Goal: Ask a question: Seek information or help from site administrators or community

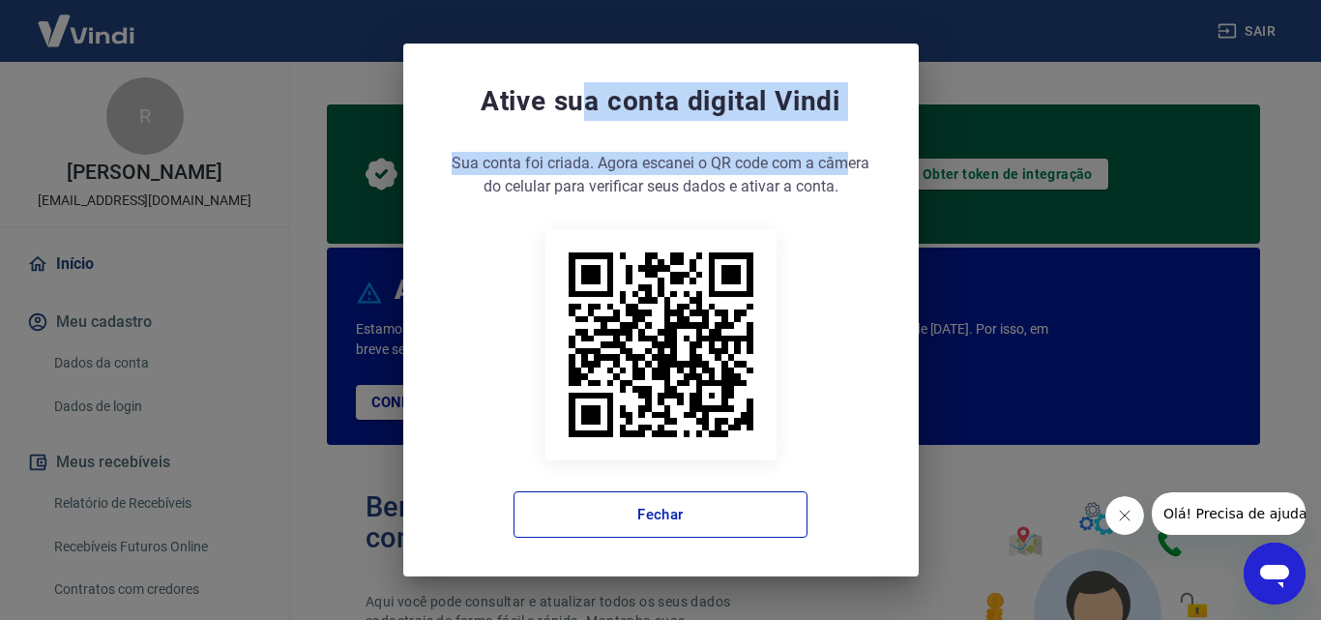
drag, startPoint x: 584, startPoint y: 97, endPoint x: 872, endPoint y: 136, distance: 290.8
click at [872, 136] on div "Ative sua conta digital [PERSON_NAME] conta foi criada. Agora clique no botão a…" at bounding box center [660, 310] width 515 height 533
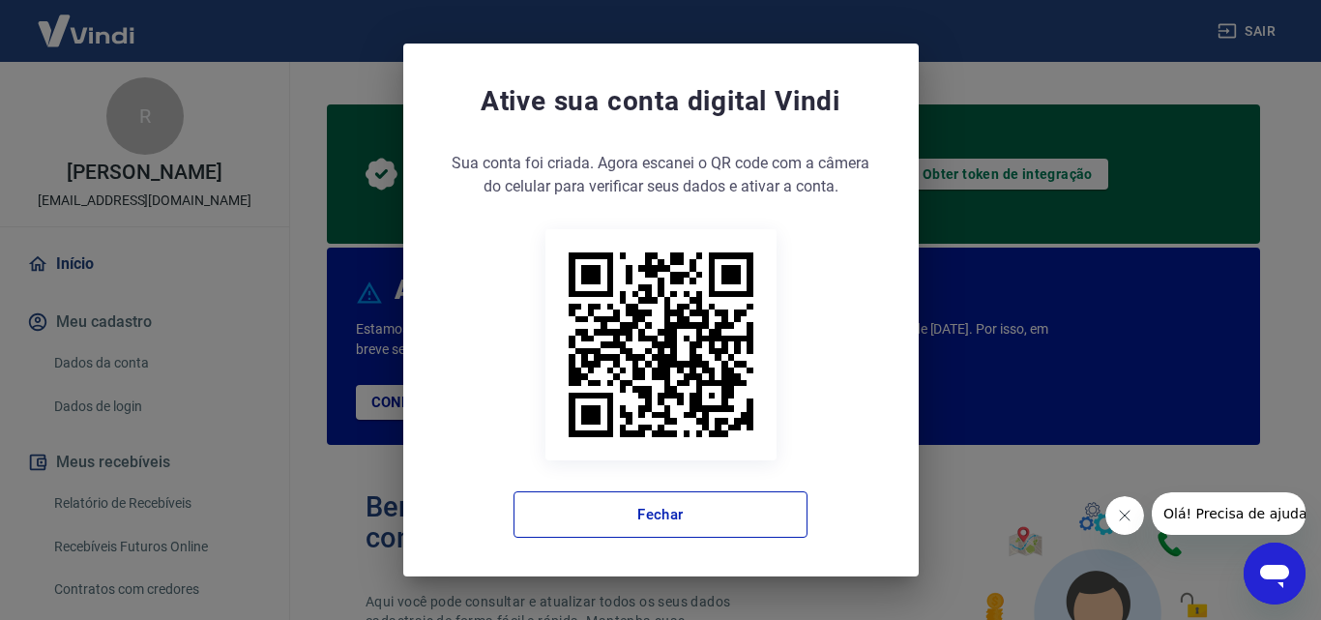
click at [788, 182] on span "Sua conta foi criada. Agora escanei o QR code com a câmera do celular para veri…" at bounding box center [661, 175] width 438 height 46
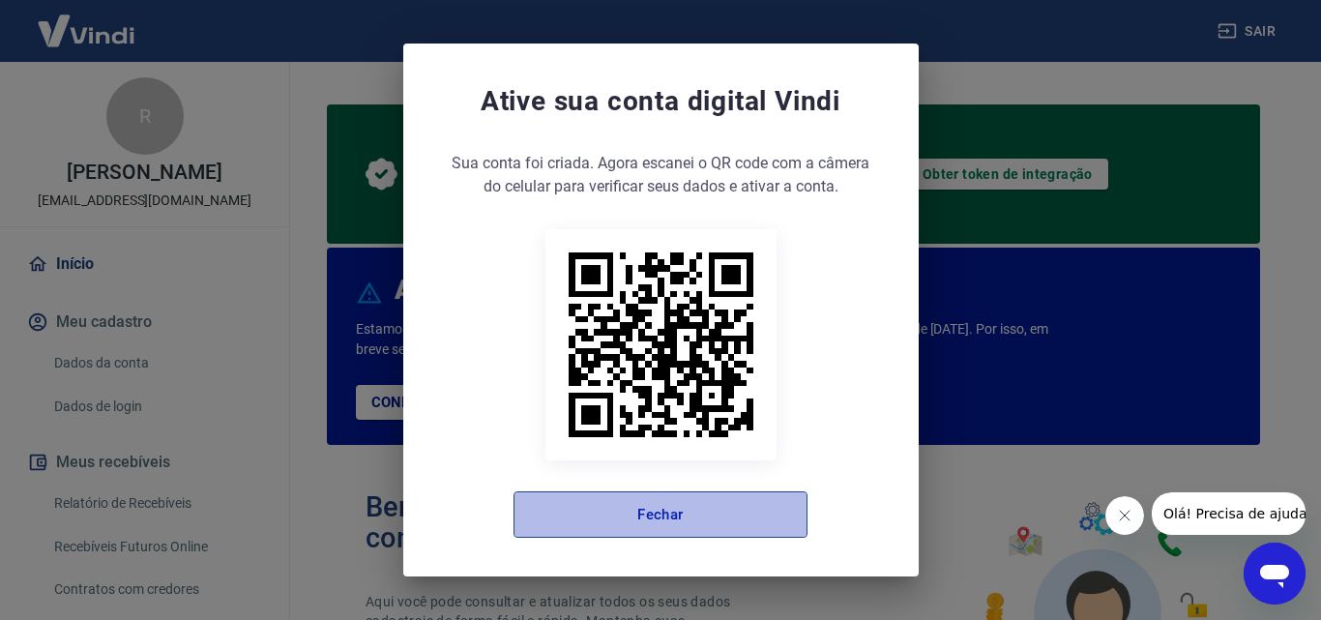
click at [696, 506] on button "Fechar" at bounding box center [660, 514] width 294 height 46
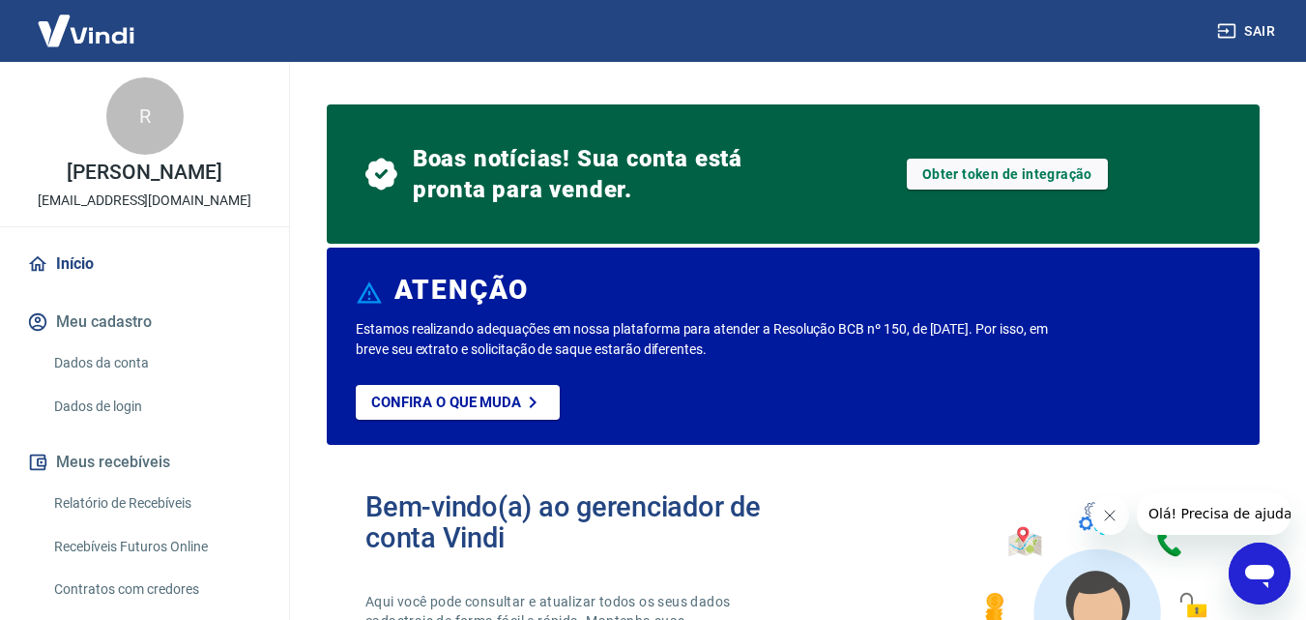
scroll to position [290, 0]
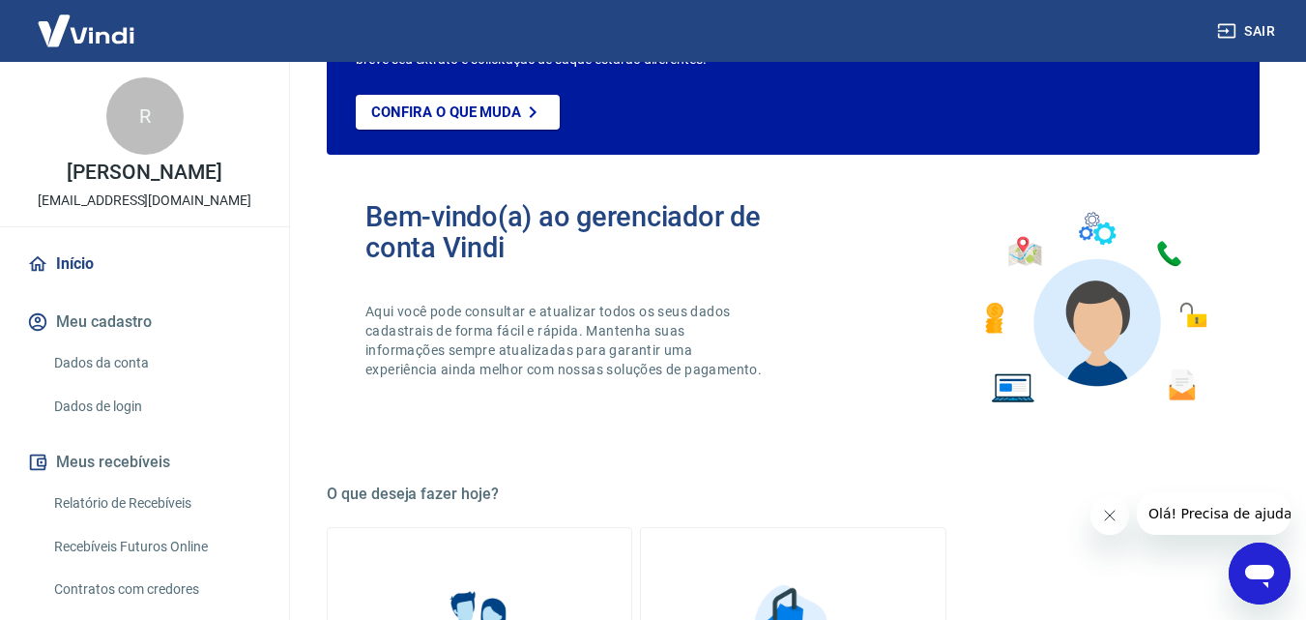
click at [1106, 514] on icon "Fechar mensagem da empresa" at bounding box center [1108, 515] width 15 height 15
click at [1268, 564] on icon "Abrir janela de mensagens" at bounding box center [1259, 573] width 35 height 35
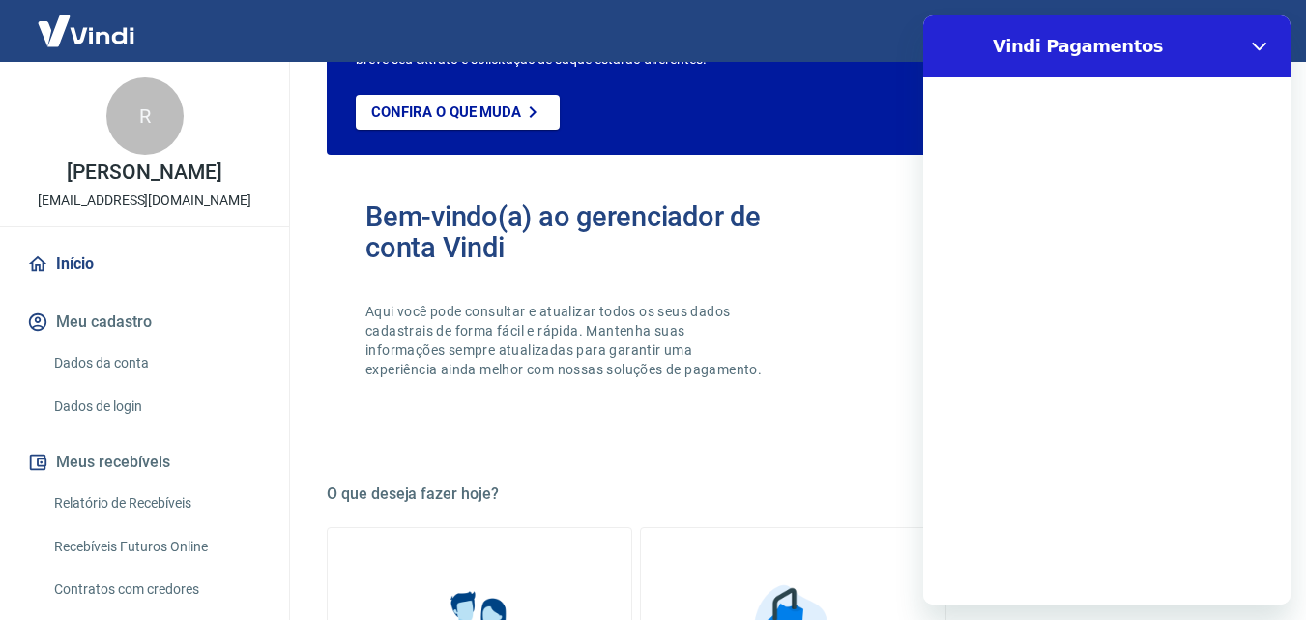
scroll to position [0, 0]
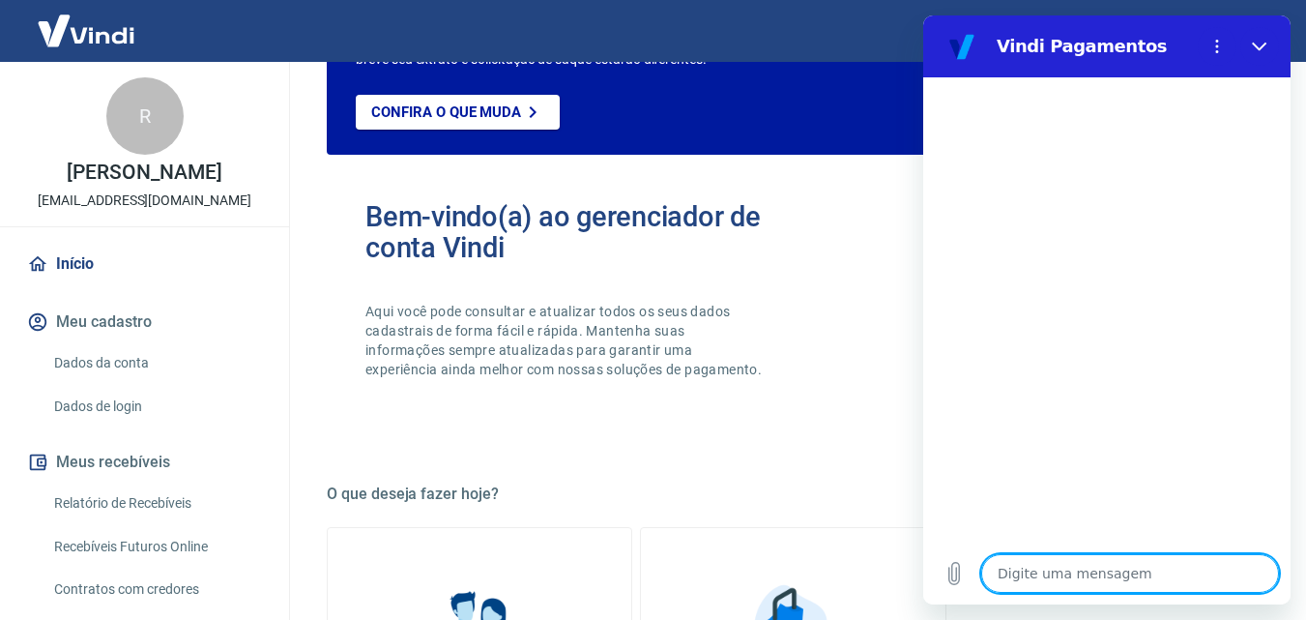
click at [1123, 566] on textarea at bounding box center [1130, 573] width 298 height 39
type textarea "B"
type textarea "x"
type textarea "Bo"
type textarea "x"
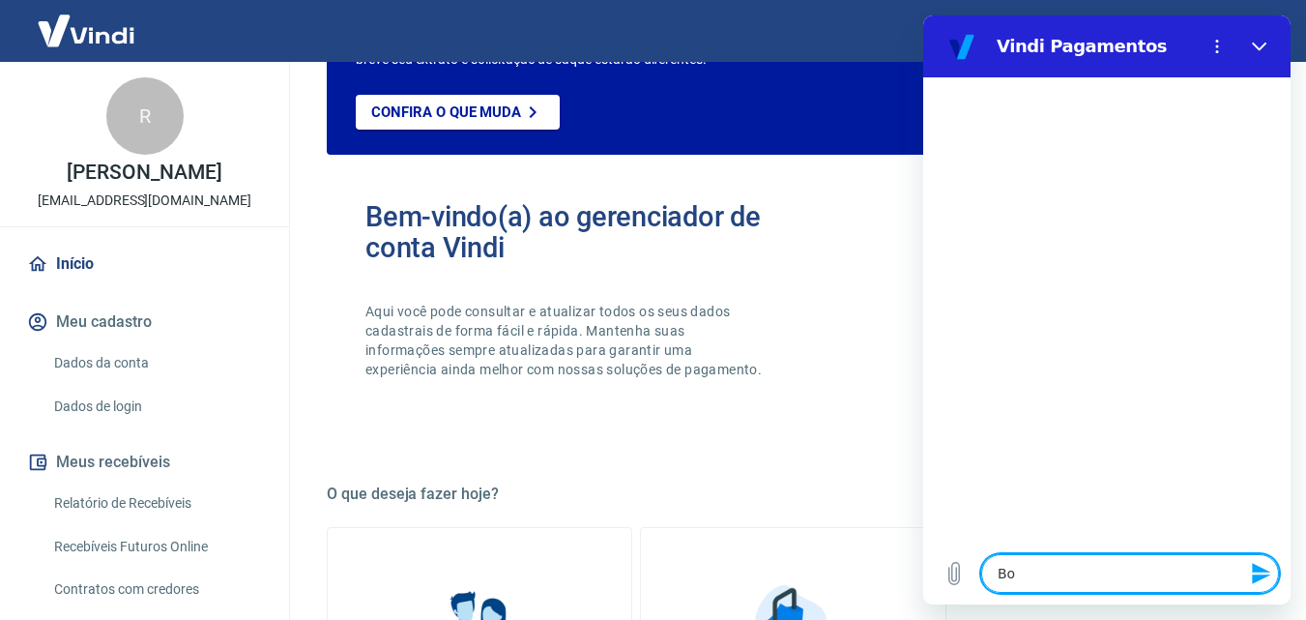
type textarea "Boa"
type textarea "x"
type textarea "Boa"
type textarea "x"
type textarea "Boa t"
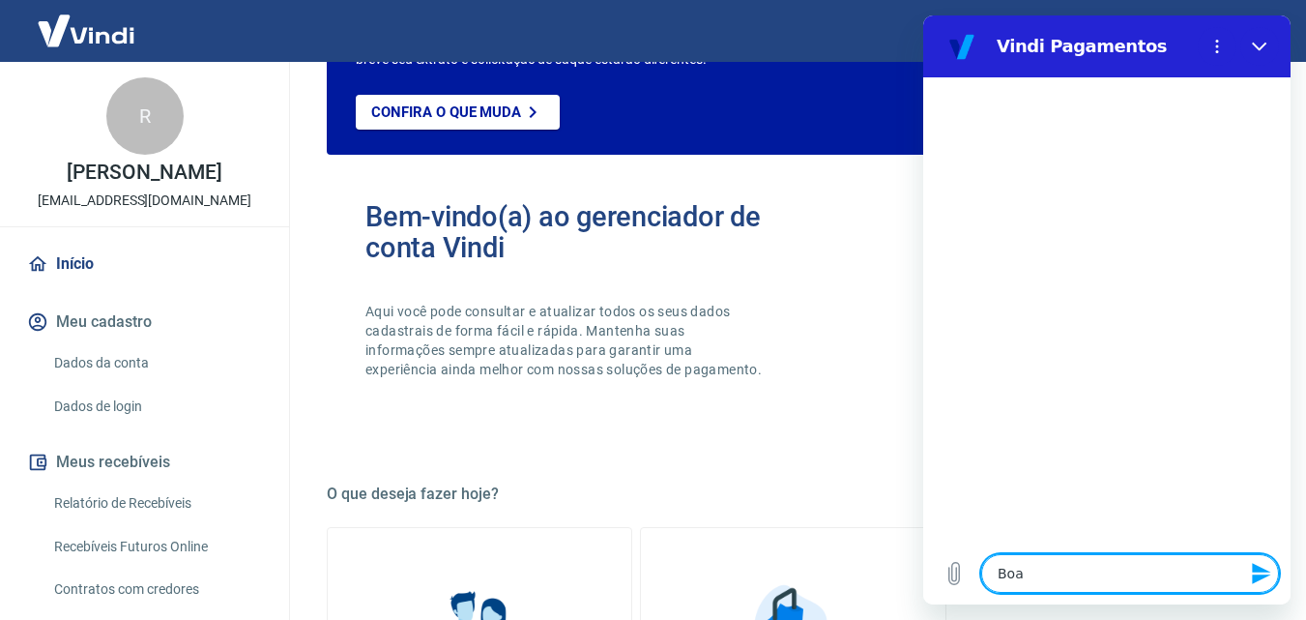
type textarea "x"
type textarea "Boa ta"
type textarea "x"
type textarea "Boa tar"
type textarea "x"
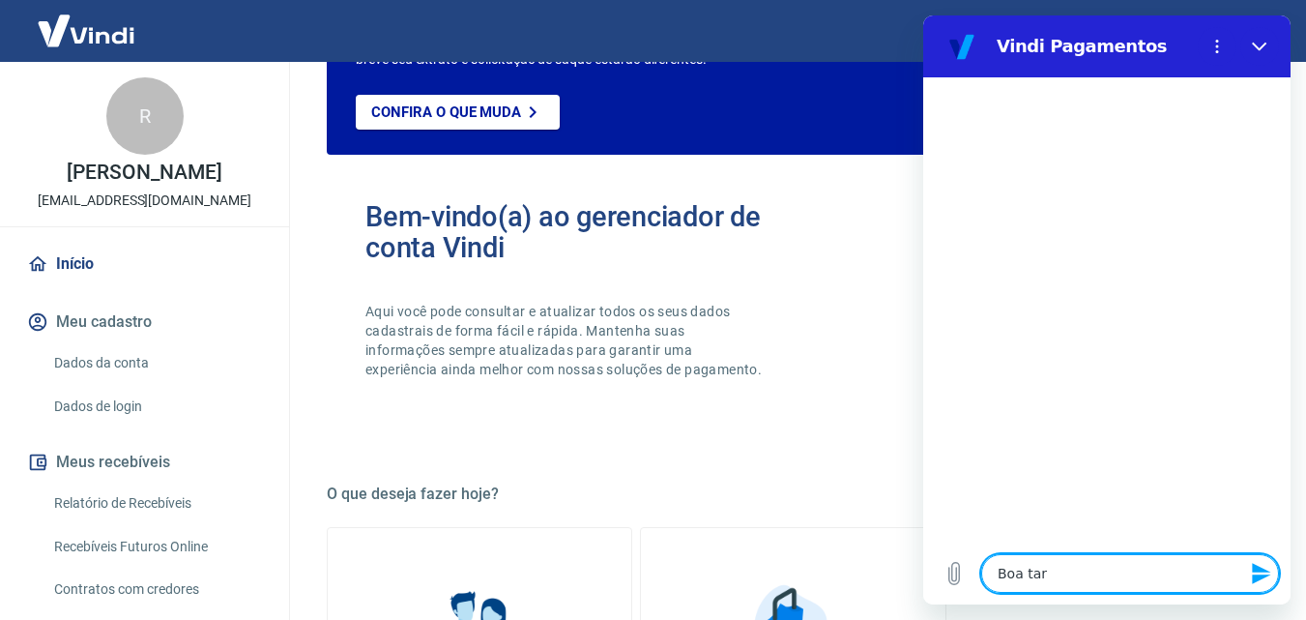
type textarea "Boa tard"
type textarea "x"
type textarea "Boa tarde"
type textarea "x"
type textarea "Boa tarde."
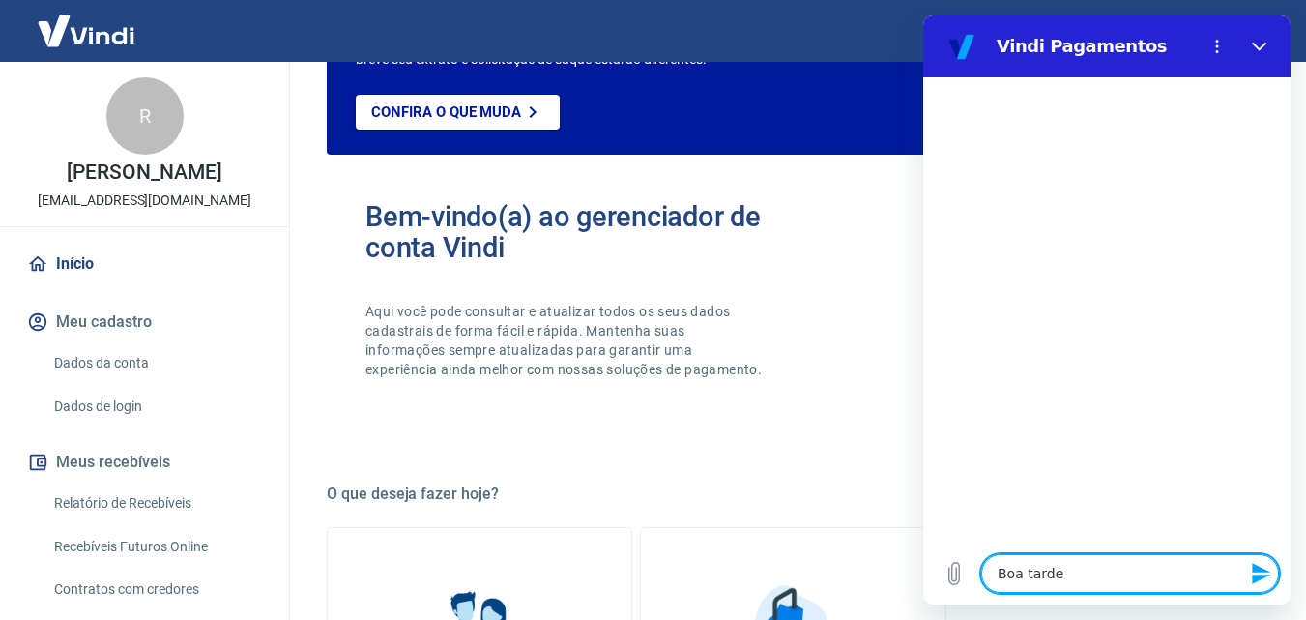
type textarea "x"
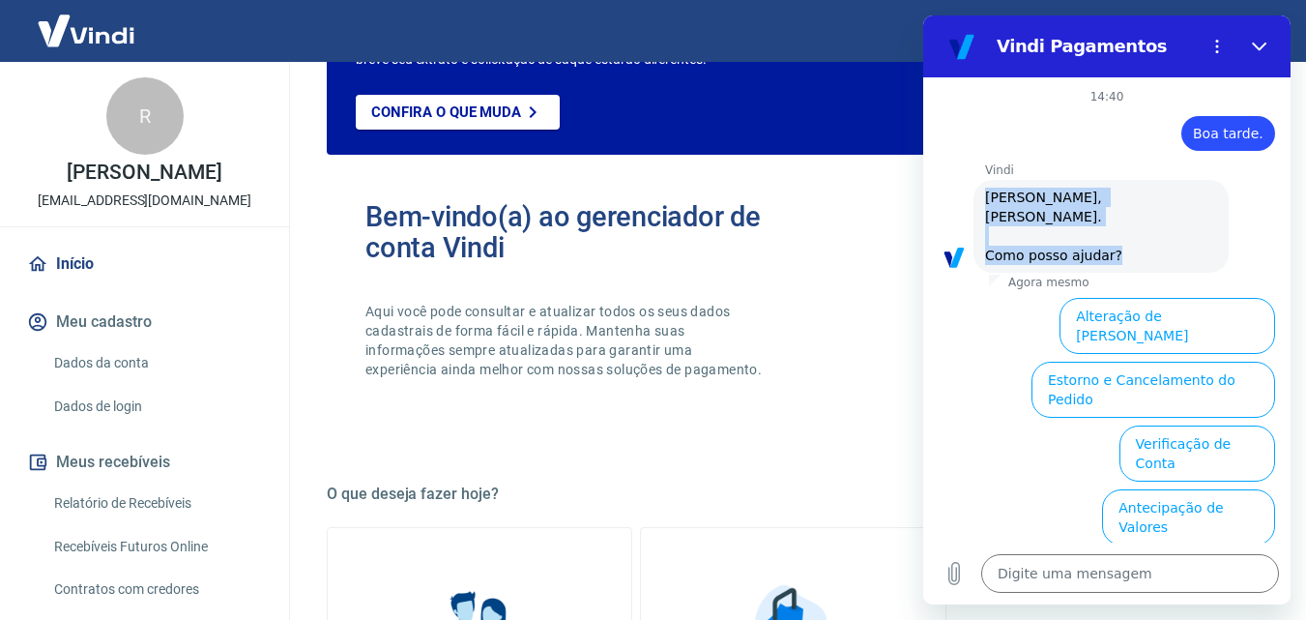
drag, startPoint x: 988, startPoint y: 199, endPoint x: 1142, endPoint y: 237, distance: 158.3
click at [1142, 237] on span "[PERSON_NAME], [PERSON_NAME]. Como posso ajudar?" at bounding box center [1101, 226] width 232 height 77
click at [1088, 233] on span "[PERSON_NAME], [PERSON_NAME]. Como posso ajudar?" at bounding box center [1101, 226] width 232 height 77
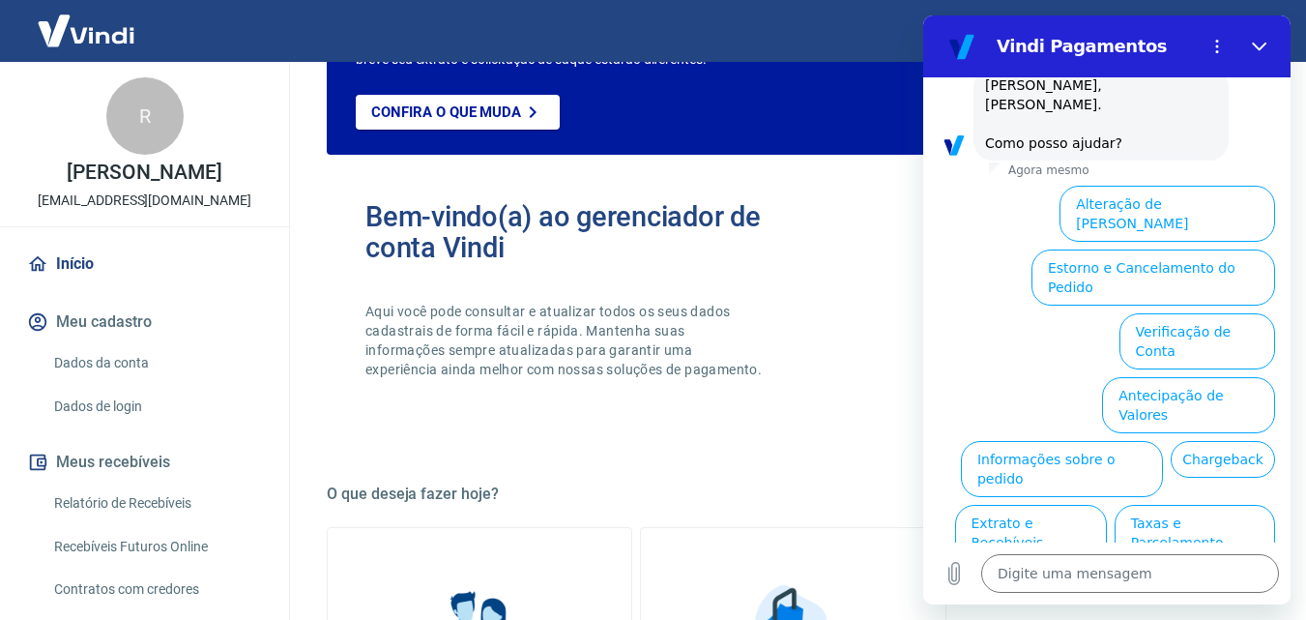
scroll to position [133, 0]
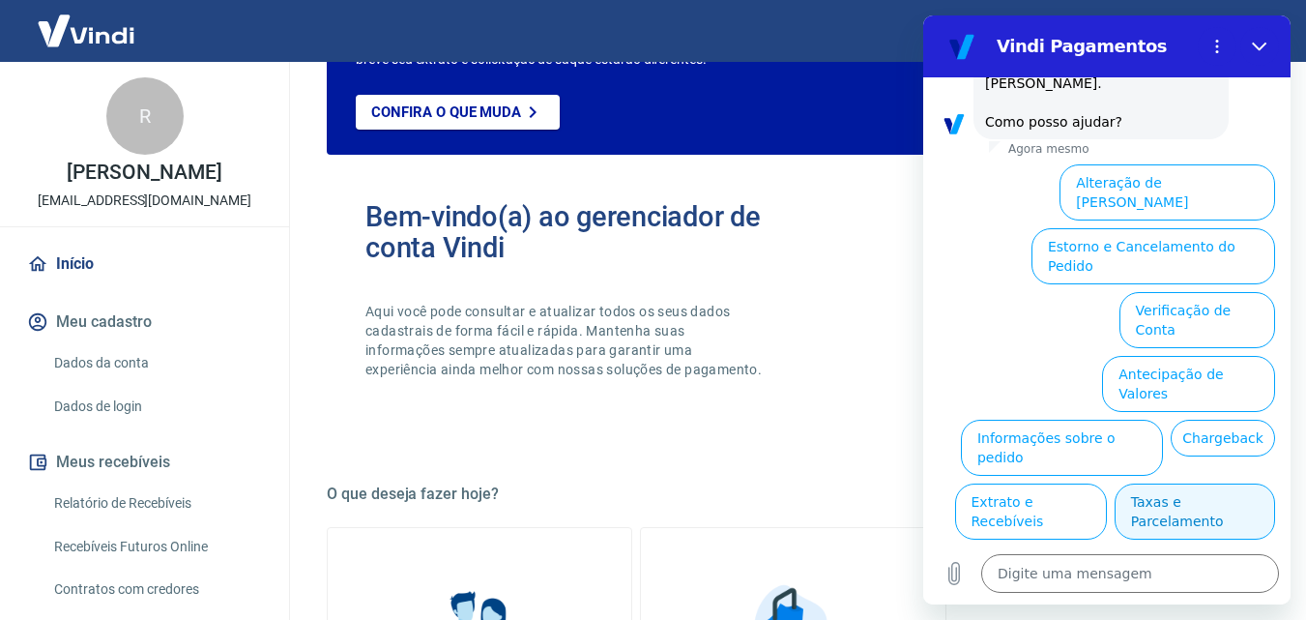
click at [1177, 483] on button "Taxas e Parcelamento" at bounding box center [1195, 511] width 160 height 56
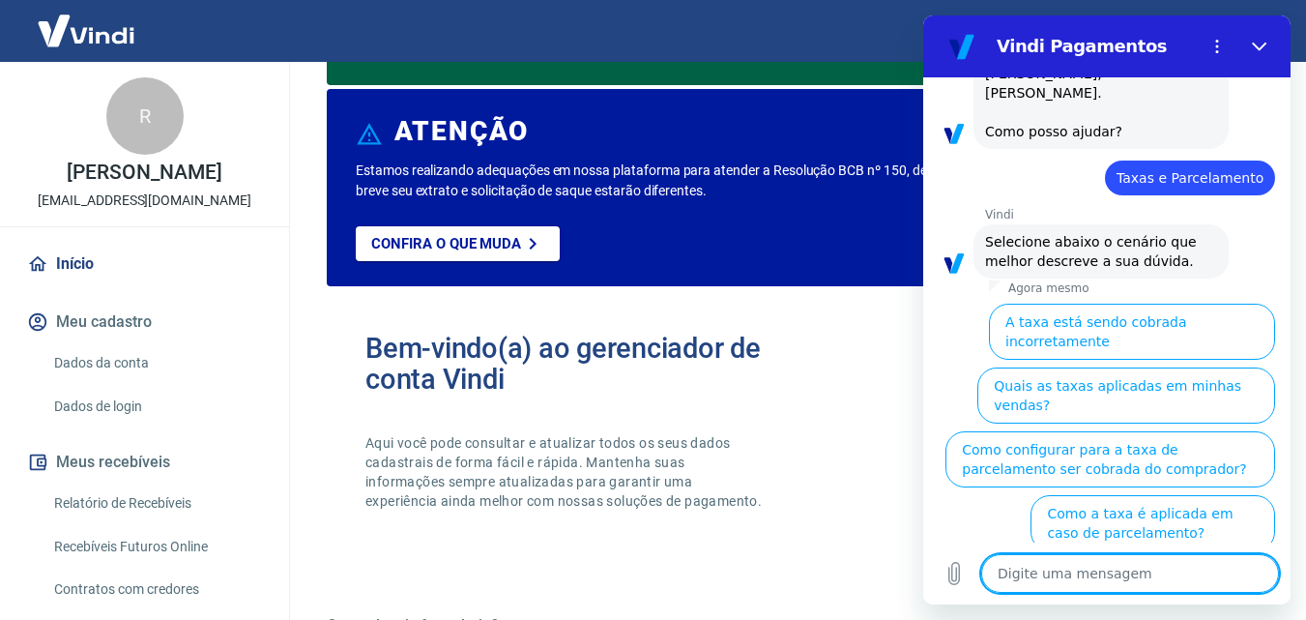
scroll to position [0, 0]
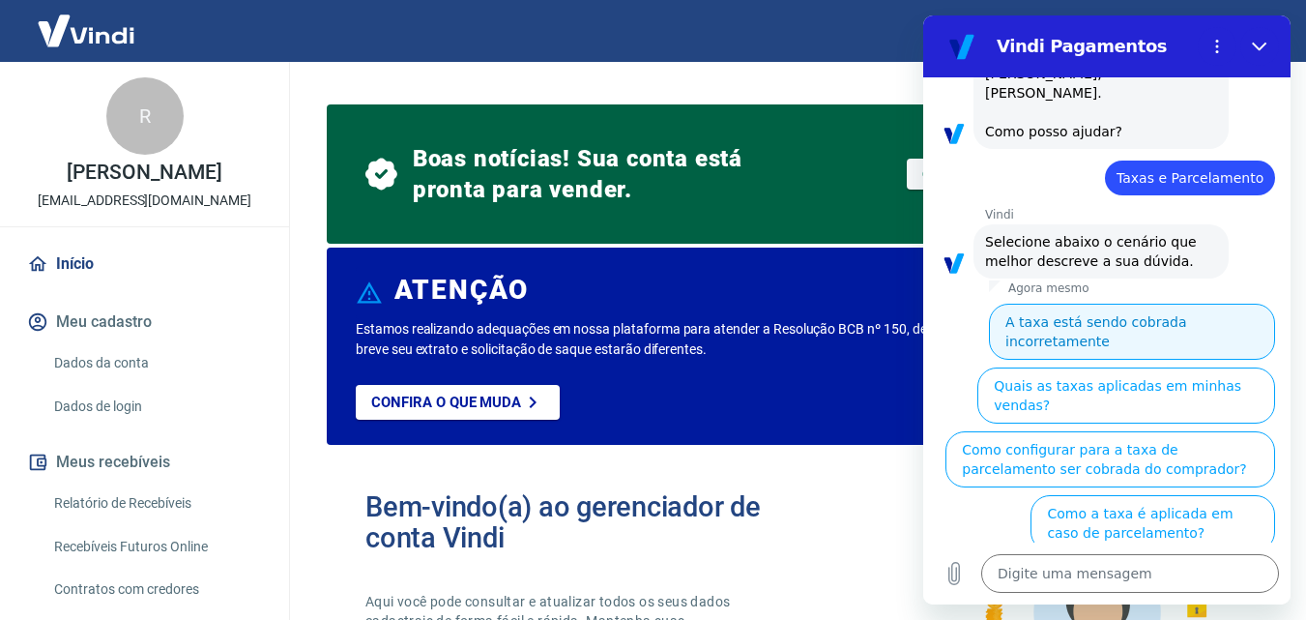
click at [1145, 305] on button "A taxa está sendo cobrada incorretamente" at bounding box center [1132, 332] width 286 height 56
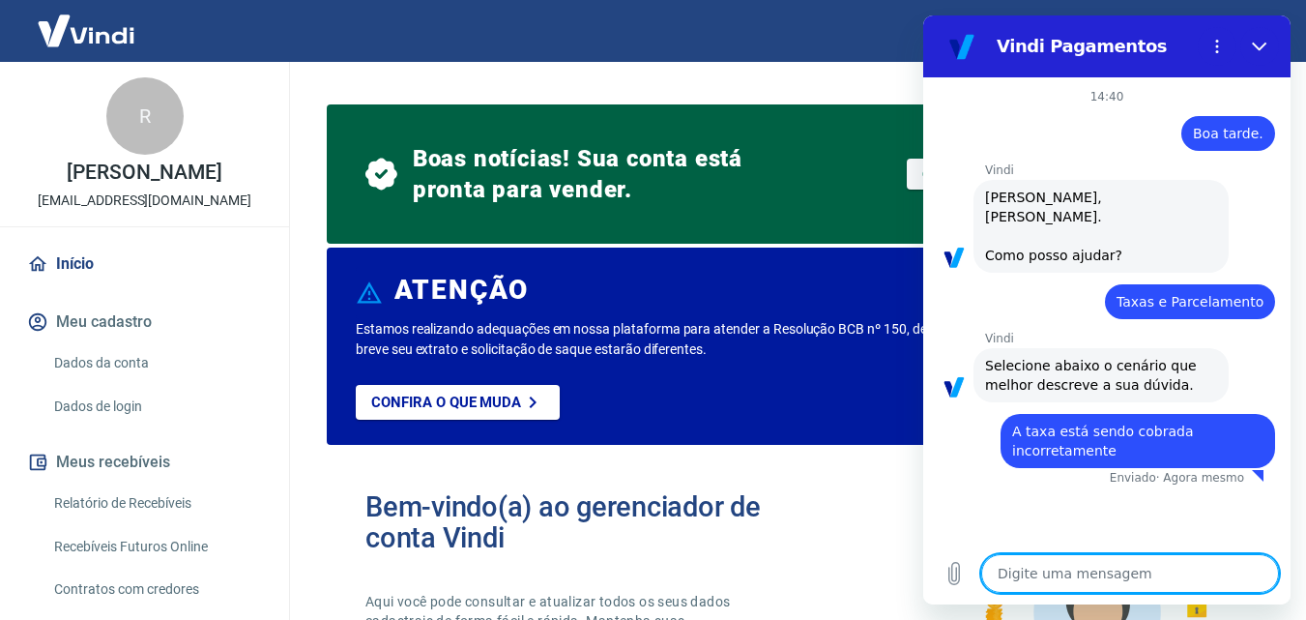
click at [1142, 558] on textarea at bounding box center [1130, 573] width 298 height 39
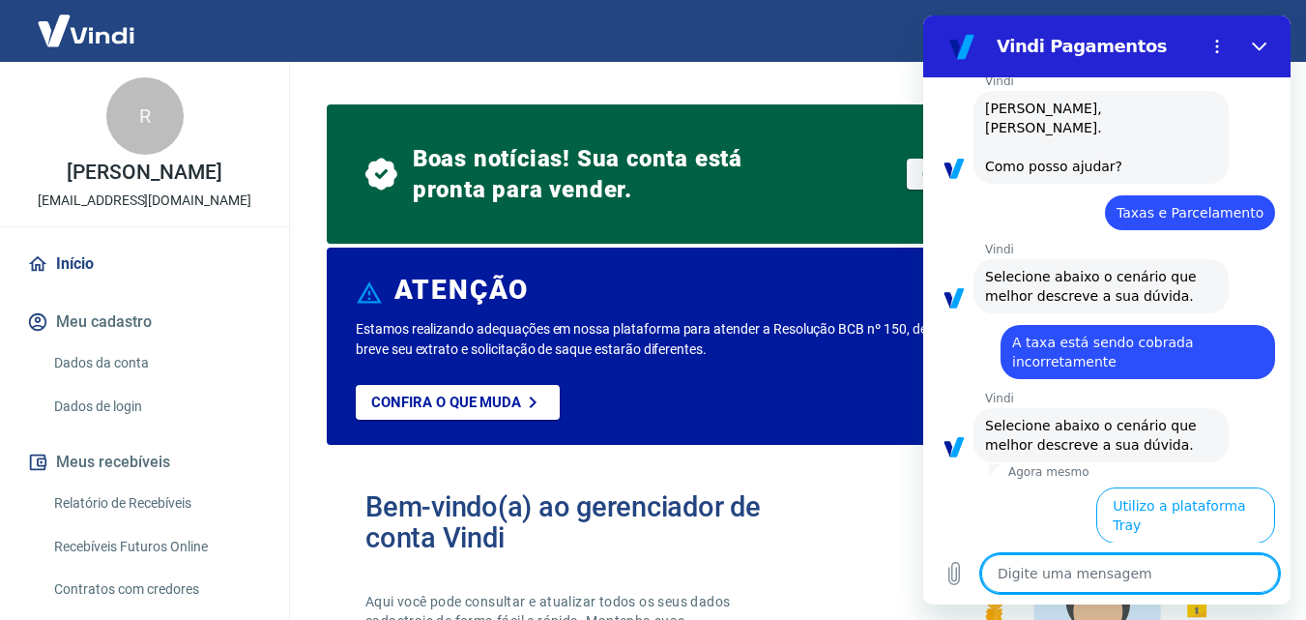
scroll to position [101, 0]
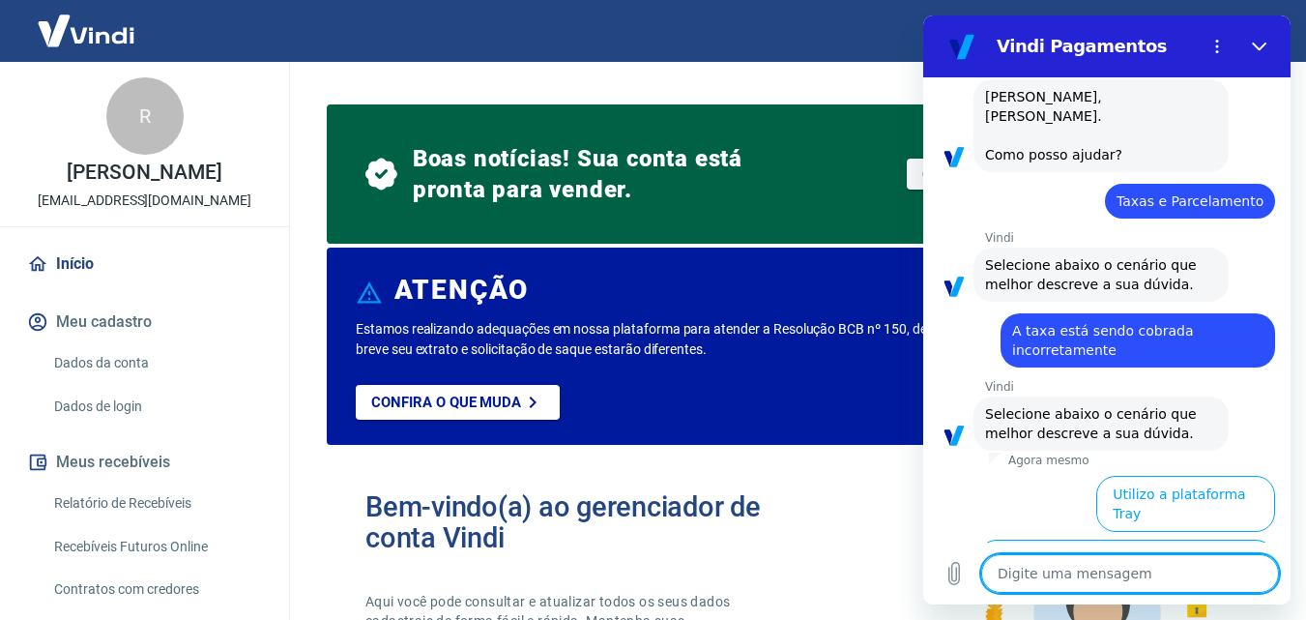
click at [1167, 539] on button "Utilizo apenas a Vindi ou outras plataformas" at bounding box center [1126, 567] width 298 height 56
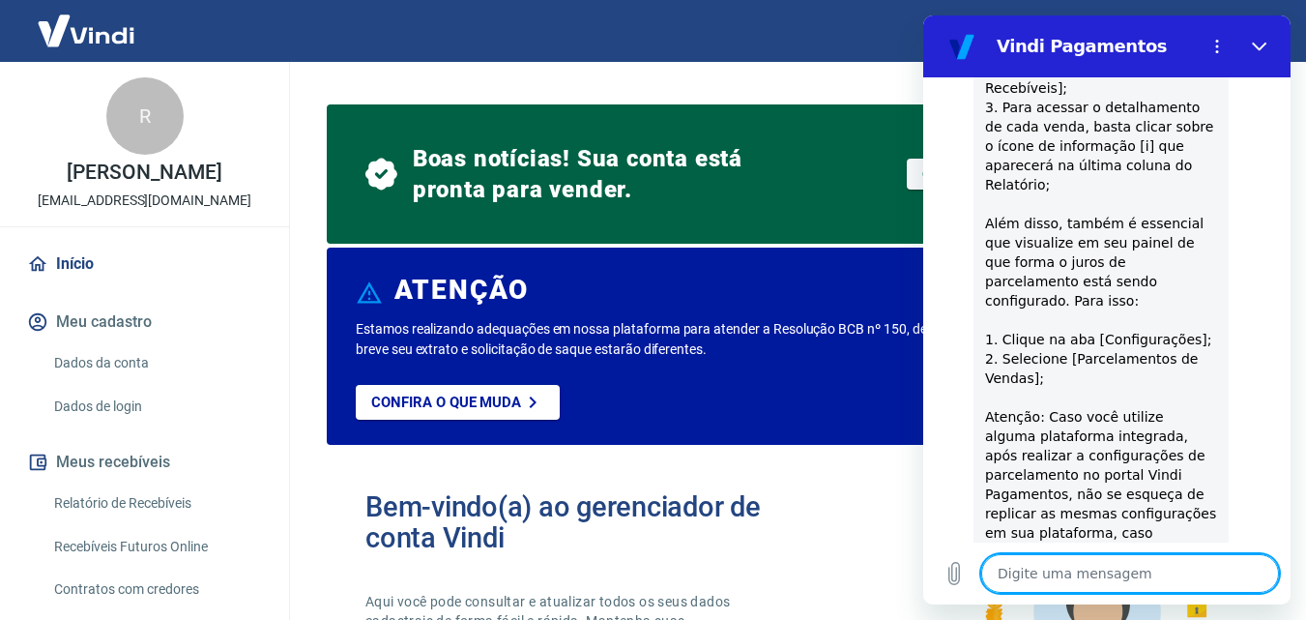
click at [1143, 566] on textarea at bounding box center [1130, 573] width 298 height 39
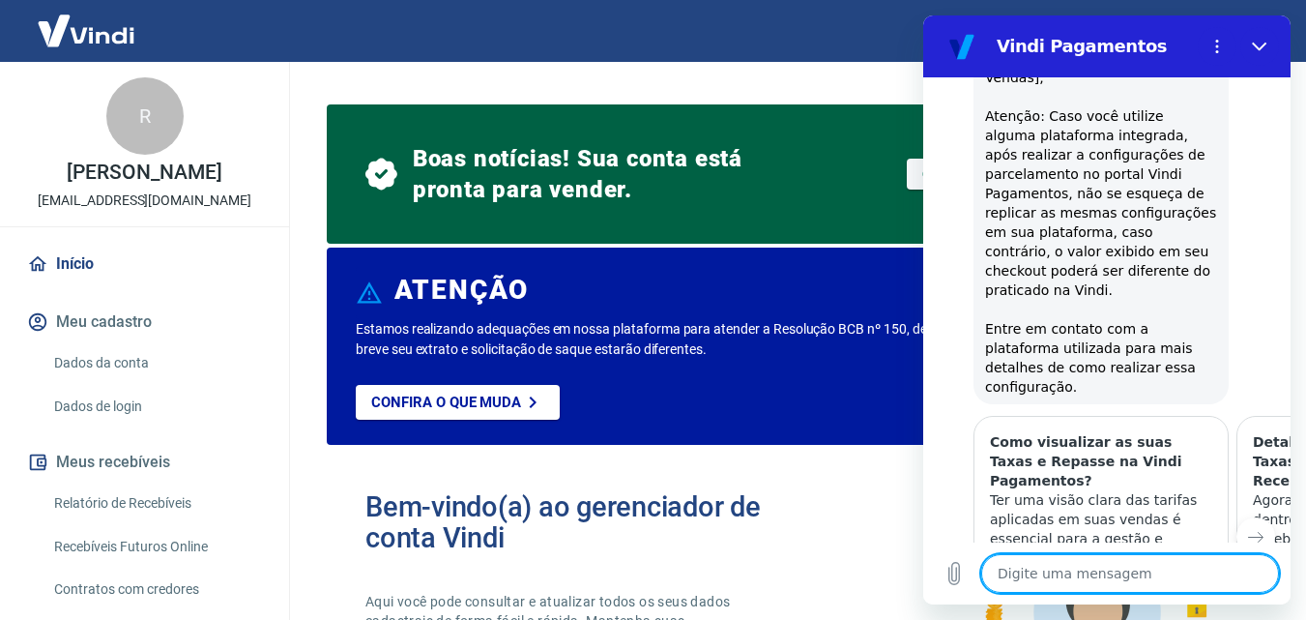
scroll to position [1454, 0]
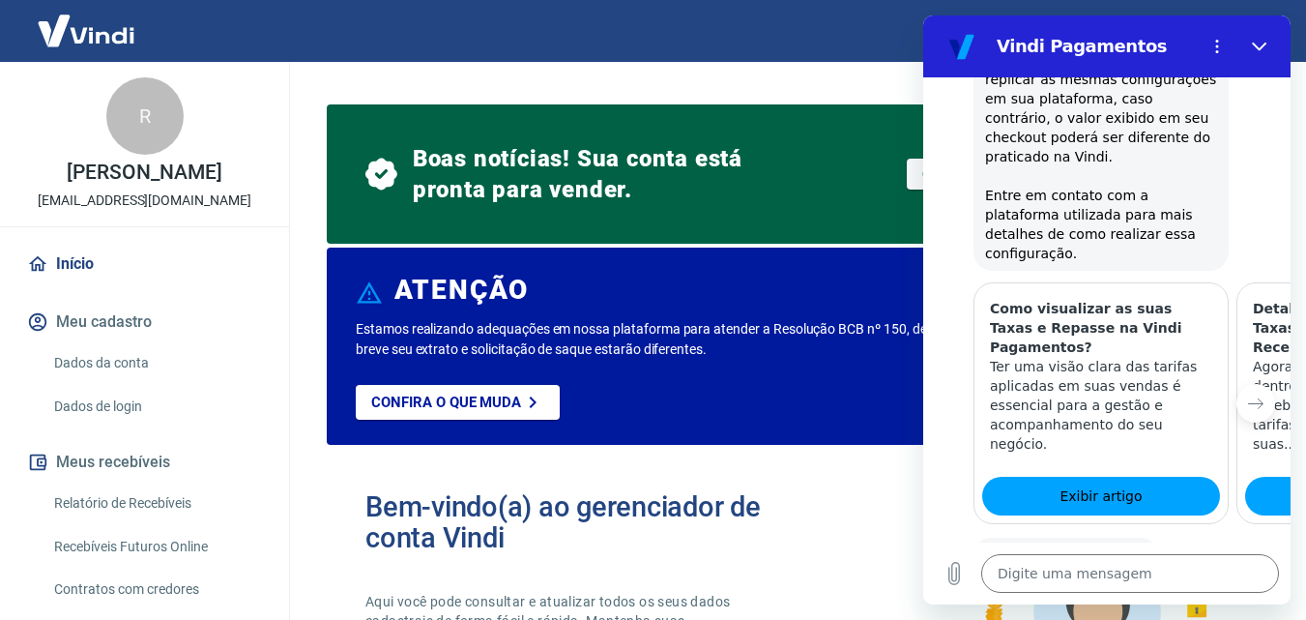
click at [1167, 598] on button "Sim" at bounding box center [1180, 616] width 56 height 37
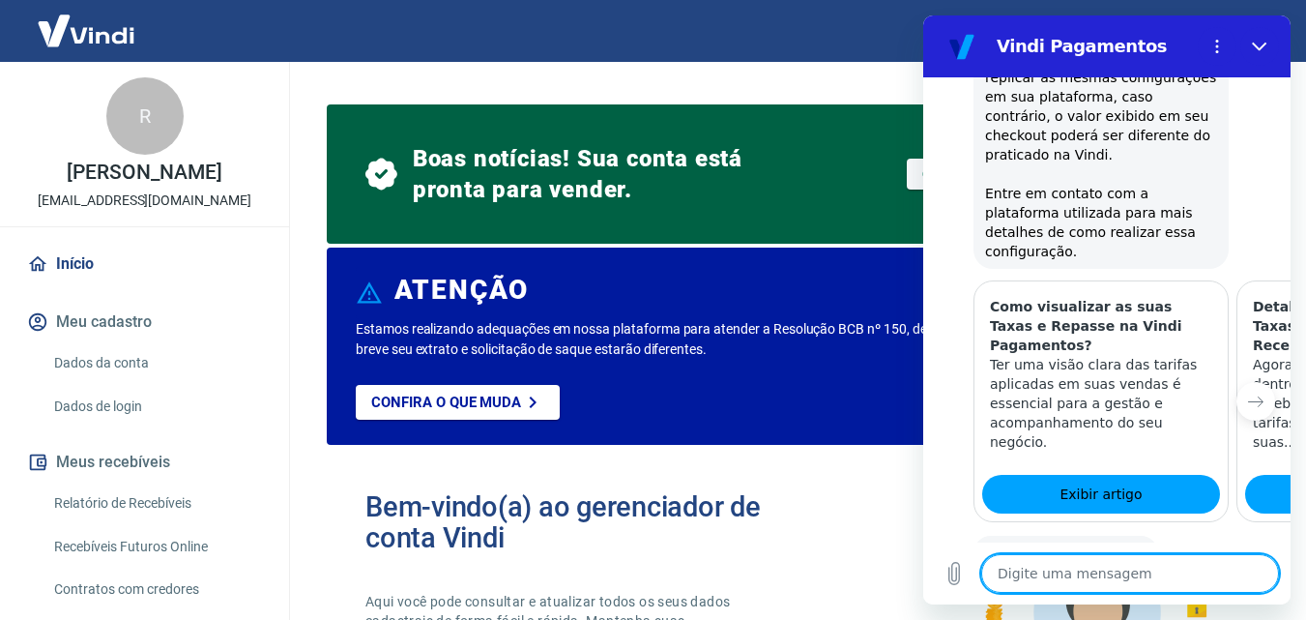
type textarea "x"
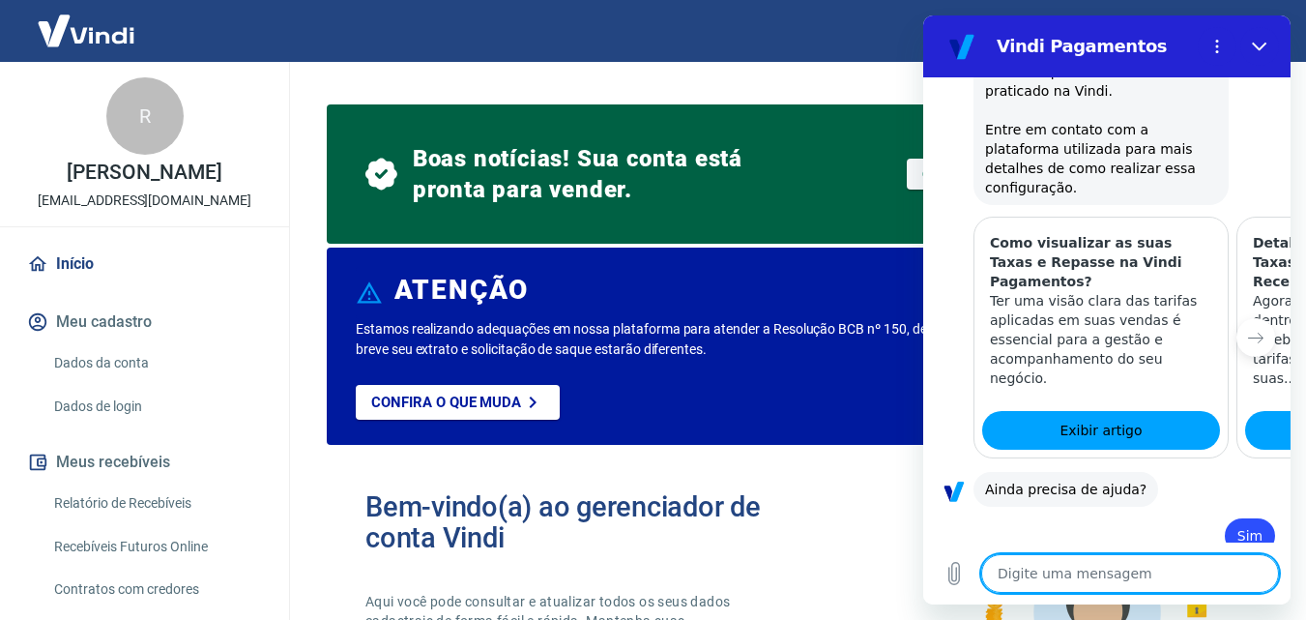
scroll to position [1524, 0]
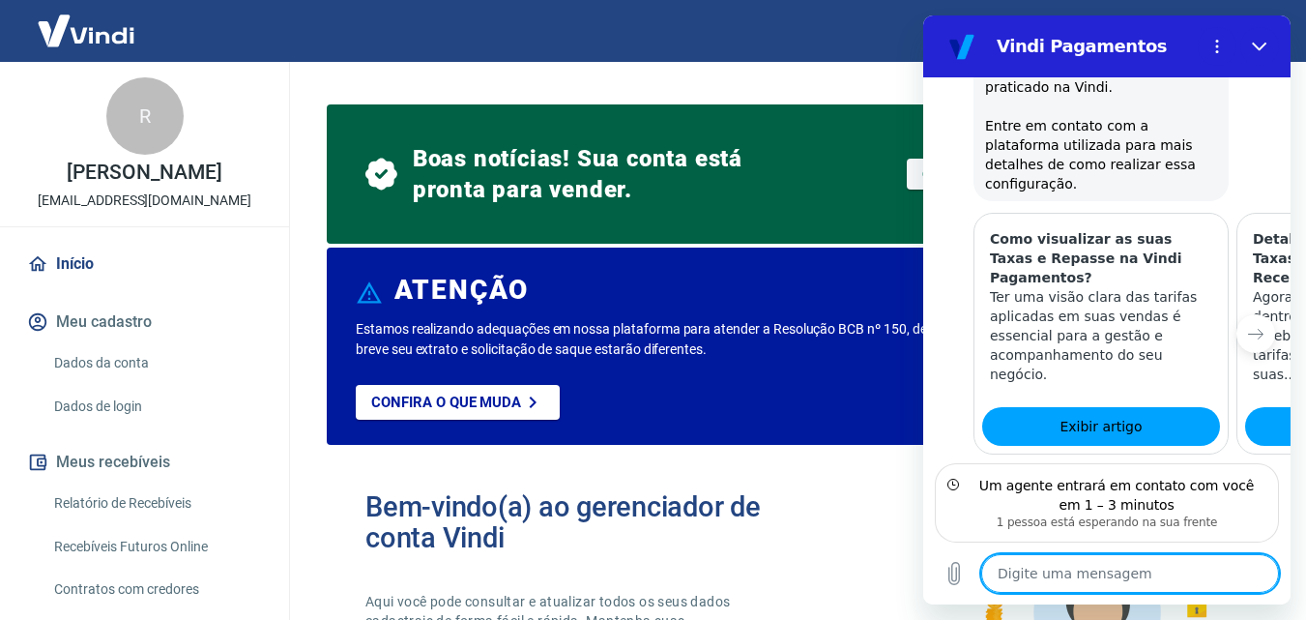
click at [1130, 569] on textarea at bounding box center [1130, 573] width 298 height 39
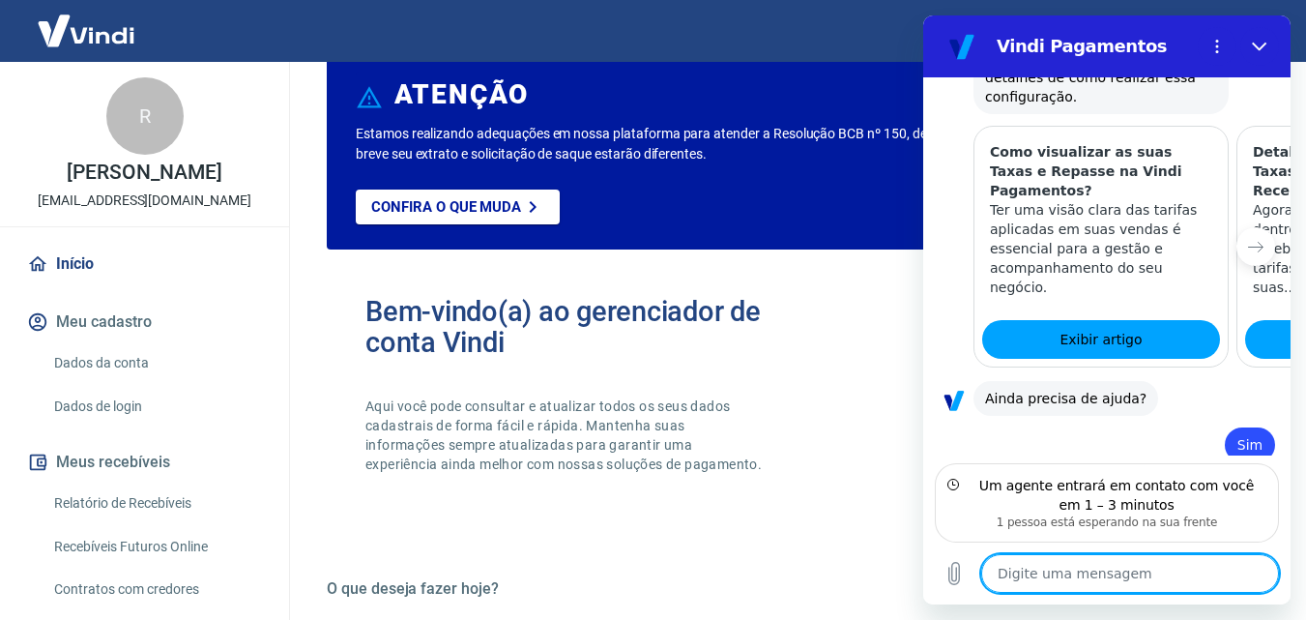
scroll to position [0, 0]
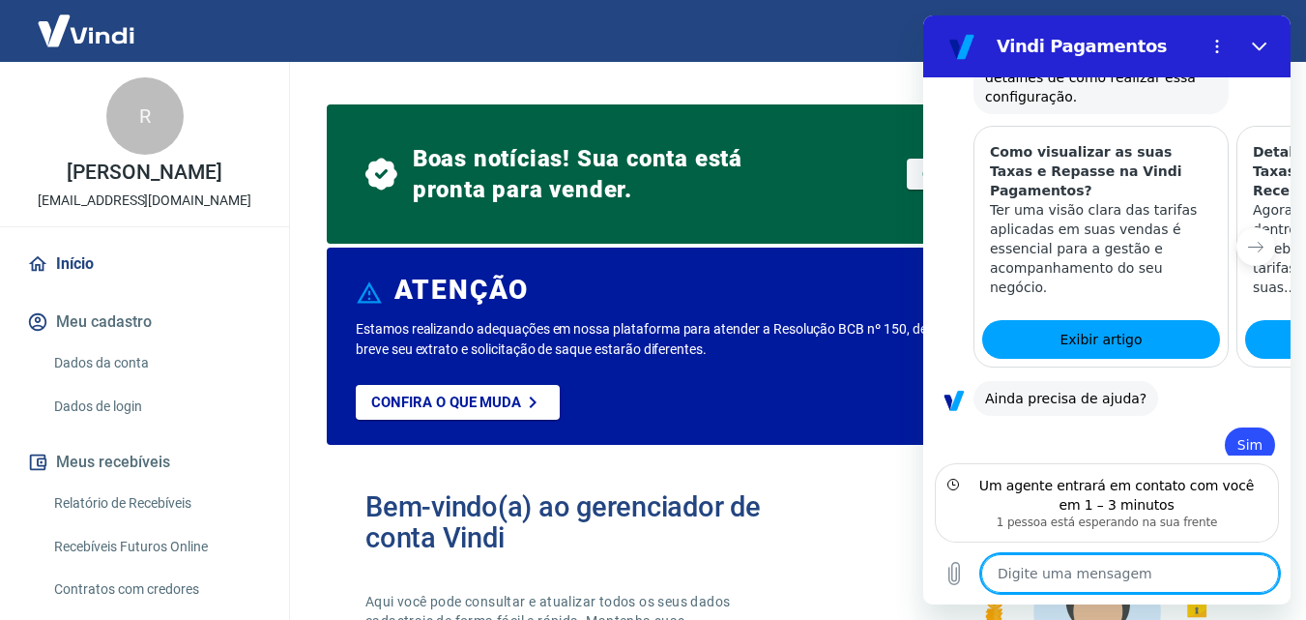
click at [1053, 577] on textarea at bounding box center [1130, 573] width 298 height 39
click at [1064, 569] on textarea at bounding box center [1130, 573] width 298 height 39
type textarea "B"
type textarea "x"
type textarea "Bo"
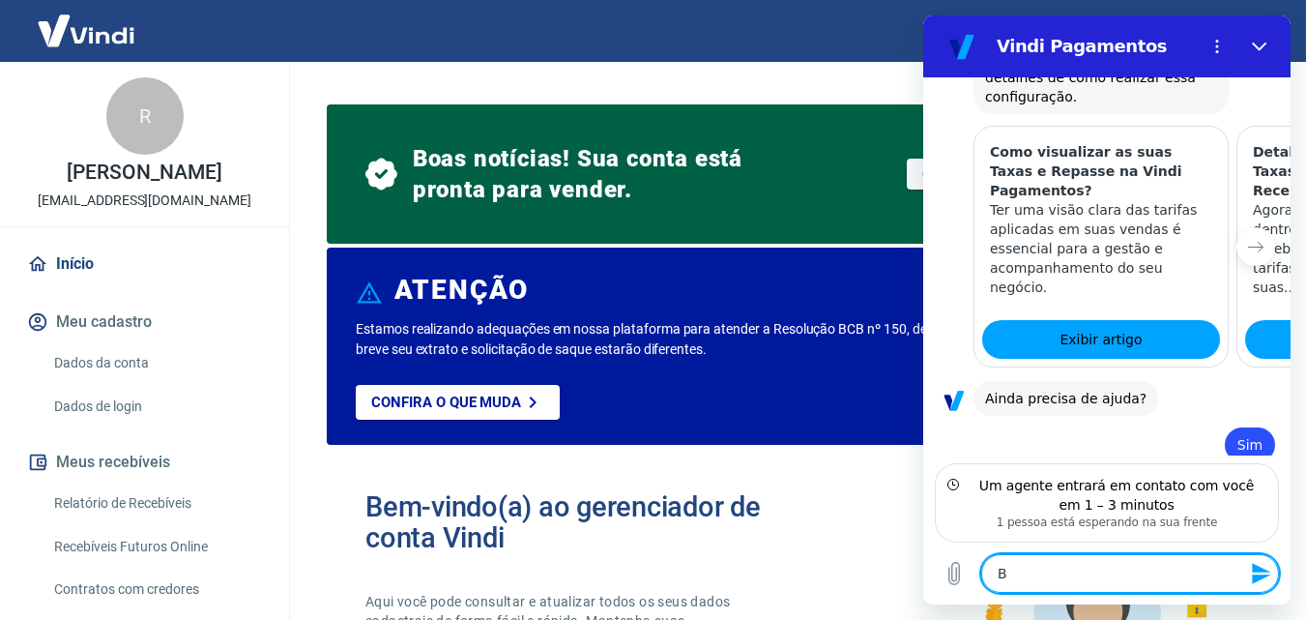
type textarea "x"
type textarea "Boa"
type textarea "x"
type textarea "Boa"
type textarea "x"
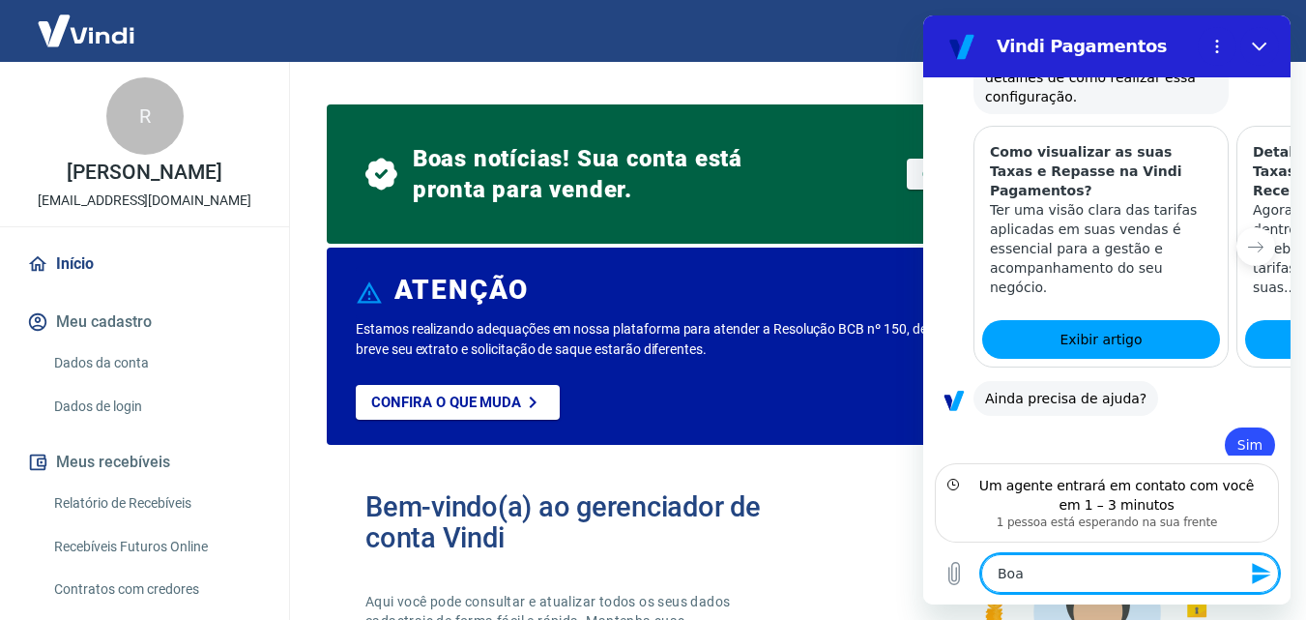
type textarea "Boa t"
type textarea "x"
type textarea "Boa ta"
type textarea "x"
type textarea "Boa tar"
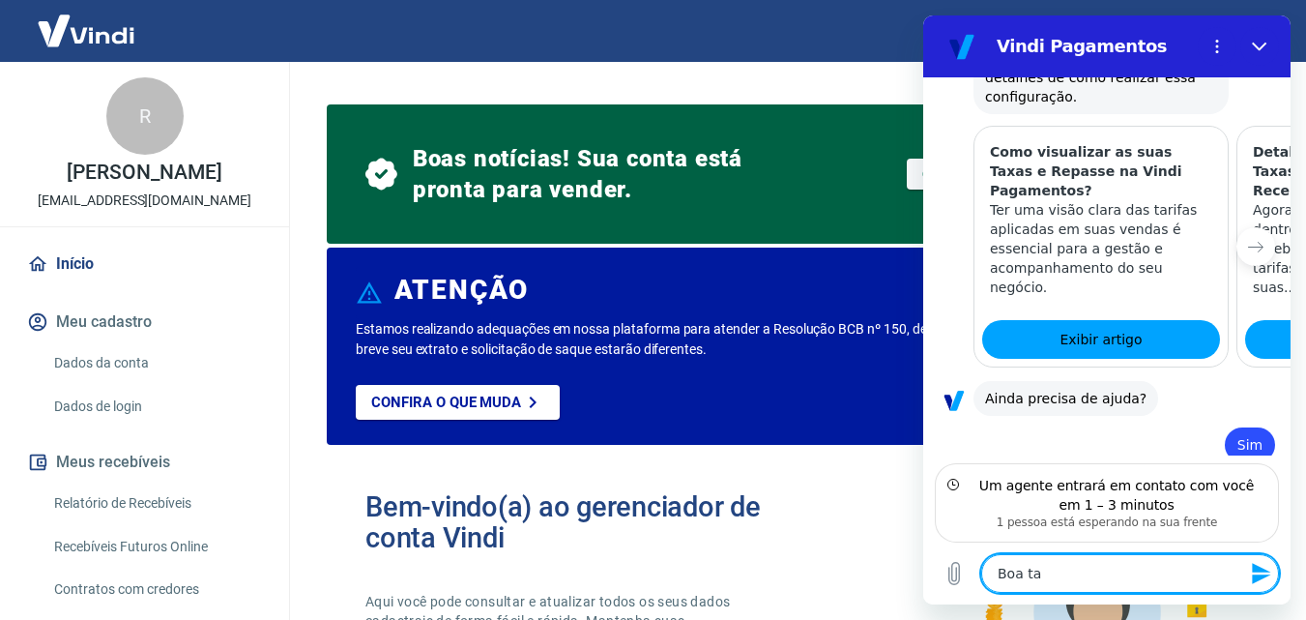
type textarea "x"
type textarea "Boa tard"
type textarea "x"
type textarea "Boa tarde"
type textarea "x"
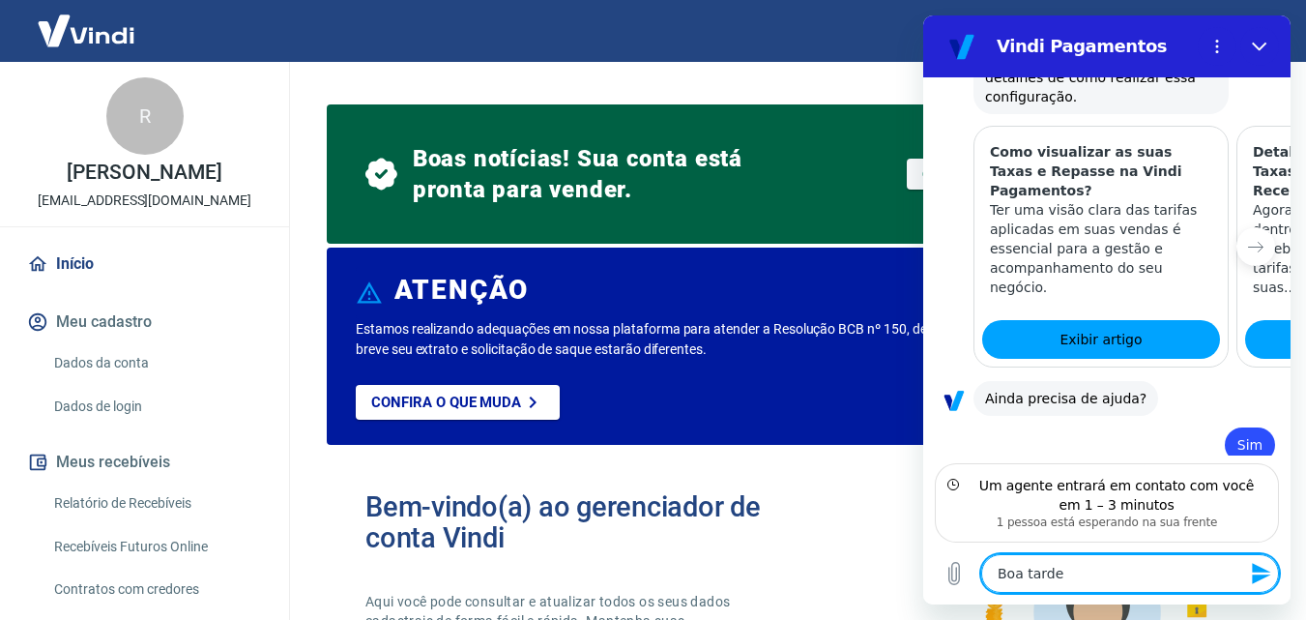
type textarea "Boa tarde."
type textarea "x"
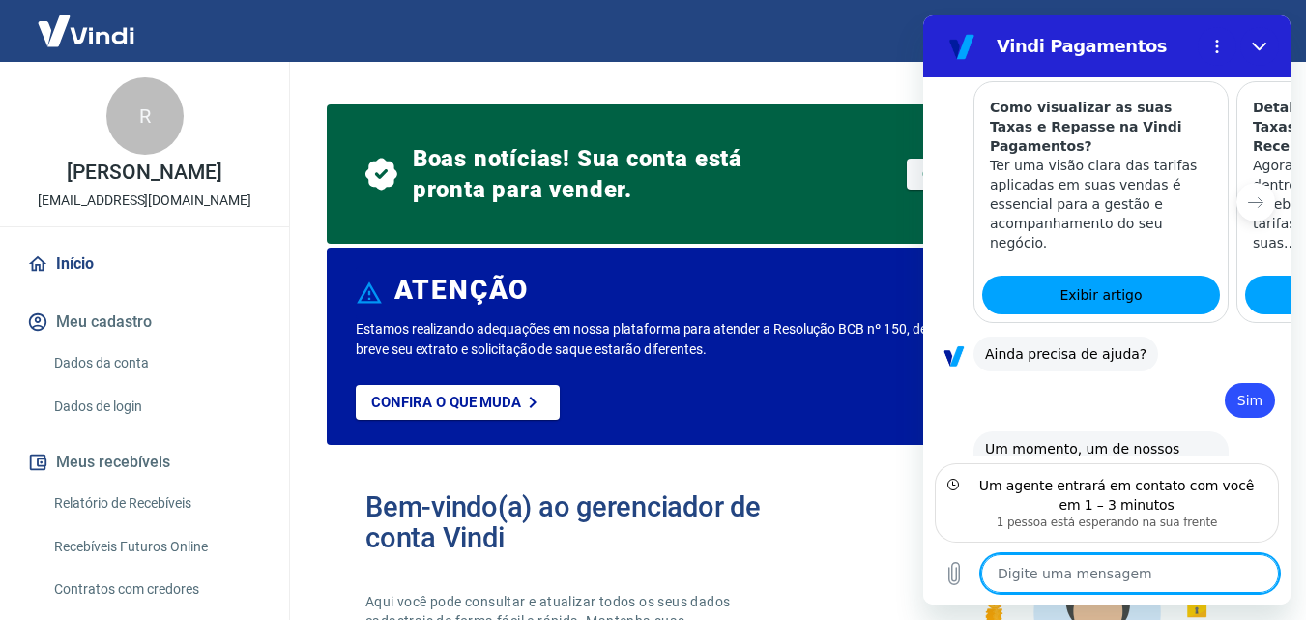
type textarea "x"
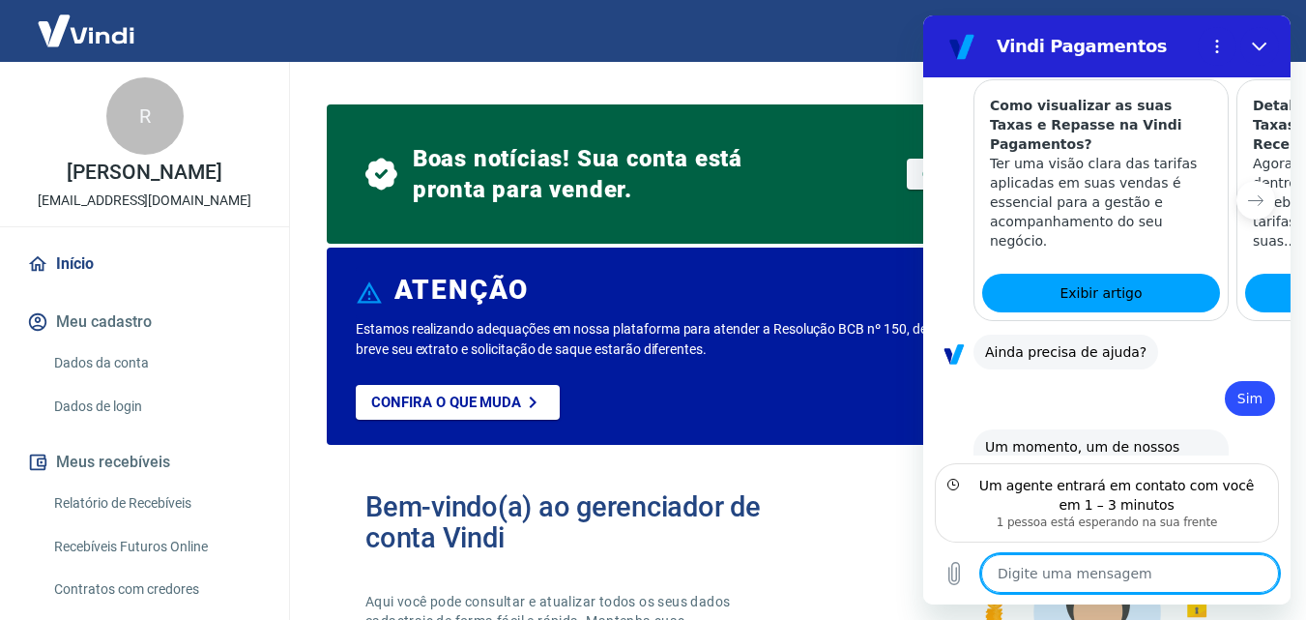
scroll to position [1638, 0]
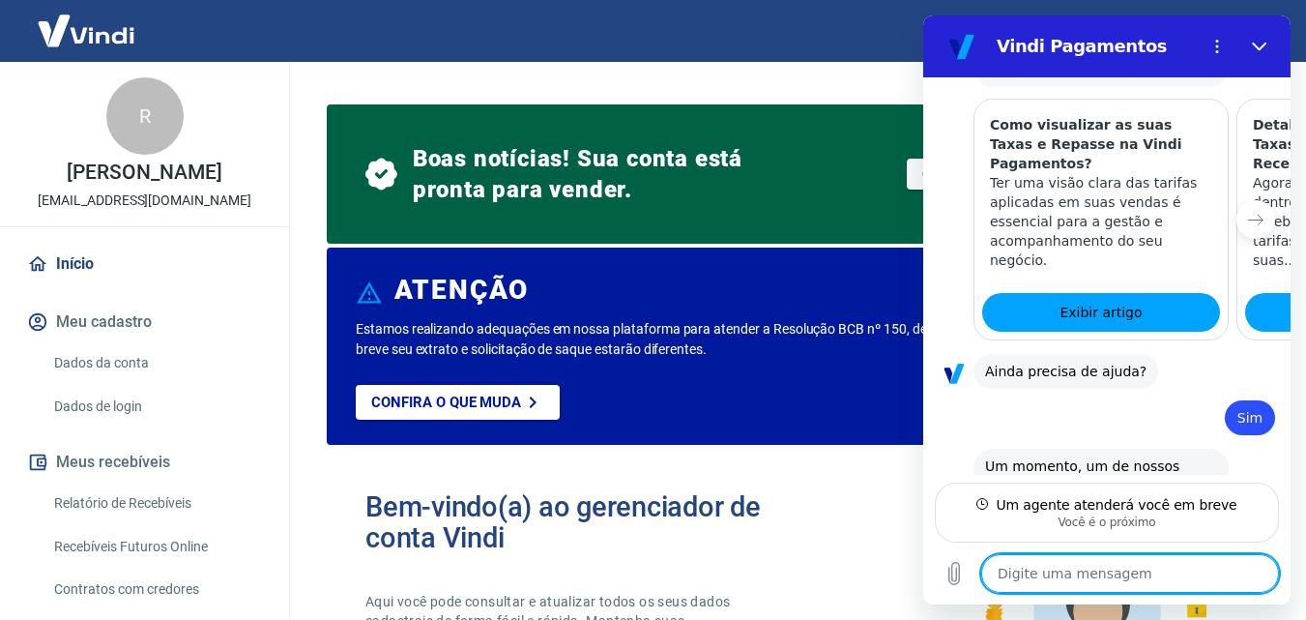
type textarea "N"
type textarea "x"
type textarea "Nã"
type textarea "x"
type textarea "Não"
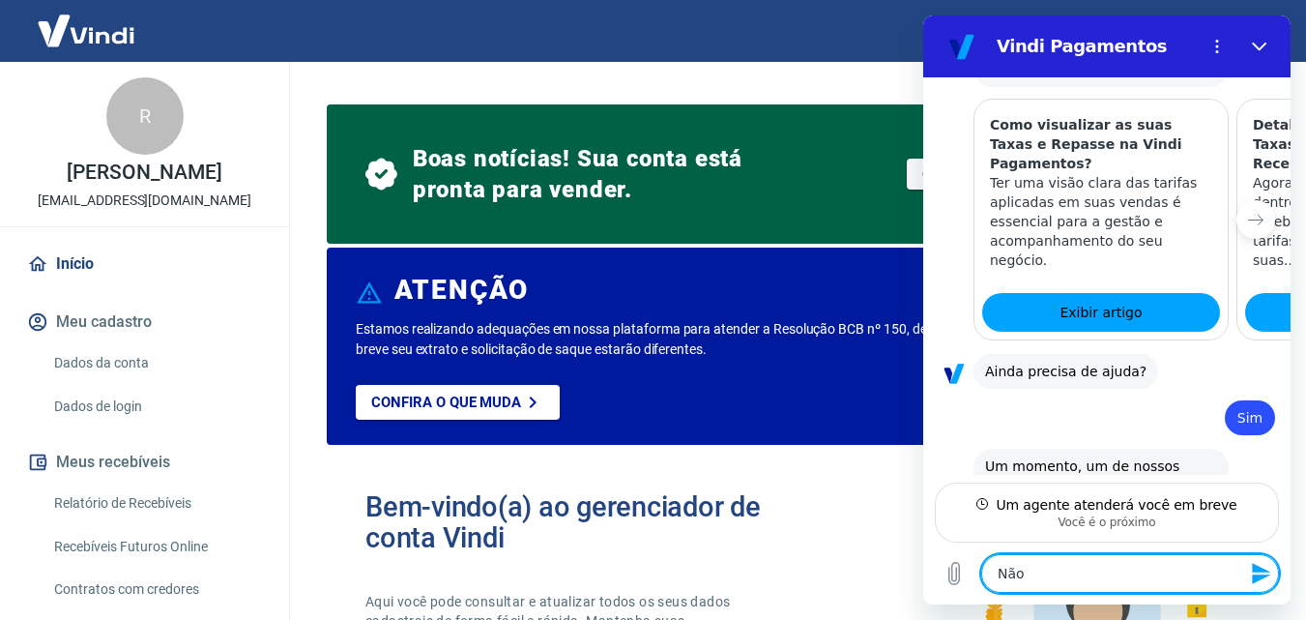
type textarea "x"
type textarea "Não"
type textarea "x"
type textarea "Não c"
type textarea "x"
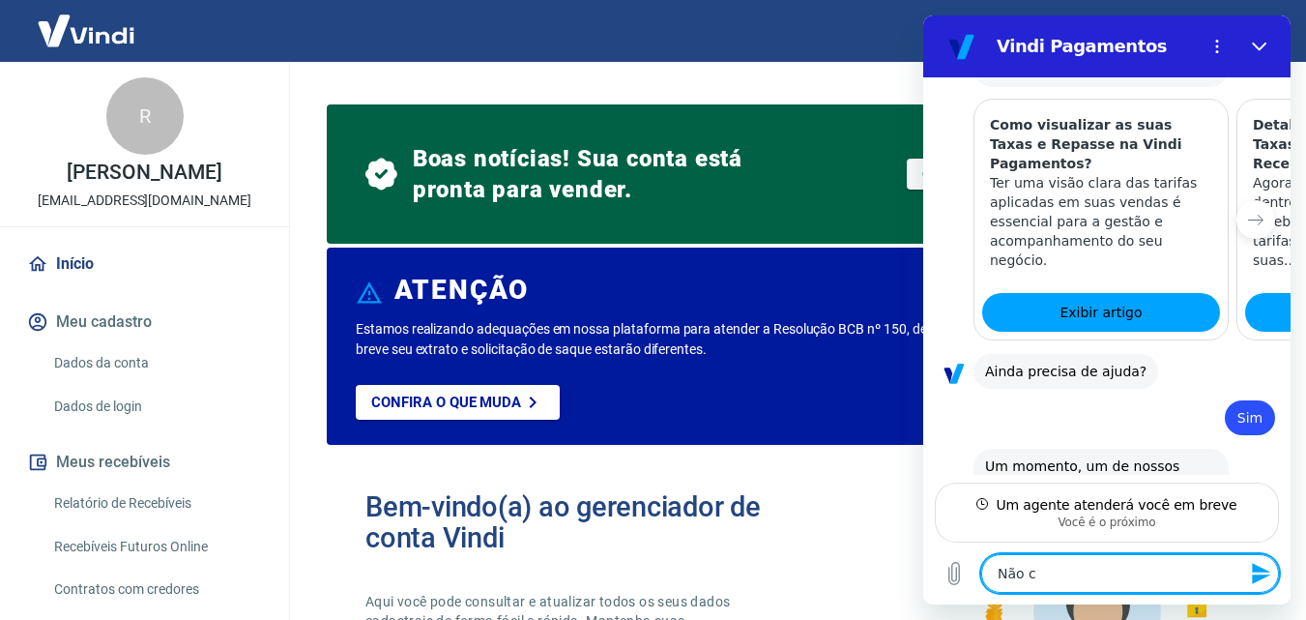
type textarea "Não co"
type textarea "x"
type textarea "Não con"
type textarea "x"
type textarea "Não cons"
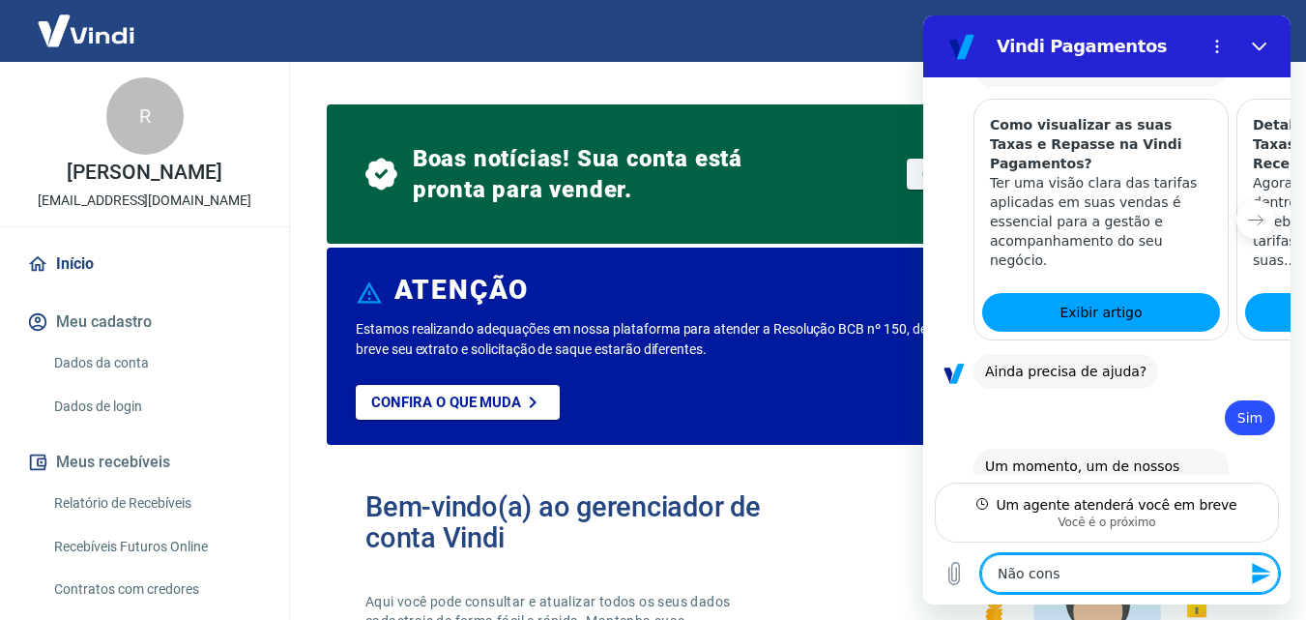
type textarea "x"
type textarea "Não conse"
type textarea "x"
type textarea "Não conseg"
type textarea "x"
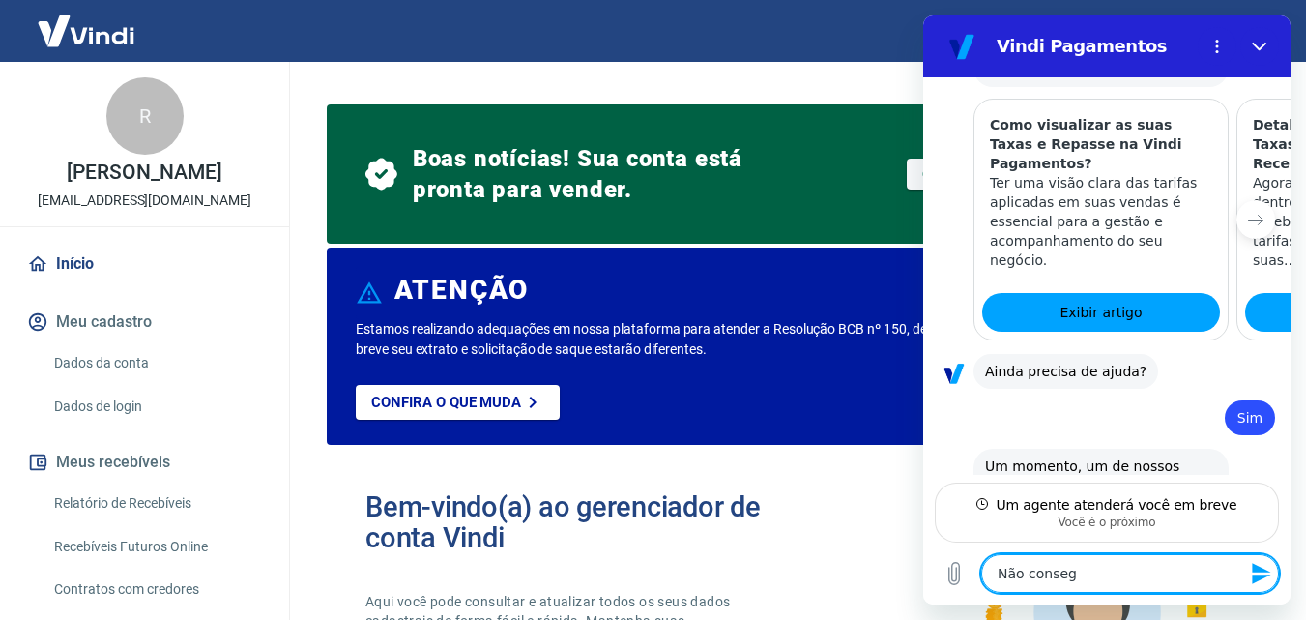
type textarea "Não consegu"
type textarea "x"
type textarea "Não consegui"
type textarea "x"
type textarea "Não conseguim"
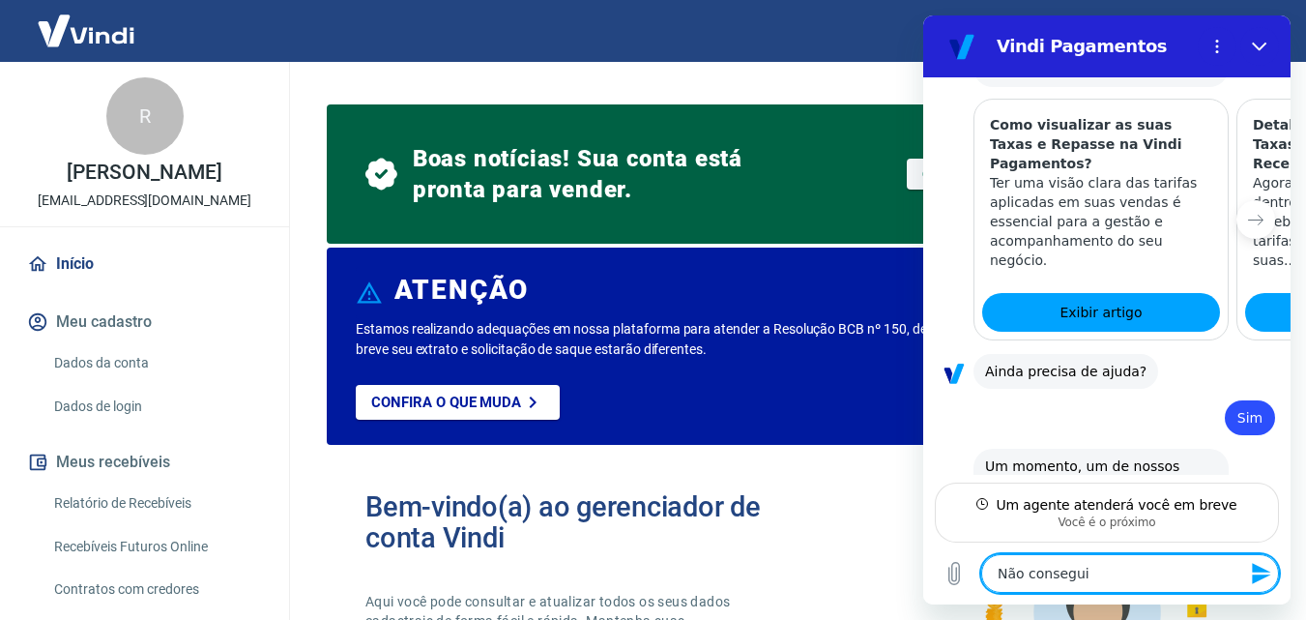
type textarea "x"
type textarea "Não conseguimo"
type textarea "x"
type textarea "Não conseguimos"
type textarea "x"
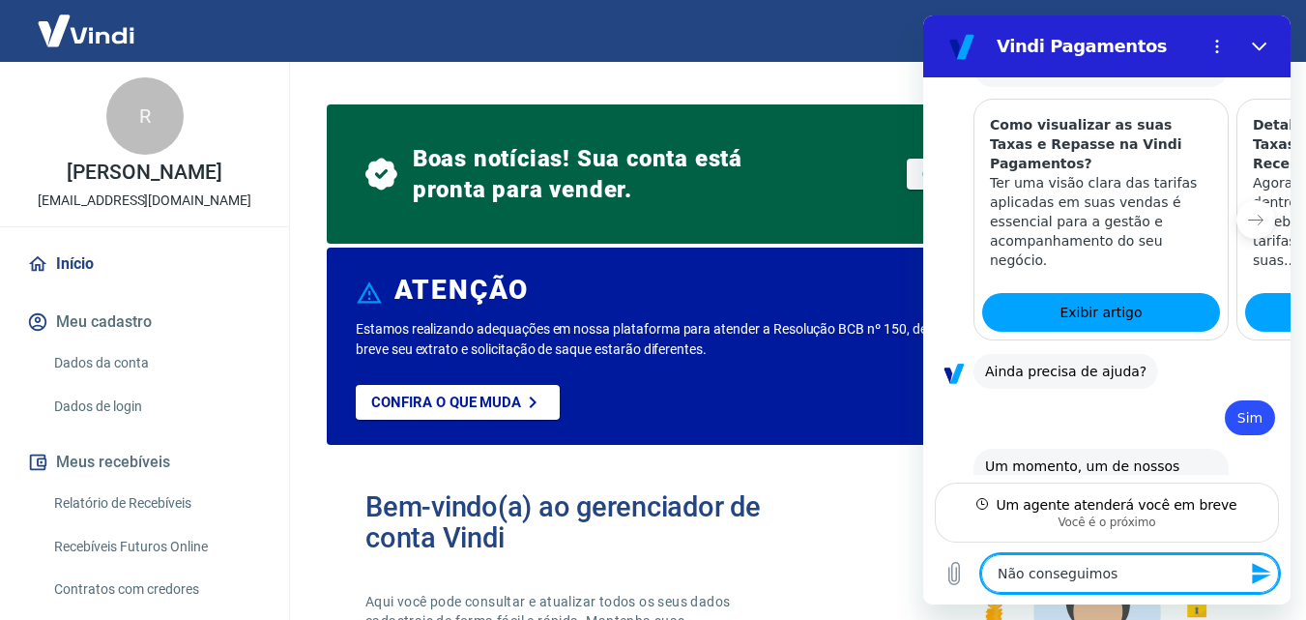
type textarea "Não conseguimos"
type textarea "x"
type textarea "Não conseguimos r"
type textarea "x"
type textarea "Não conseguimos re"
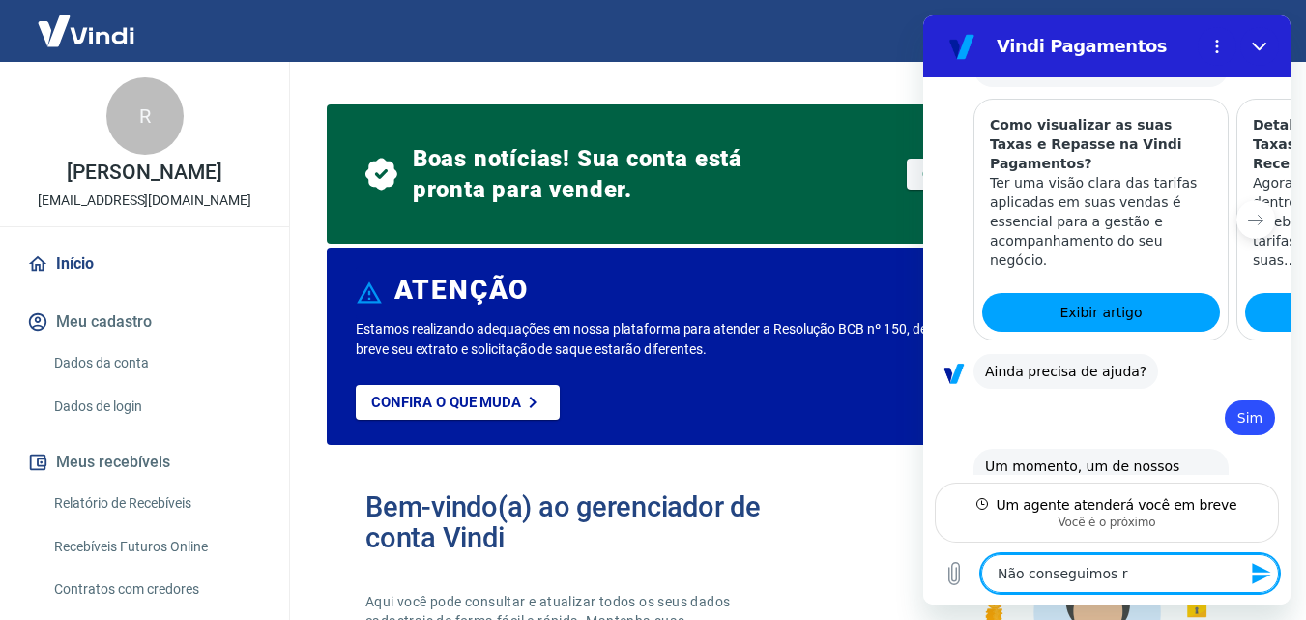
type textarea "x"
type textarea "Não conseguimos rec"
type textarea "x"
type textarea "Não conseguimos rece"
type textarea "x"
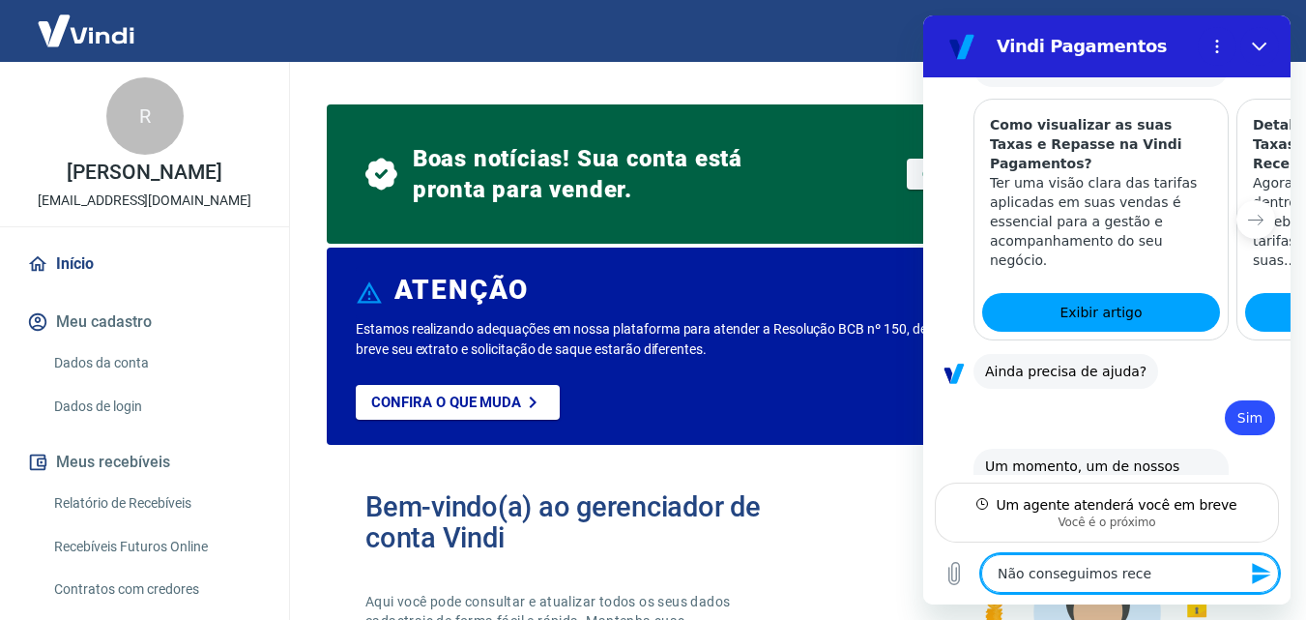
type textarea "Não conseguimos receb"
type textarea "x"
type textarea "Não conseguimos recebe"
type textarea "x"
type textarea "Não conseguimos receber"
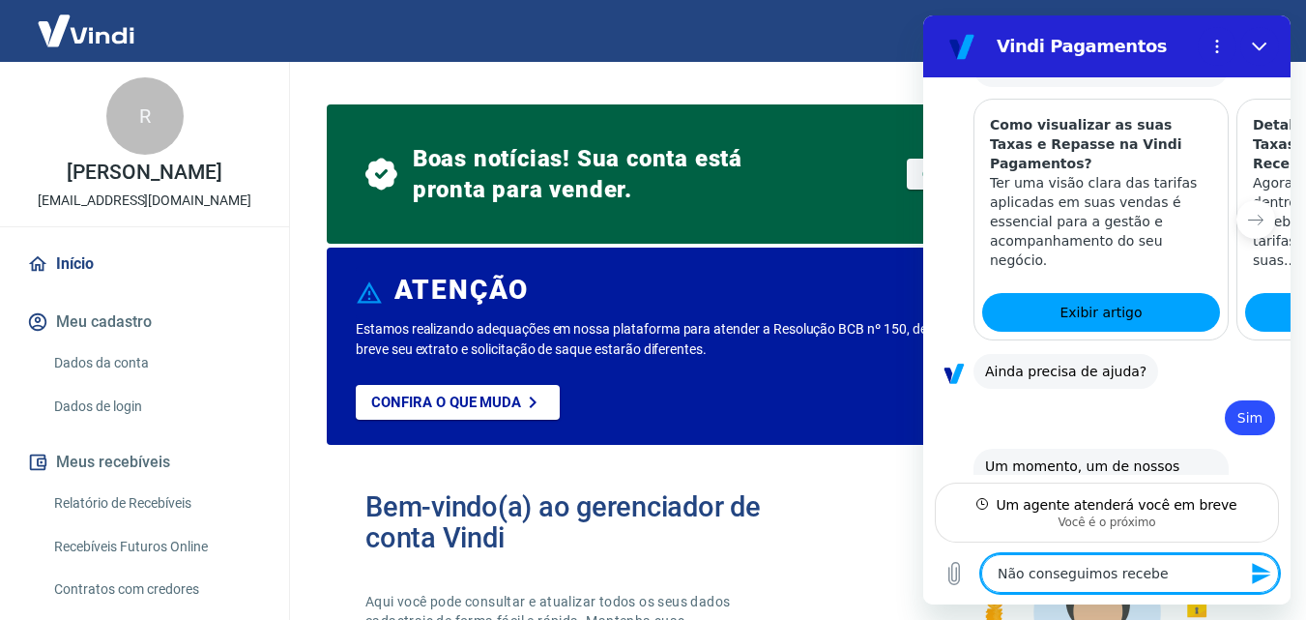
type textarea "x"
type textarea "Não conseguimos receber"
type textarea "x"
type textarea "Não conseguimos receber p"
type textarea "x"
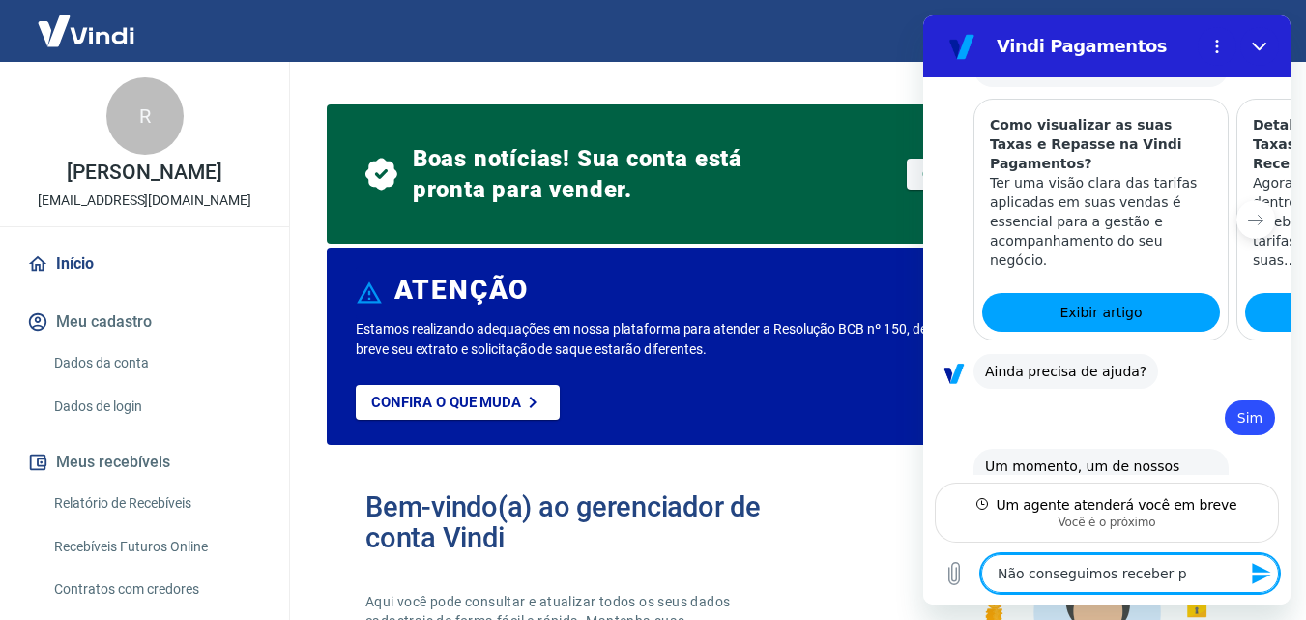
type textarea "Não conseguimos receber pa"
type textarea "x"
type textarea "Não conseguimos receber pag"
type textarea "x"
type textarea "Não conseguimos receber paga"
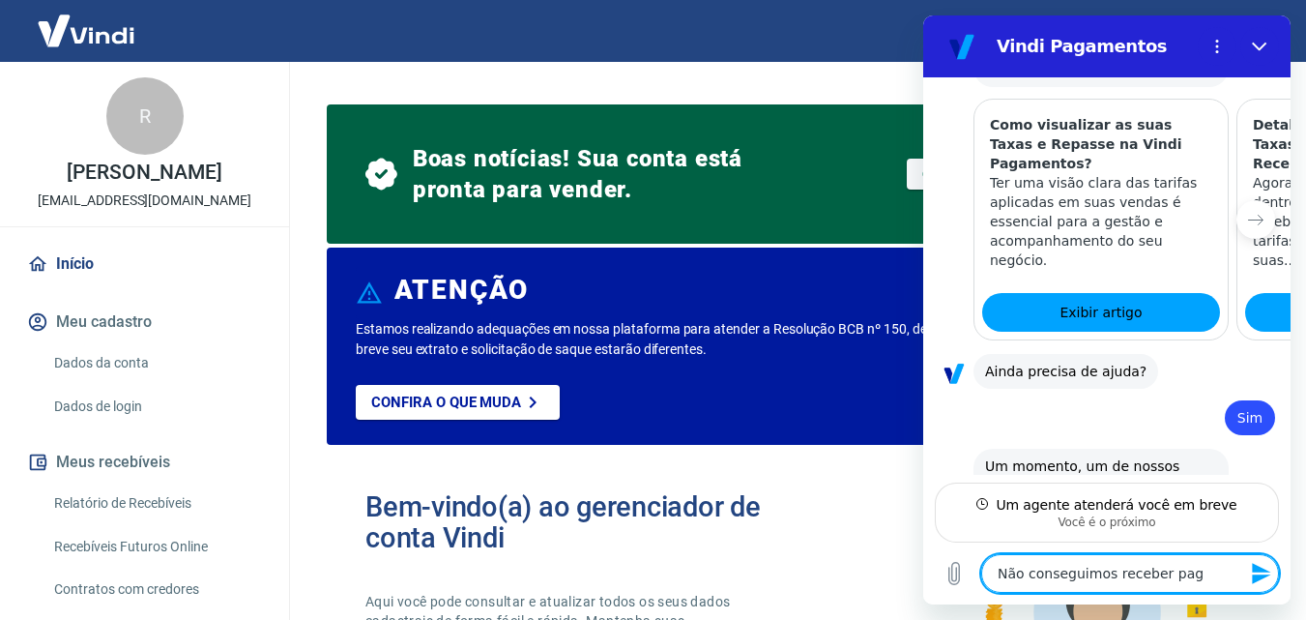
type textarea "x"
type textarea "Não conseguimos receber pagam"
type textarea "x"
type textarea "Não conseguimos receber pagame"
type textarea "x"
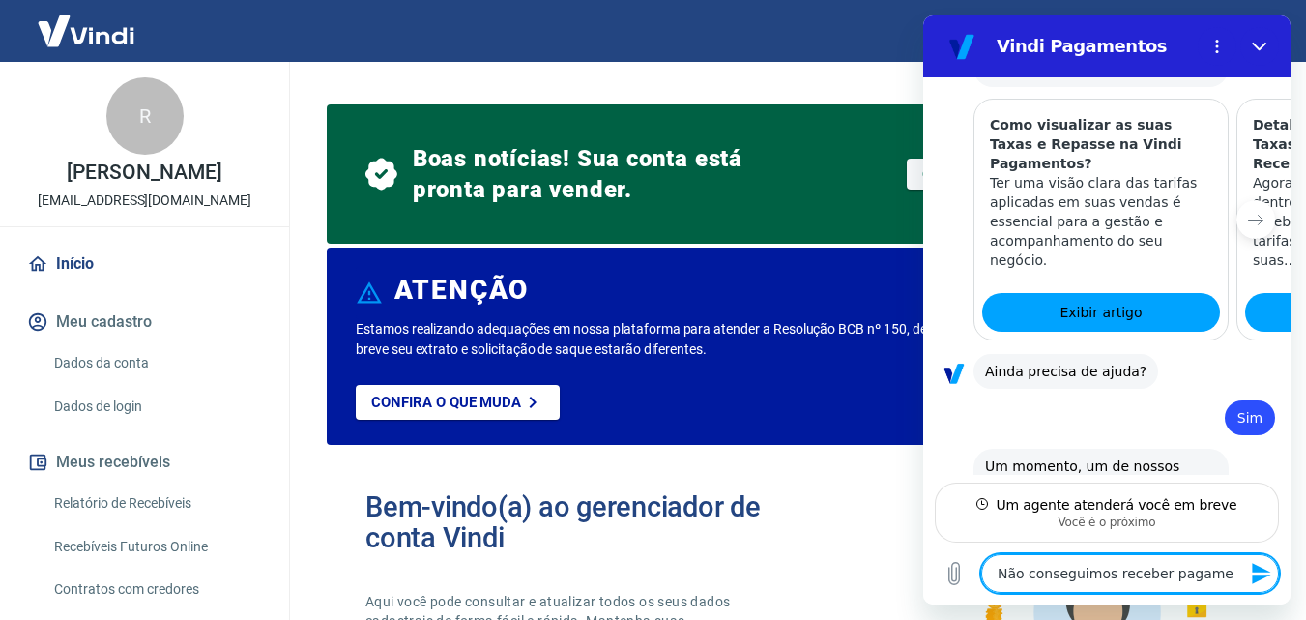
type textarea "Não conseguimos receber pagamen"
type textarea "x"
type textarea "Não conseguimos receber pagament"
type textarea "x"
type textarea "Não conseguimos receber pagamento"
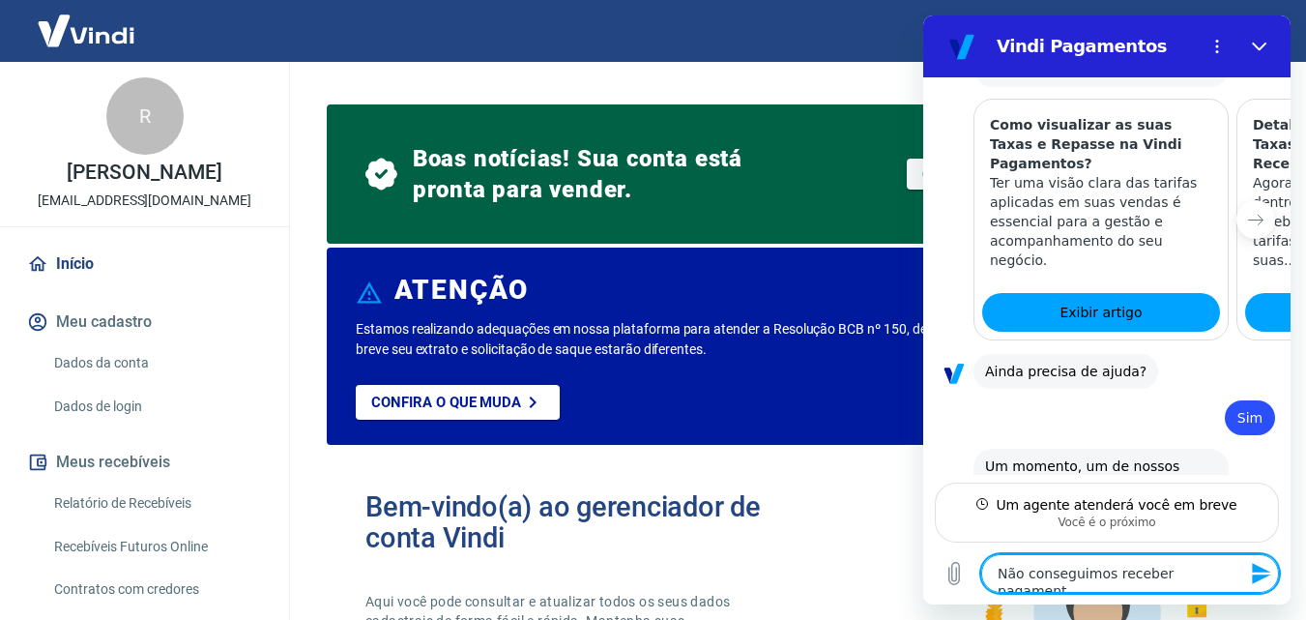
type textarea "x"
type textarea "Não conseguimos receber pagamentos"
type textarea "x"
type textarea "Não conseguimos receber pagamentos"
type textarea "x"
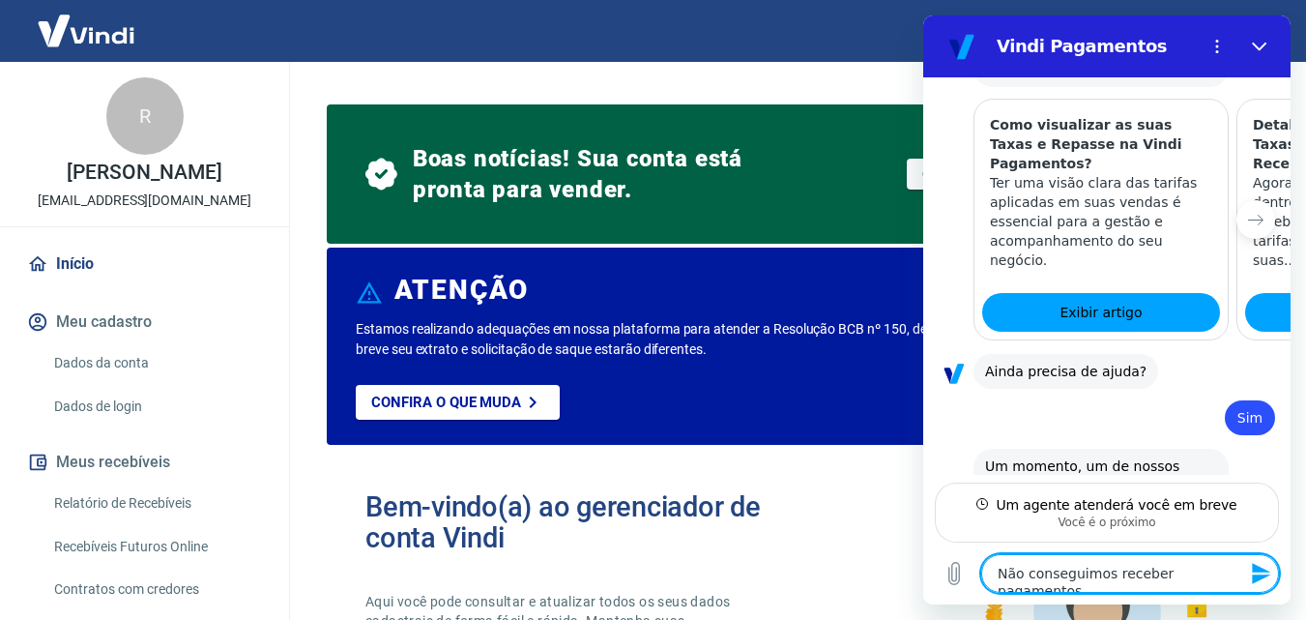
type textarea "Não conseguimos receber pagamentos p"
type textarea "x"
type textarea "Não conseguimos receber pagamentos po"
type textarea "x"
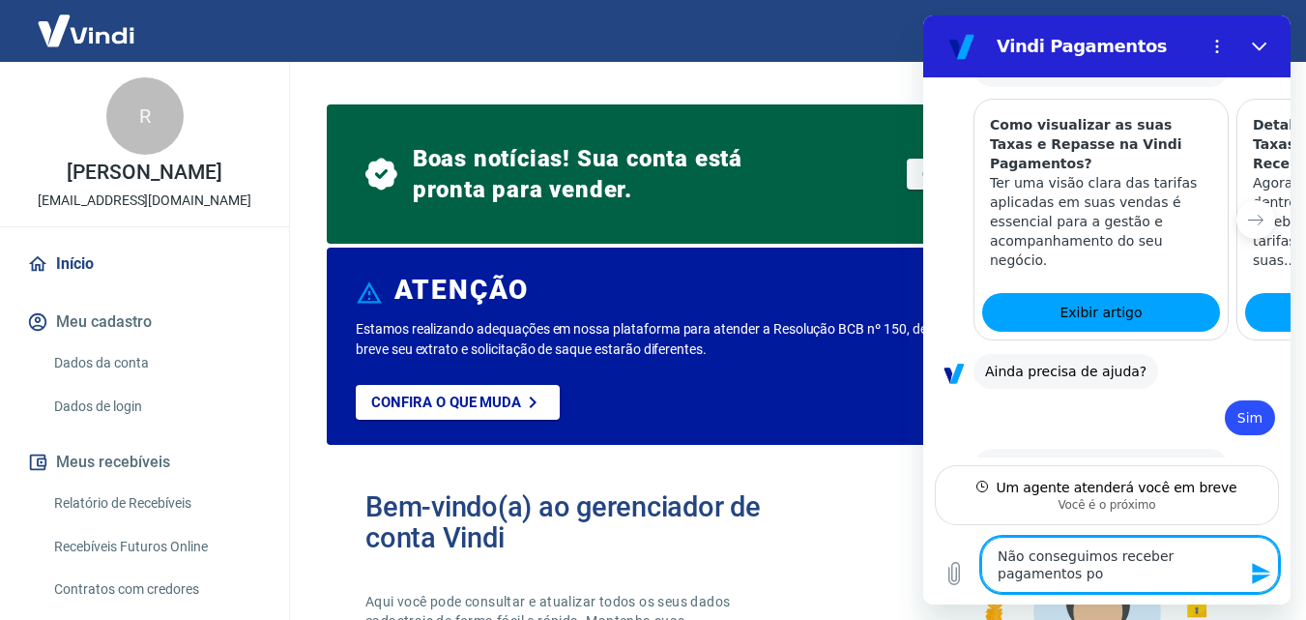
scroll to position [1655, 0]
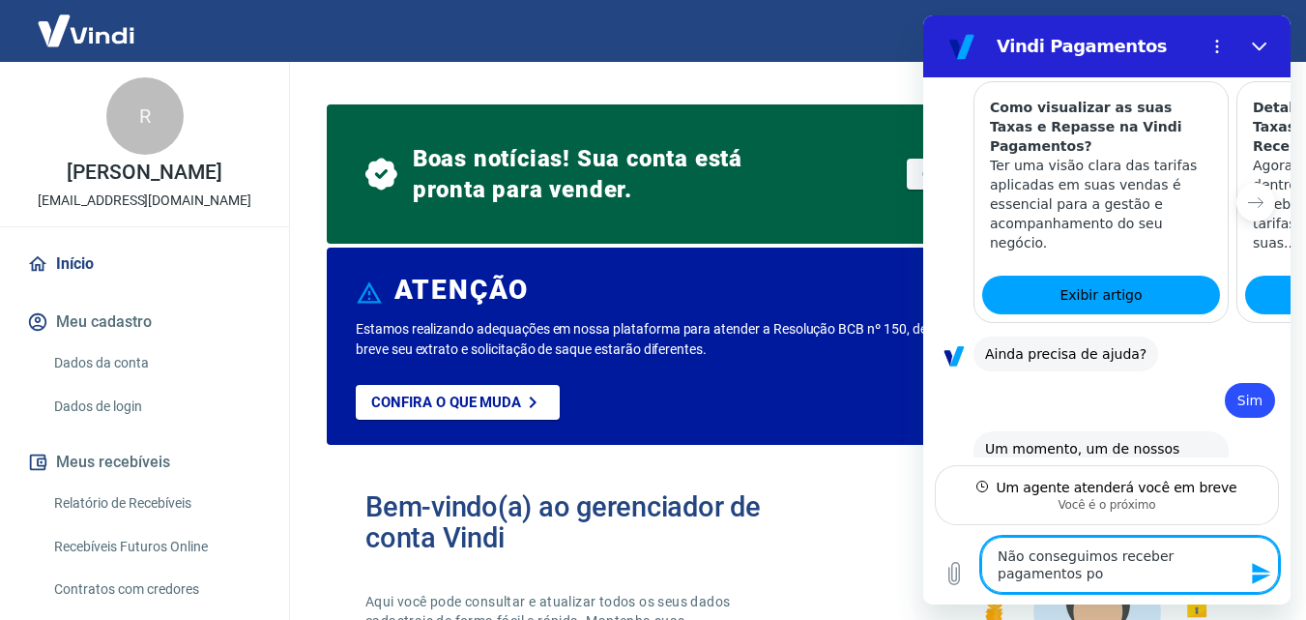
type textarea "Não conseguimos receber pagamentos por"
type textarea "x"
type textarea "Não conseguimos receber pagamentos por"
type textarea "x"
type textarea "Não conseguimos receber pagamentos por c"
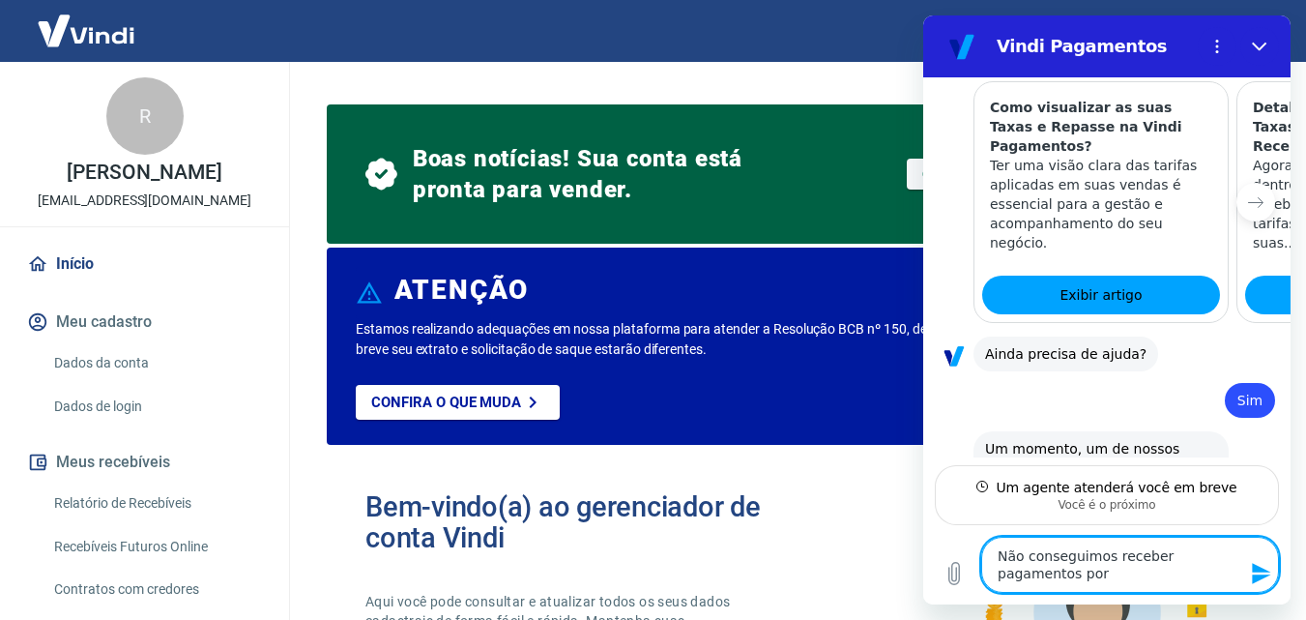
type textarea "x"
type textarea "Não conseguimos receber pagamentos por ca"
type textarea "x"
type textarea "Não conseguimos receber pagamentos por car"
type textarea "x"
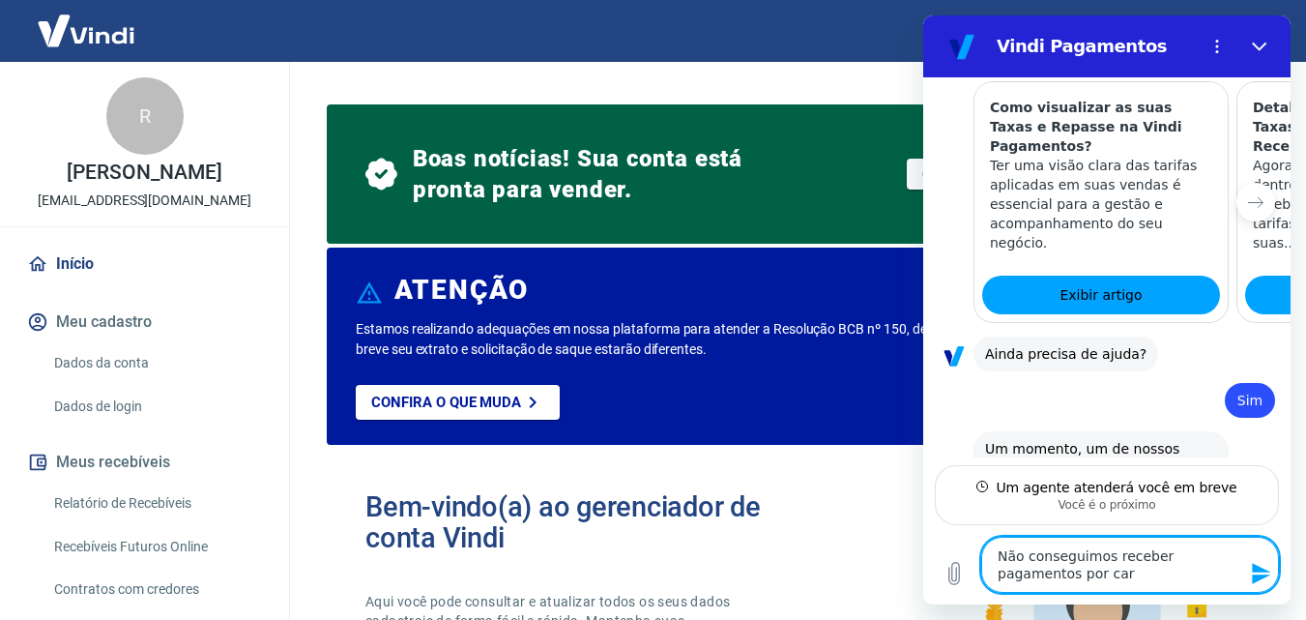
type textarea "Não conseguimos receber pagamentos por cart"
type textarea "x"
type textarea "Não conseguimos receber pagamentos por cartã"
type textarea "x"
type textarea "Não conseguimos receber pagamentos por cartão"
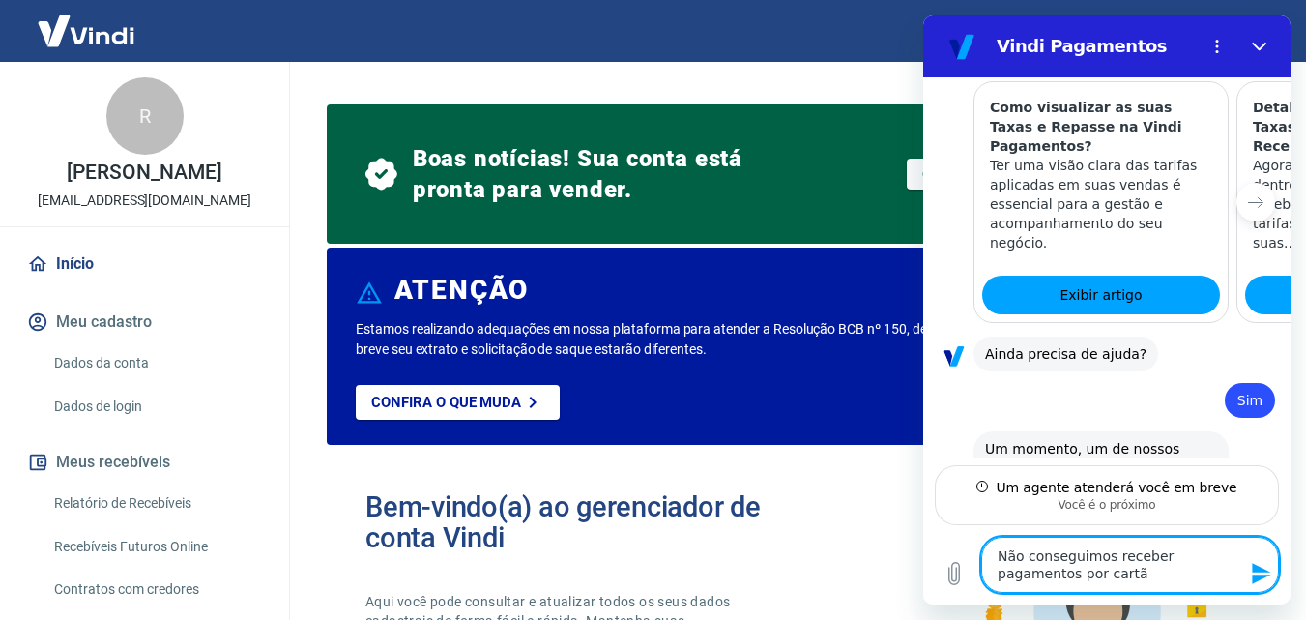
type textarea "x"
type textarea "Não conseguimos receber pagamentos por cartão"
type textarea "x"
type textarea "Não conseguimos receber pagamentos por cartão d"
type textarea "x"
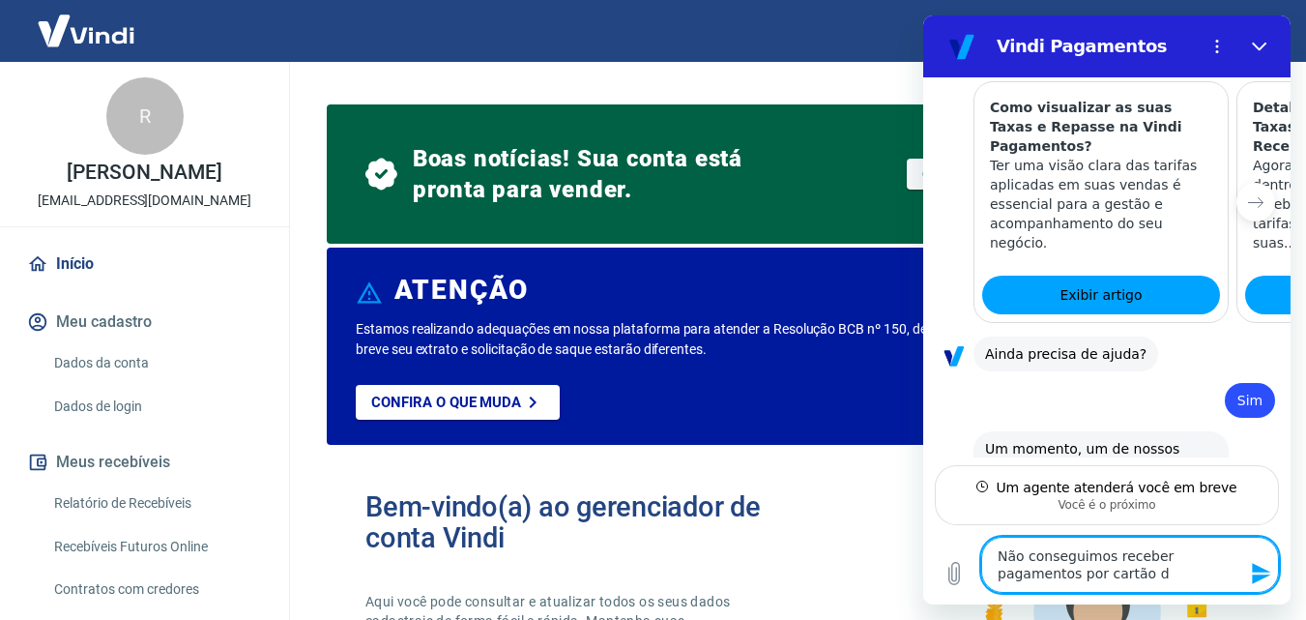
type textarea "Não conseguimos receber pagamentos por cartão de"
type textarea "x"
type textarea "Não conseguimos receber pagamentos por cartão de"
type textarea "x"
type textarea "Não conseguimos receber pagamentos por cartão de c"
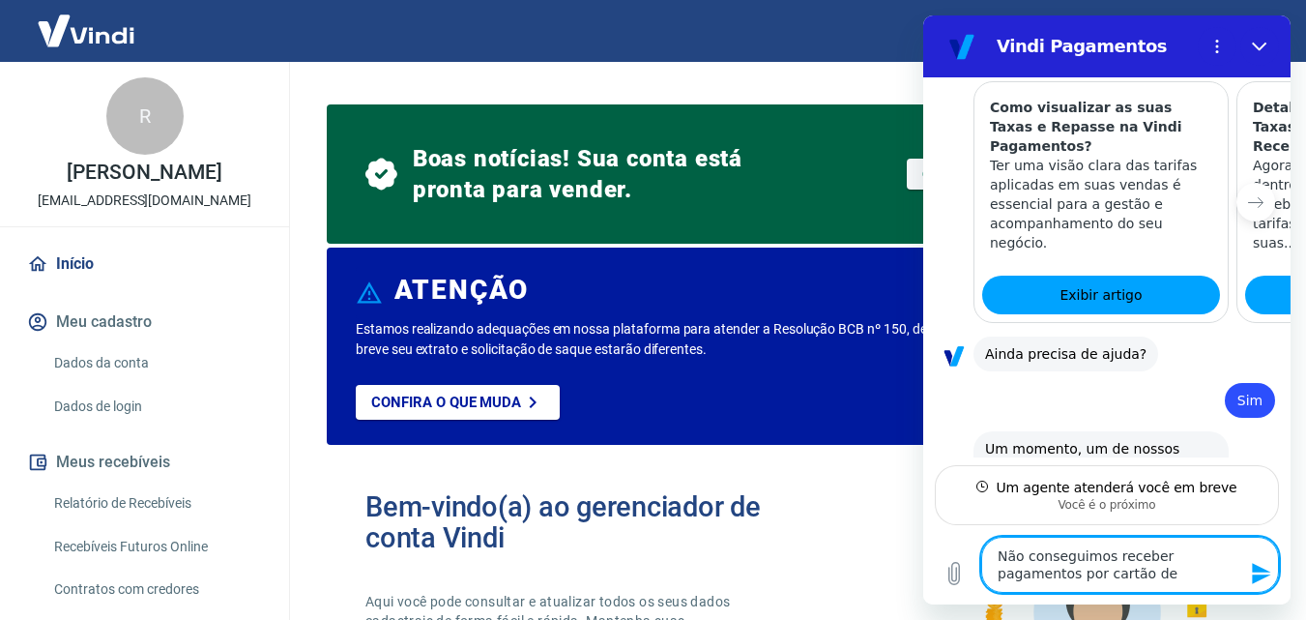
type textarea "x"
type textarea "Não conseguimos receber pagamentos por cartão de cr"
type textarea "x"
type textarea "Não conseguimos receber pagamentos por cartão de cré"
type textarea "x"
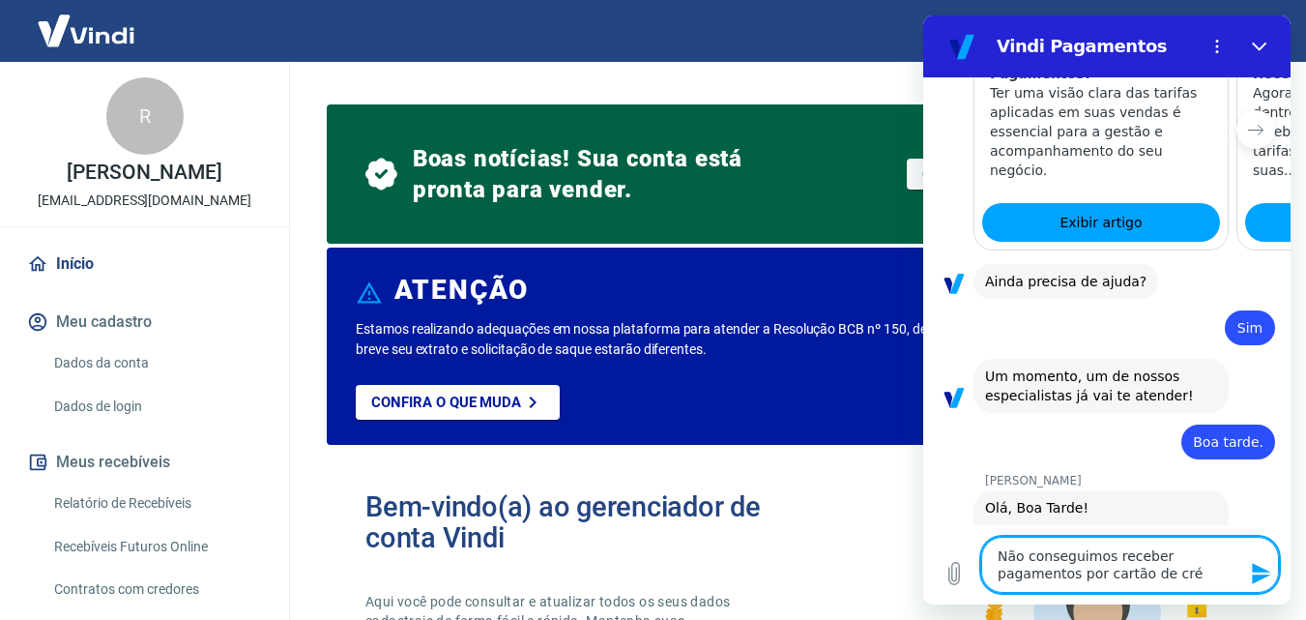
type textarea "Não conseguimos receber pagamentos por cartão de créd"
type textarea "x"
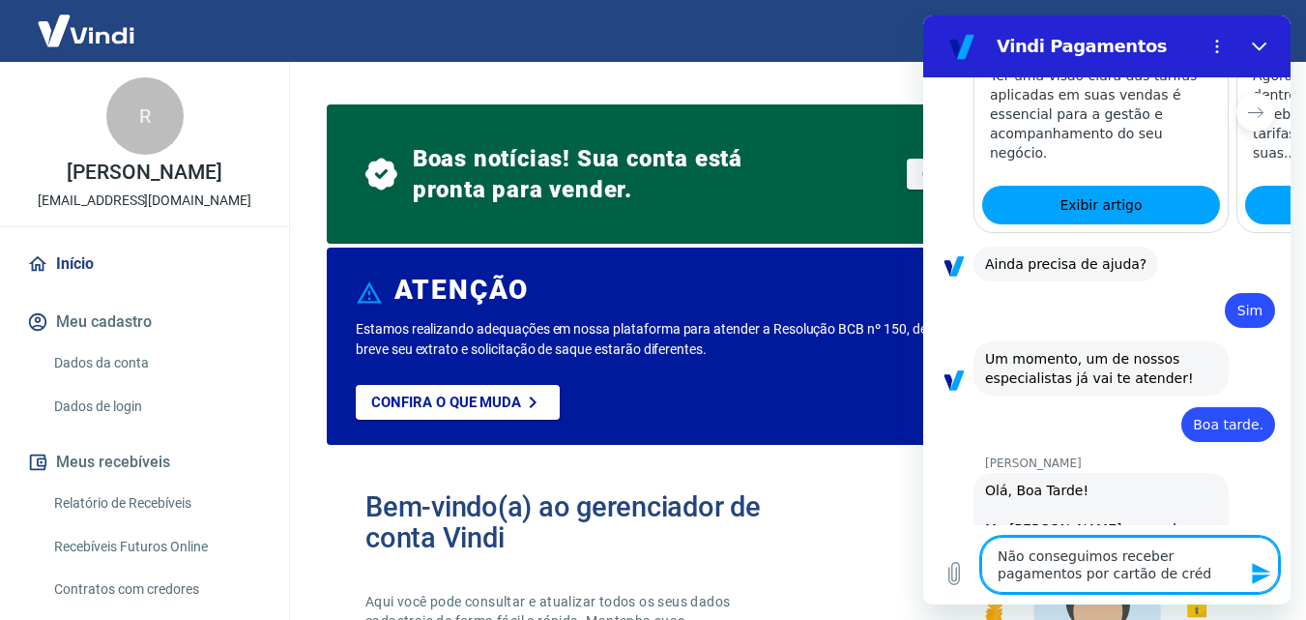
type textarea "Não conseguimos receber pagamentos por cartão de crédi"
type textarea "x"
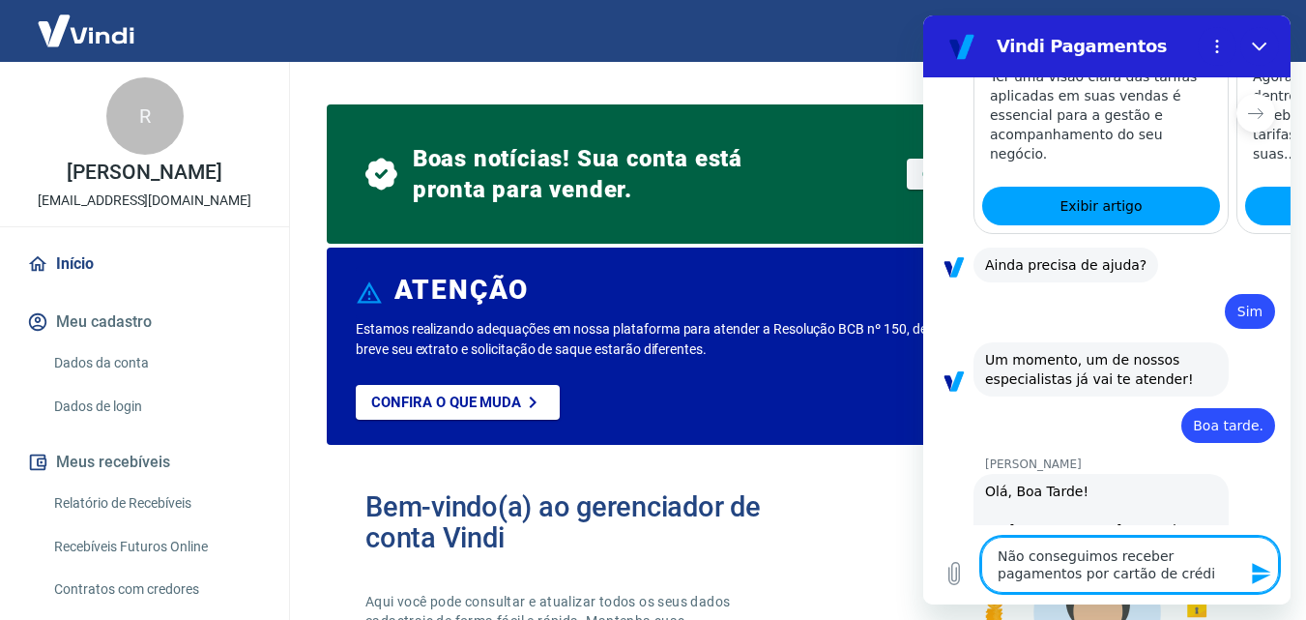
type textarea "Não conseguimos receber pagamentos por cartão de crédit"
type textarea "x"
type textarea "Não conseguimos receber pagamentos por cartão de crédito"
type textarea "x"
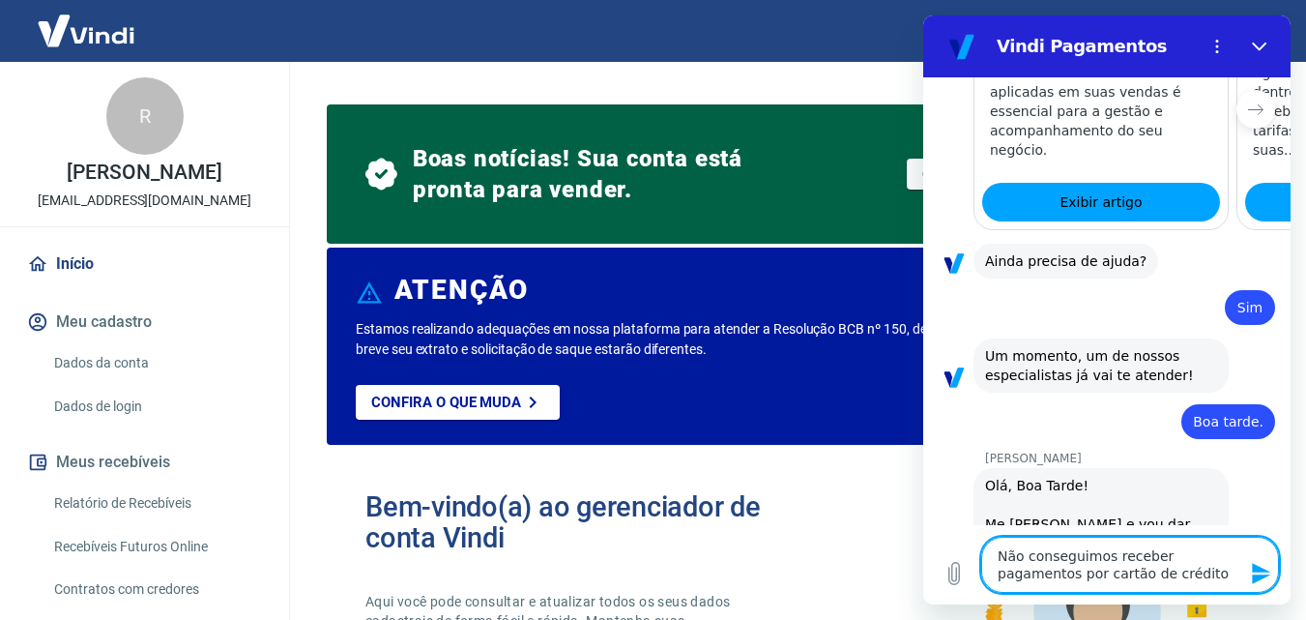
type textarea "Não conseguimos receber pagamentos por cartão de crédito,"
type textarea "x"
type textarea "Não conseguimos receber pagamentos por cartão de crédito,"
type textarea "x"
type textarea "Não conseguimos receber pagamentos por cartão de crédito, s"
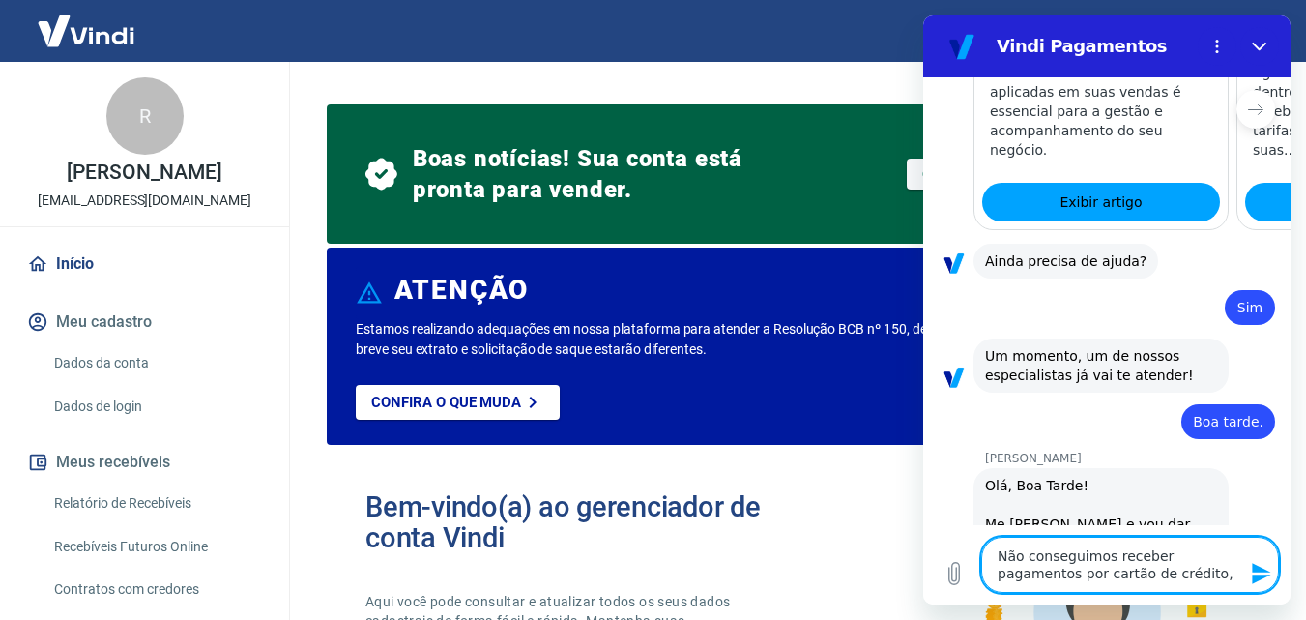
type textarea "x"
type textarea "Não conseguimos receber pagamentos por cartão de crédito, só"
type textarea "x"
type textarea "Não conseguimos receber pagamentos por cartão de crédito, só"
type textarea "x"
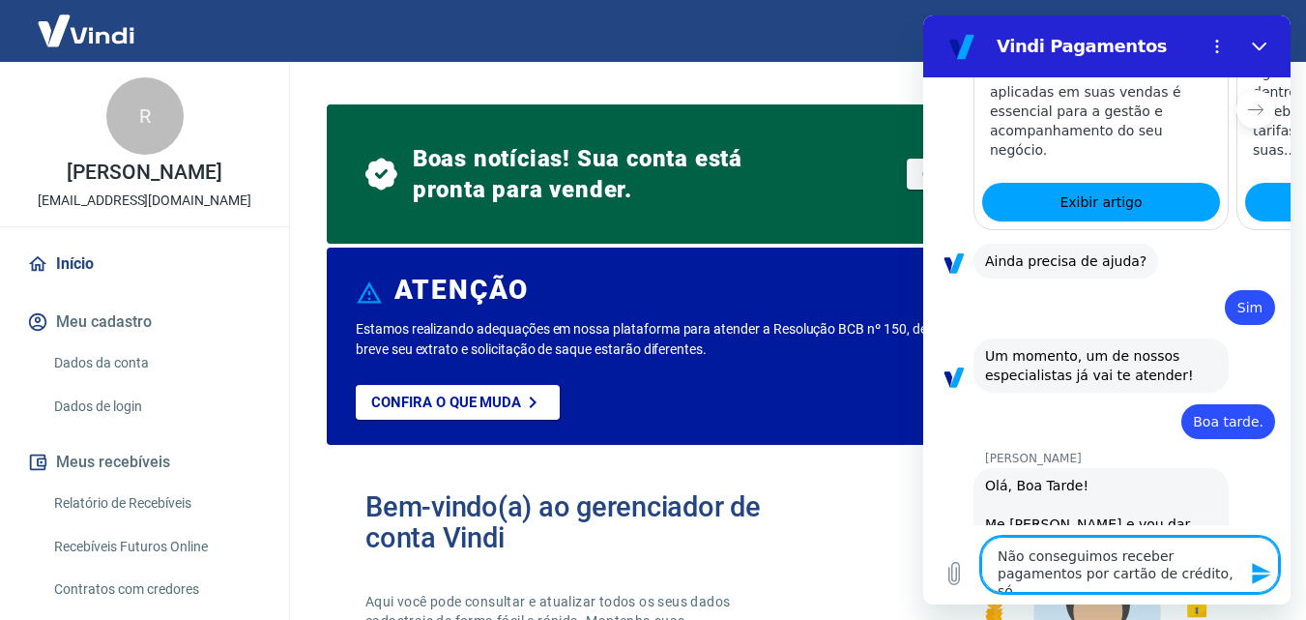
type textarea "Não conseguimos receber pagamentos por cartão de crédito, só d"
type textarea "x"
type textarea "Não conseguimos receber pagamentos por cartão de crédito, só da"
type textarea "x"
type textarea "Não conseguimos receber pagamentos por cartão de crédito, só d"
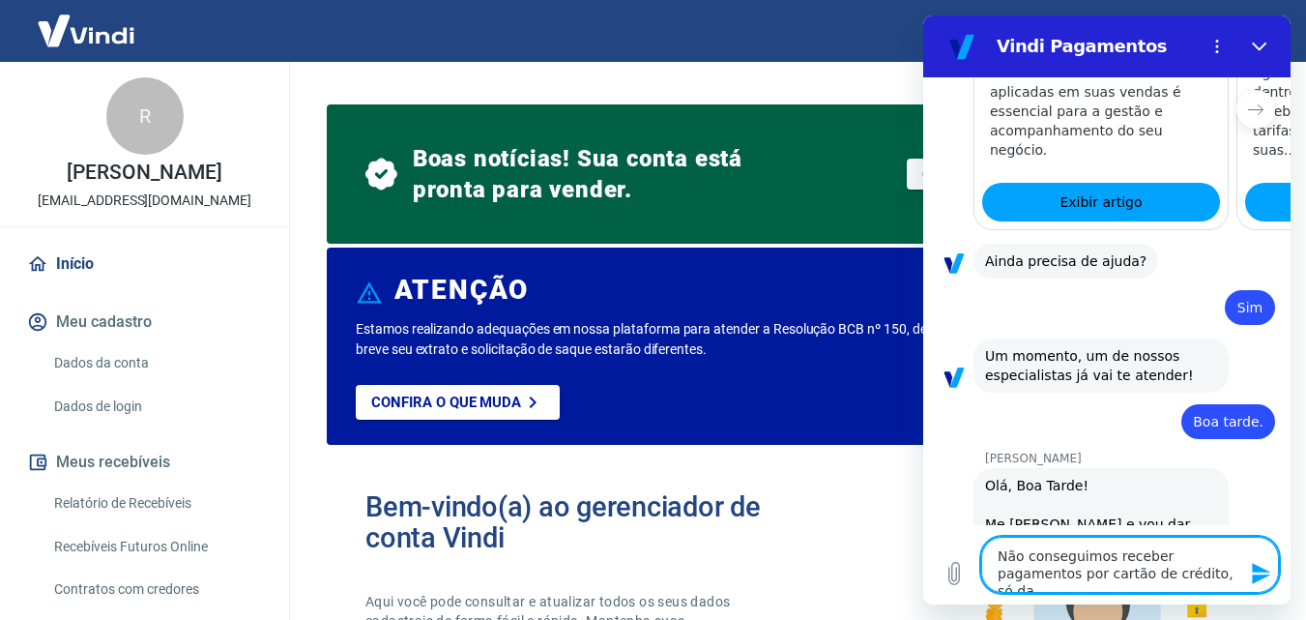
type textarea "x"
type textarea "Não conseguimos receber pagamentos por cartão de crédito, só dá"
type textarea "x"
type textarea "Não conseguimos receber pagamentos por cartão de crédito, só dá"
type textarea "x"
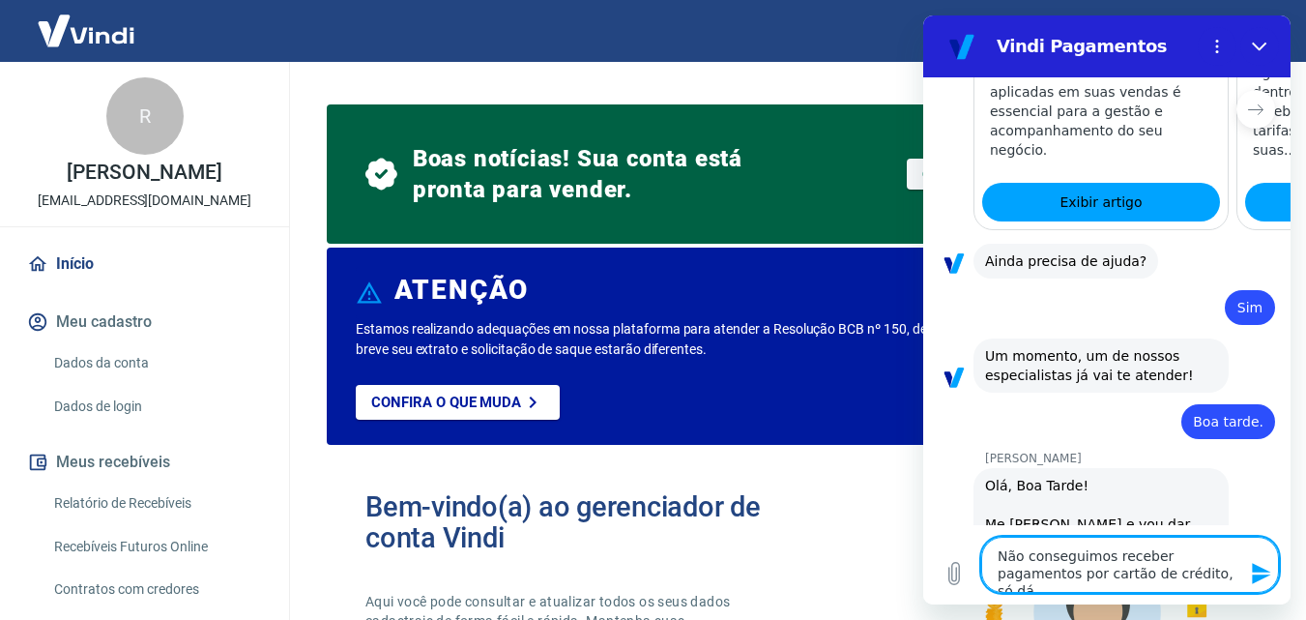
type textarea "Não conseguimos receber pagamentos por cartão de crédito, só dá e"
type textarea "x"
type textarea "Não conseguimos receber pagamentos por cartão de crédito, só dá er"
type textarea "x"
type textarea "Não conseguimos receber pagamentos por cartão de crédito, só dá err"
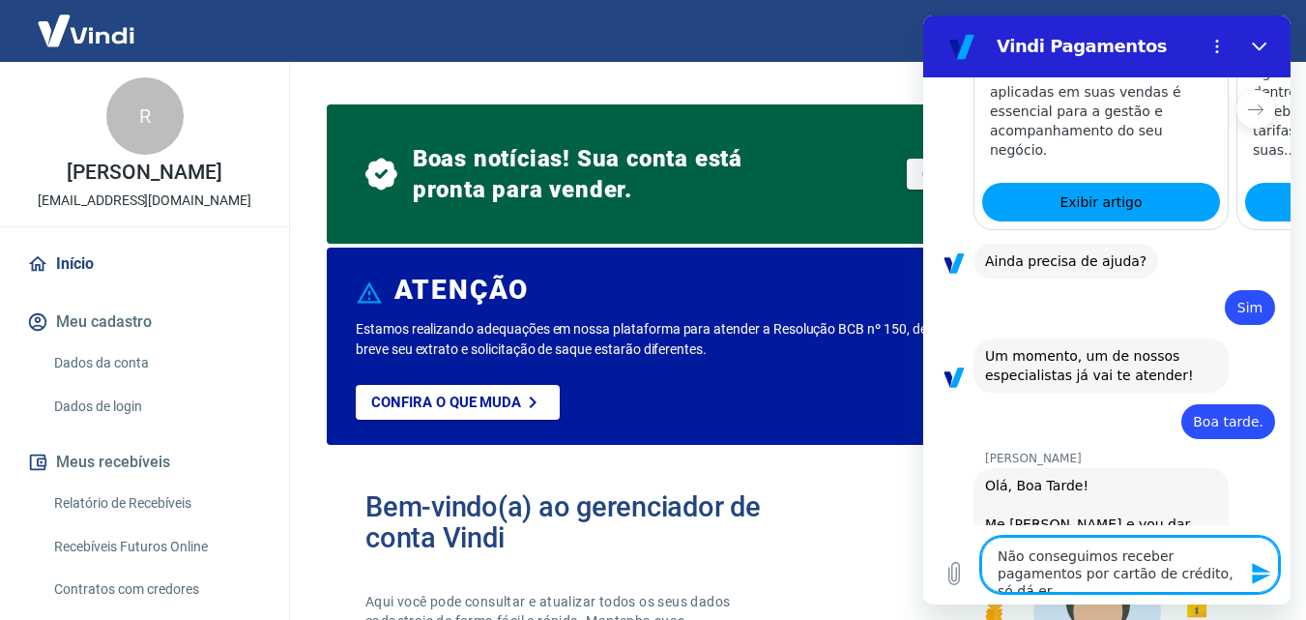
type textarea "x"
type textarea "Não conseguimos receber pagamentos por cartão de crédito, só dá erro"
type textarea "x"
type textarea "Não conseguimos receber pagamentos por cartão de crédito, só dá erro"
type textarea "x"
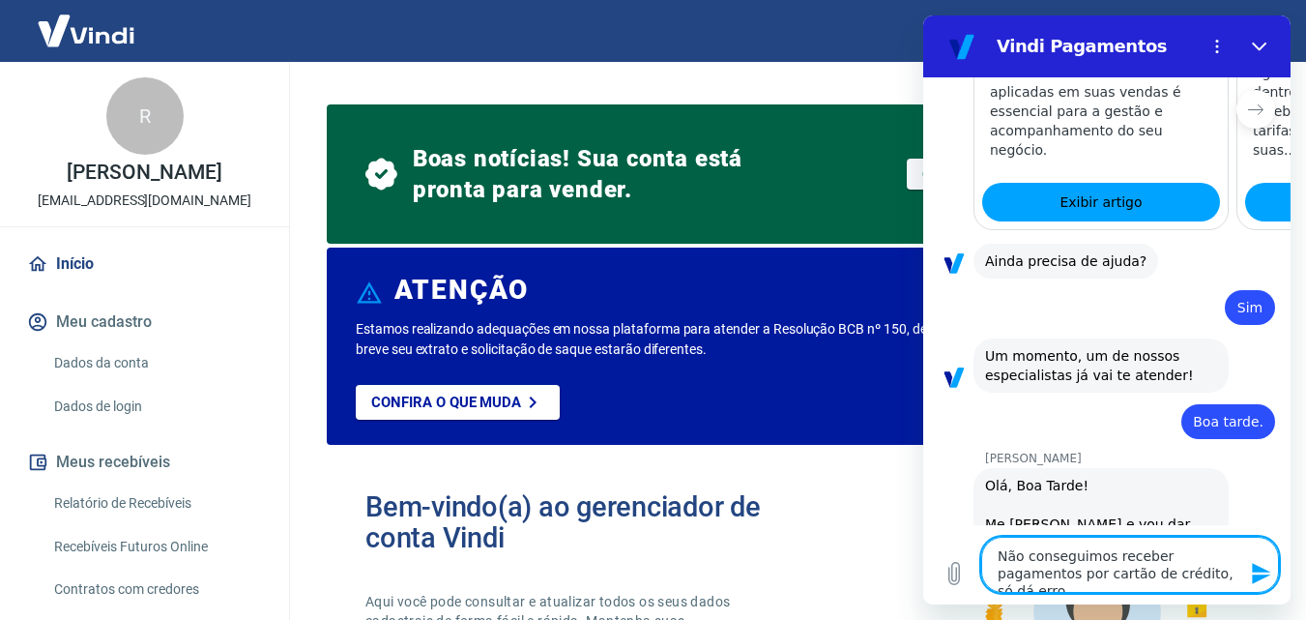
type textarea "Não conseguimos receber pagamentos por cartão de crédito, só dá erro e"
type textarea "x"
type textarea "Não conseguimos receber pagamentos por cartão de crédito, só dá erro em"
type textarea "x"
type textarea "Não conseguimos receber pagamentos por cartão de crédito, só dá erro emt"
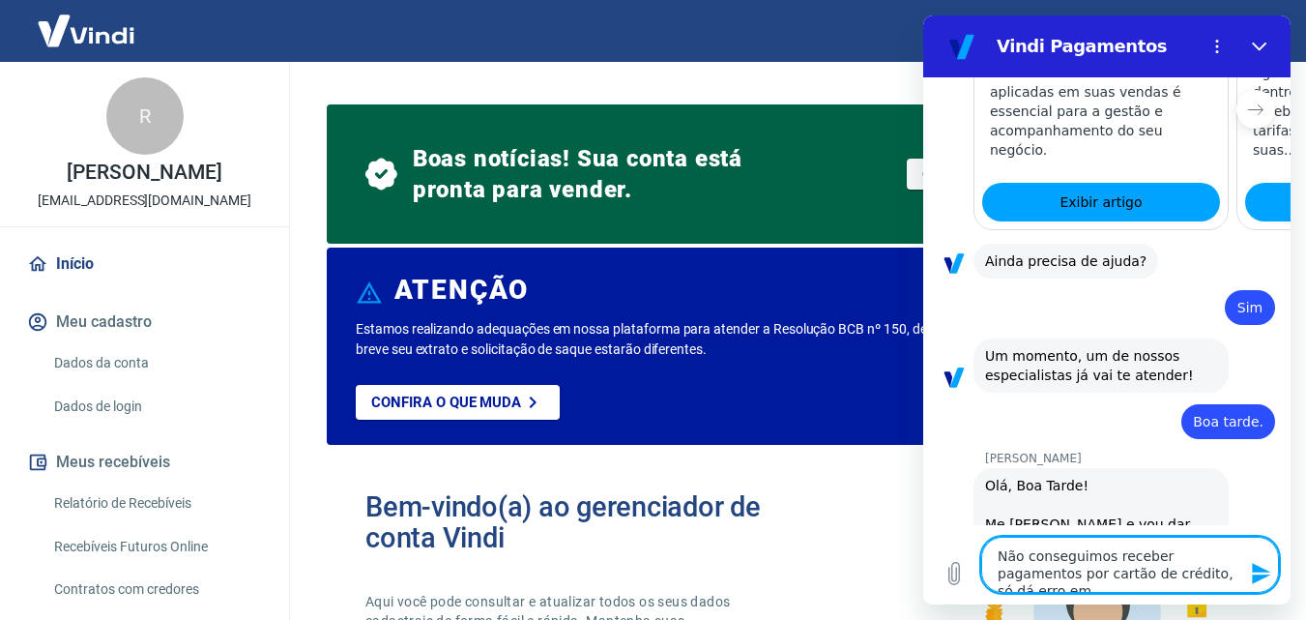
type textarea "x"
type textarea "Não conseguimos receber pagamentos por cartão de crédito, só dá erro emto"
type textarea "x"
type textarea "Não conseguimos receber pagamentos por cartão de crédito, só dá erro emtod"
type textarea "x"
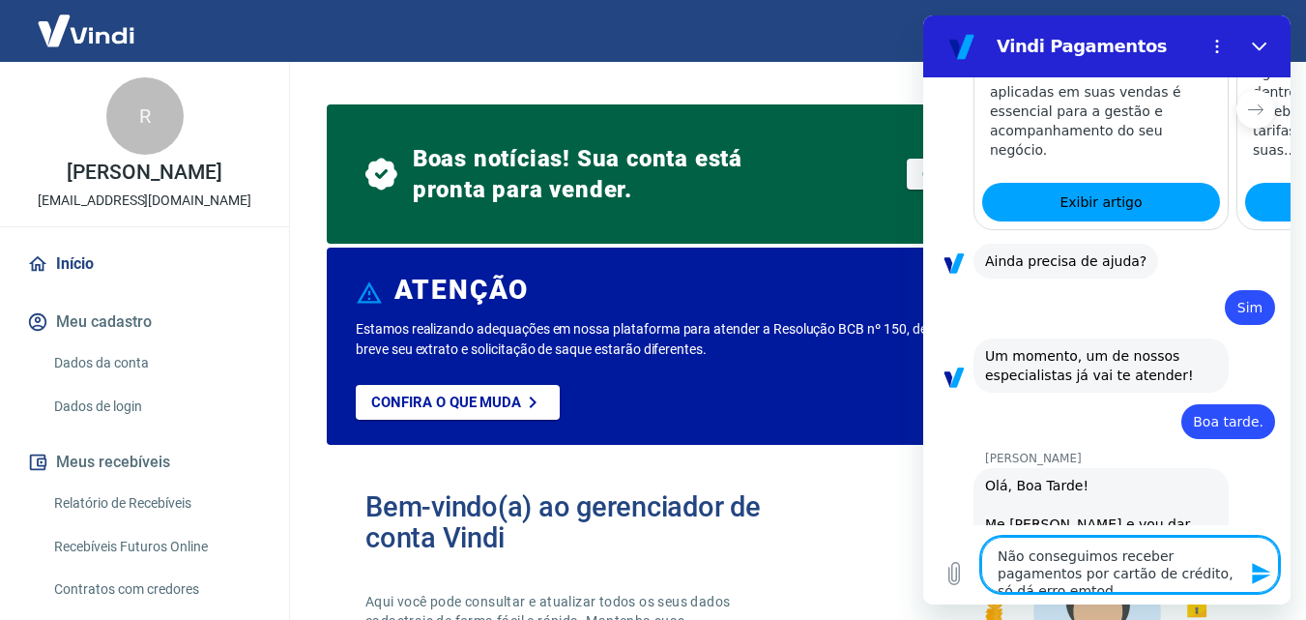
type textarea "Não conseguimos receber pagamentos por cartão de crédito, só dá erro emtodo"
type textarea "x"
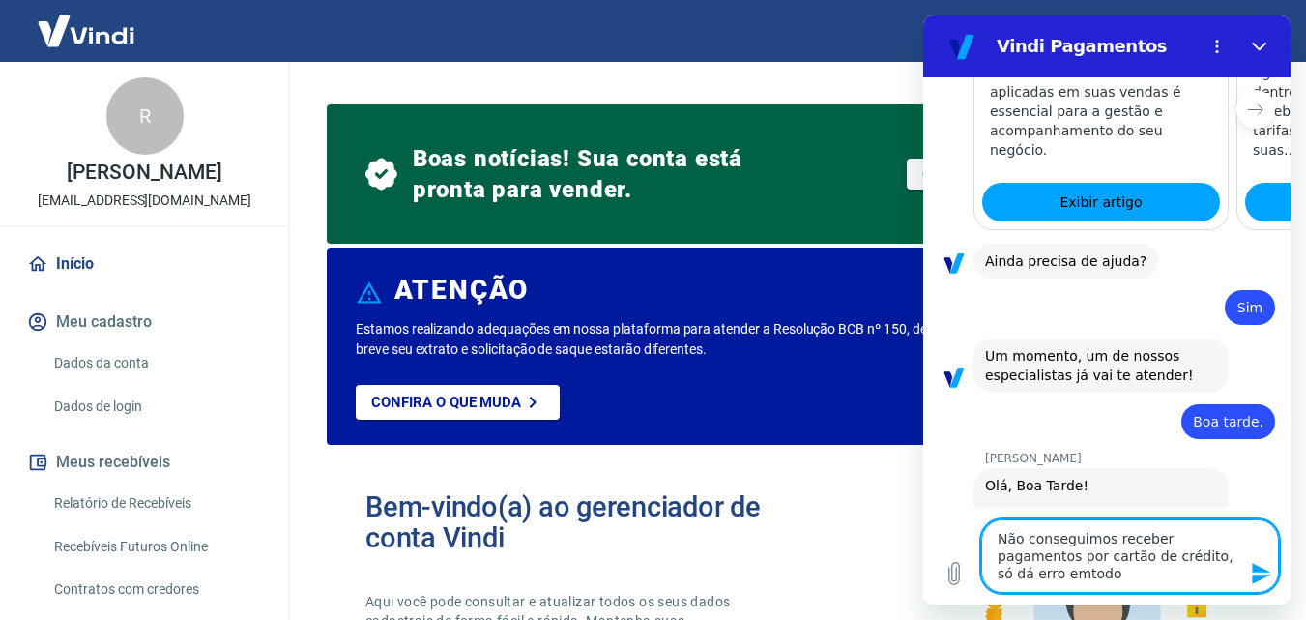
type textarea "Não conseguimos receber pagamentos por cartão de crédito, só dá erro emtod"
type textarea "x"
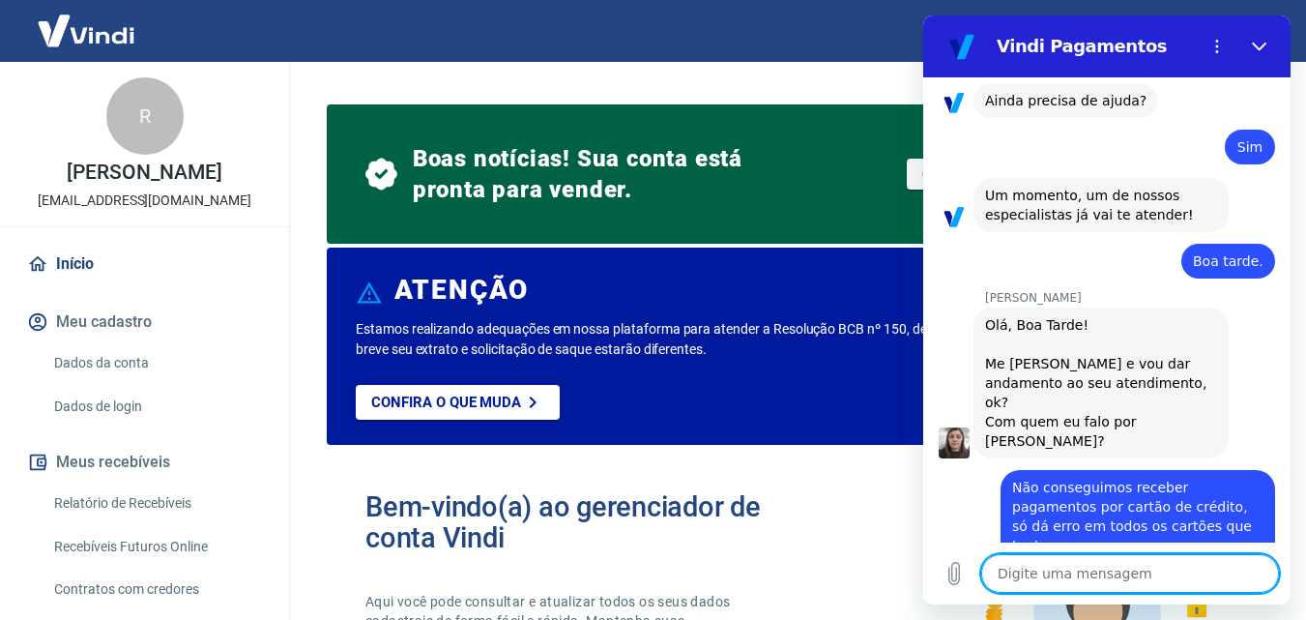
scroll to position [2009, 0]
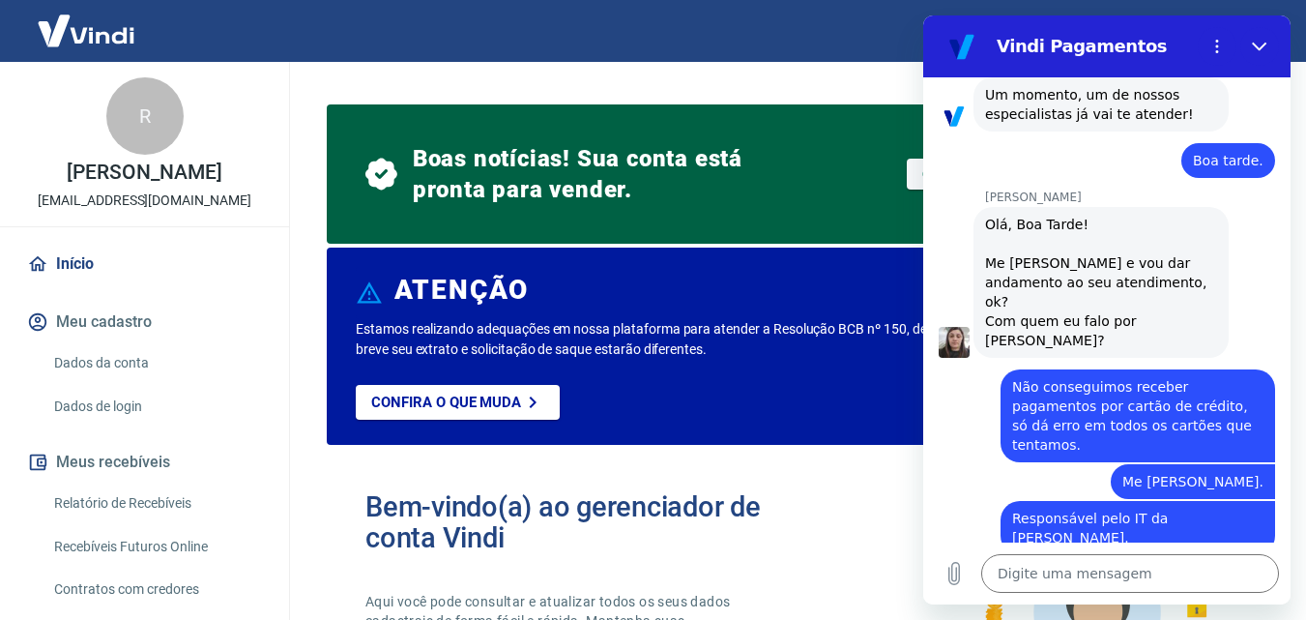
drag, startPoint x: 1134, startPoint y: 492, endPoint x: 1149, endPoint y: 488, distance: 15.0
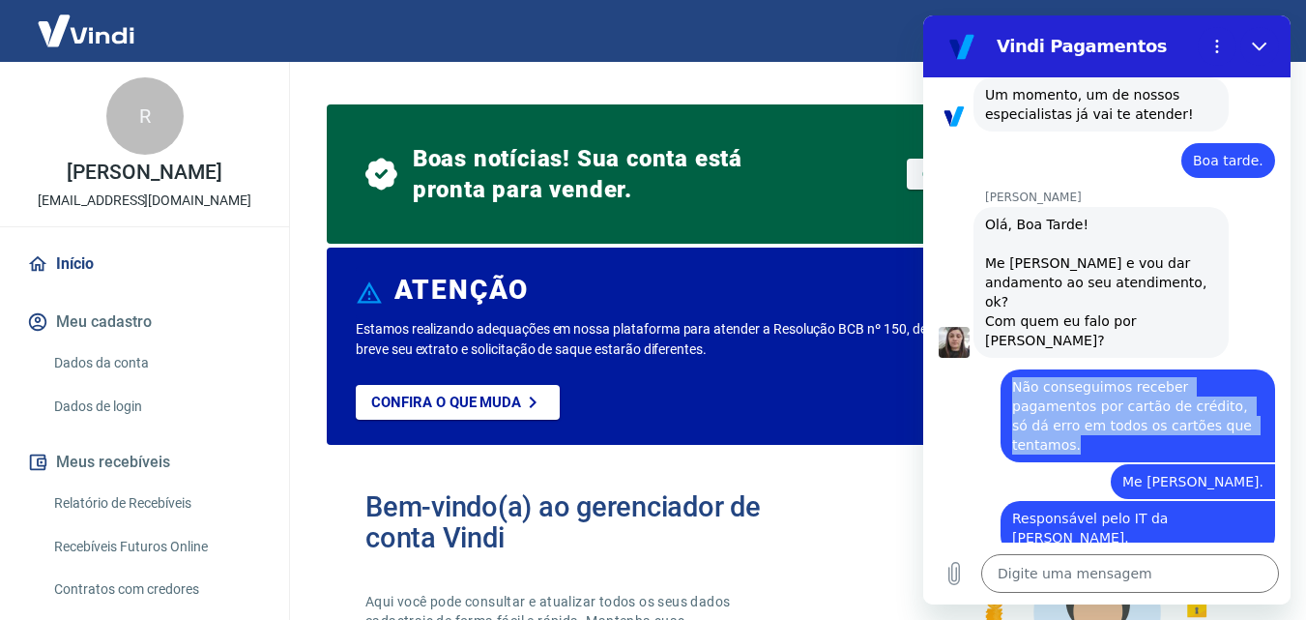
drag, startPoint x: 1022, startPoint y: 268, endPoint x: 1213, endPoint y: 308, distance: 195.7
click at [1213, 377] on span "Não conseguimos receber pagamentos por cartão de crédito, só dá erro em todos o…" at bounding box center [1137, 415] width 251 height 77
copy span "Não conseguimos receber pagamentos por cartão de crédito, só dá erro em todos o…"
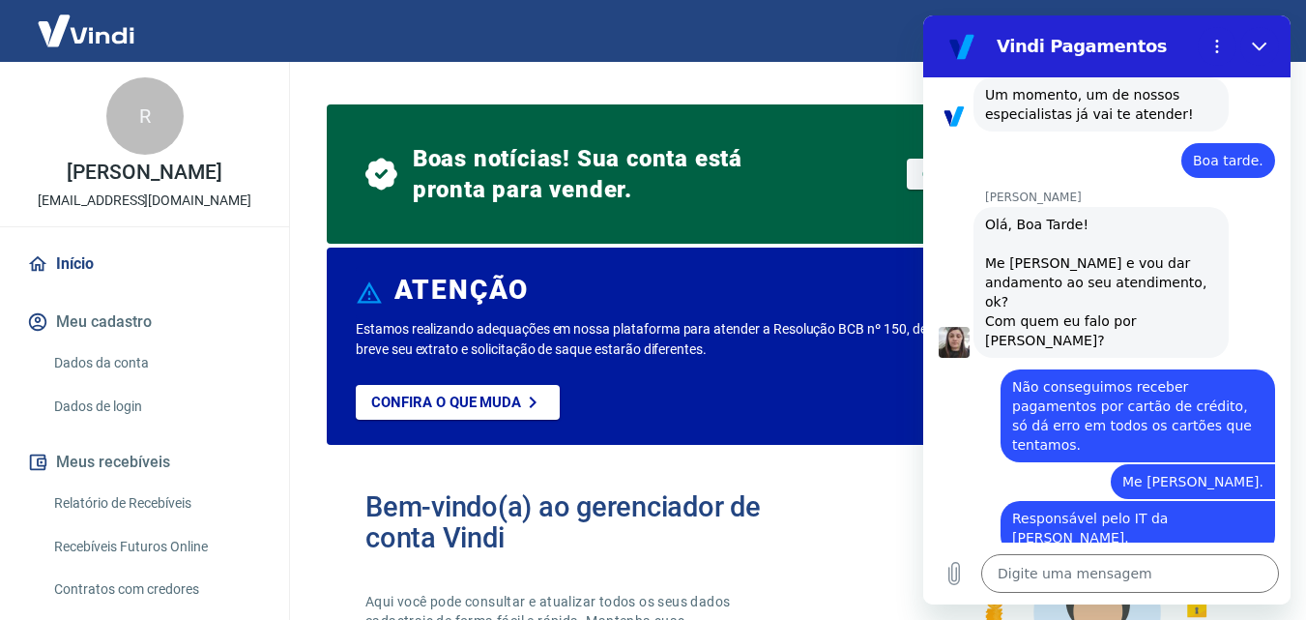
click at [1129, 567] on p "[PERSON_NAME]" at bounding box center [1138, 574] width 306 height 15
click at [1111, 571] on textarea at bounding box center [1130, 573] width 298 height 39
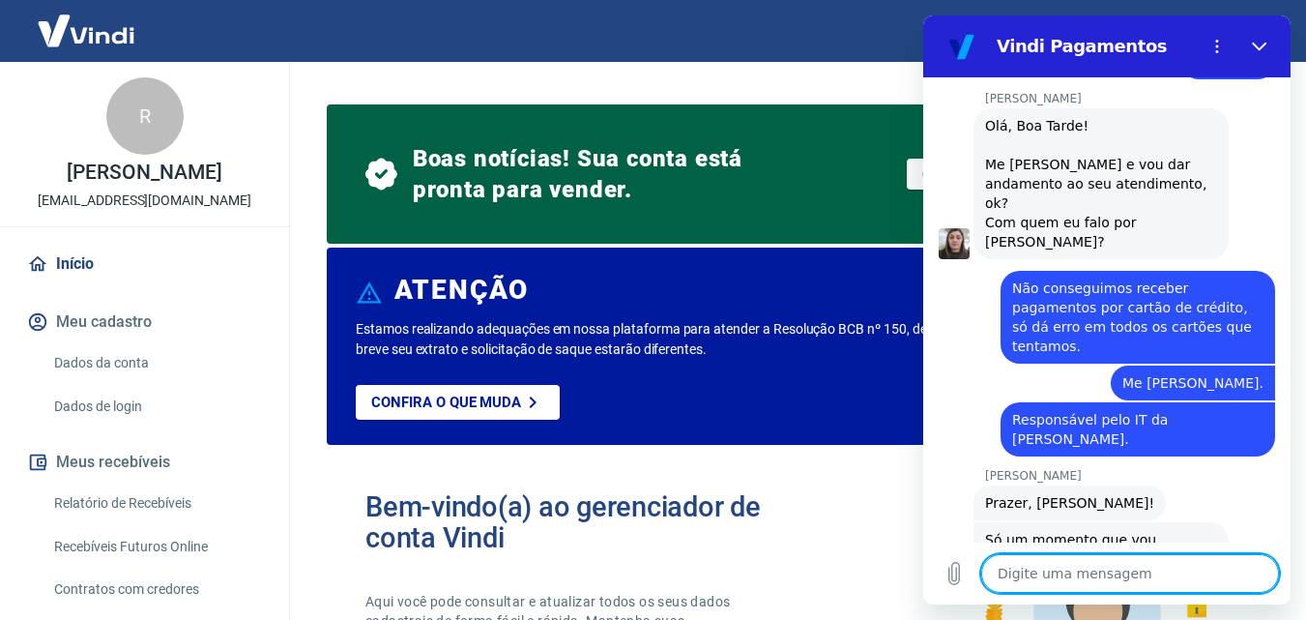
scroll to position [2112, 0]
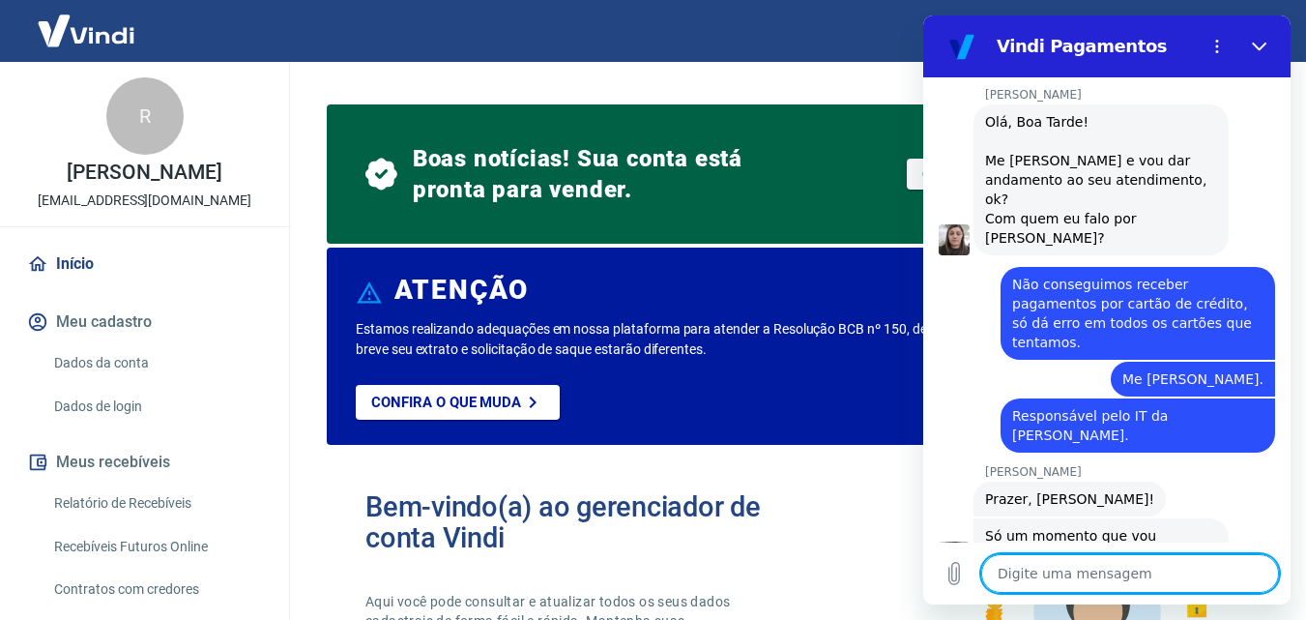
click at [1050, 592] on span "Moça, acabamos de fazer o teste, nem por PIX funciona." at bounding box center [1137, 611] width 251 height 39
click at [1109, 574] on textarea at bounding box center [1130, 573] width 298 height 39
paste textarea "Tem uma pancada de erro aqui viu"
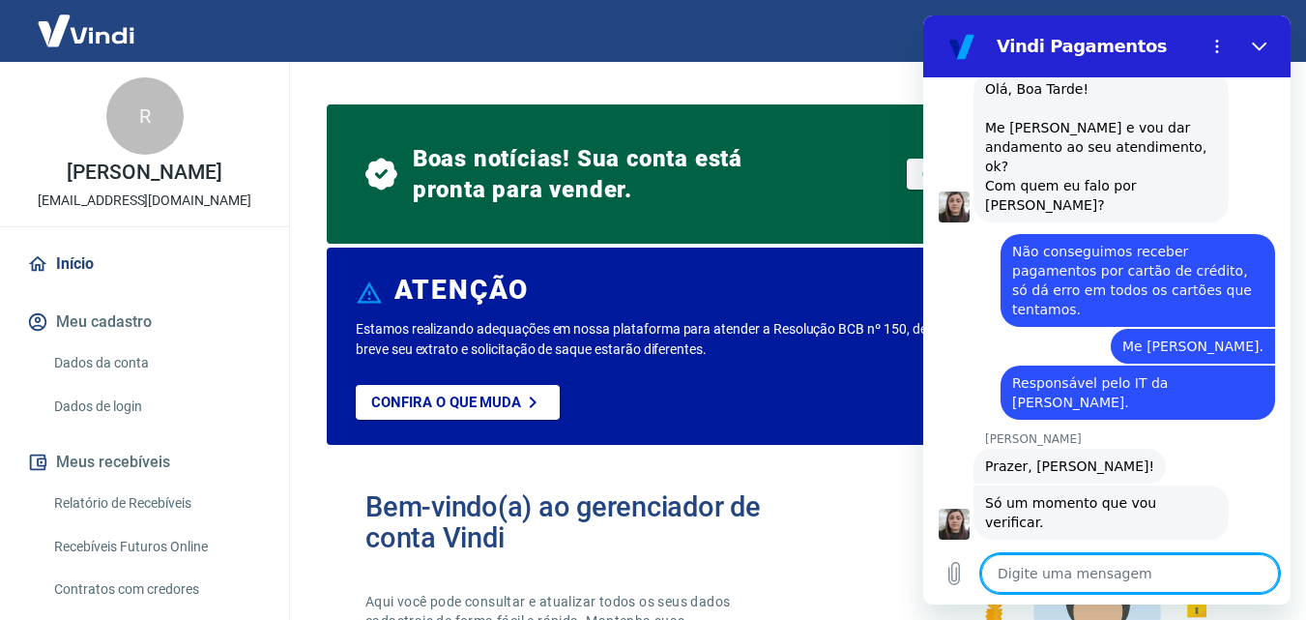
scroll to position [2148, 0]
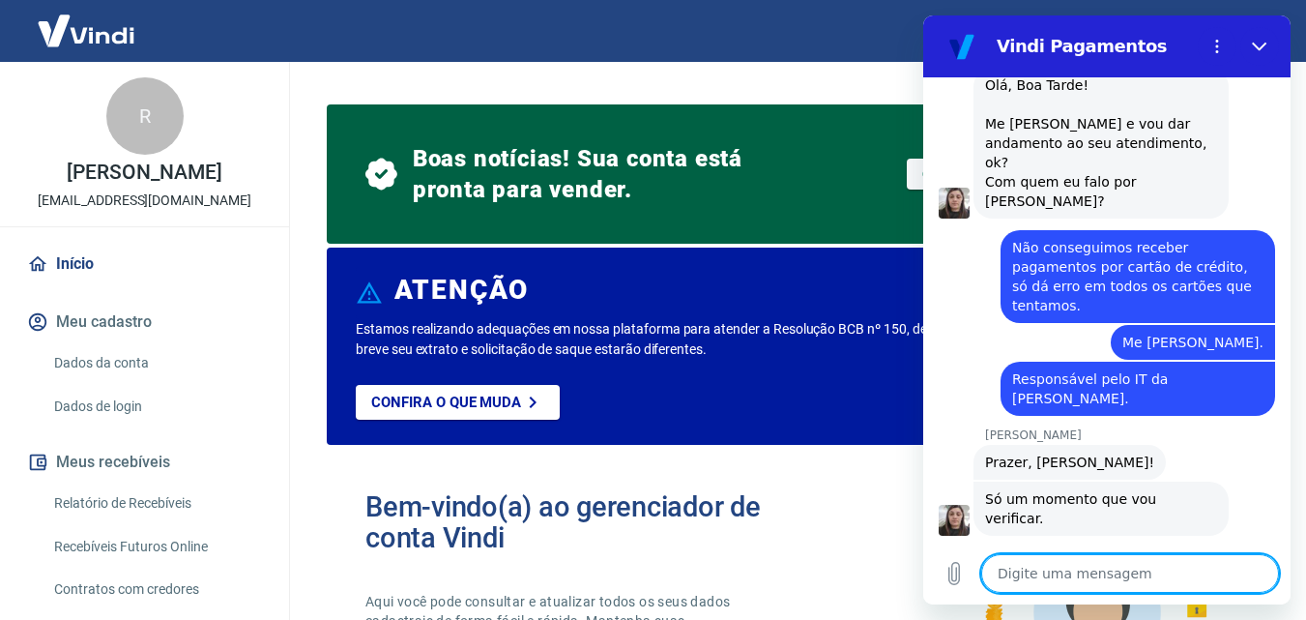
click at [1109, 574] on textarea at bounding box center [1130, 573] width 298 height 39
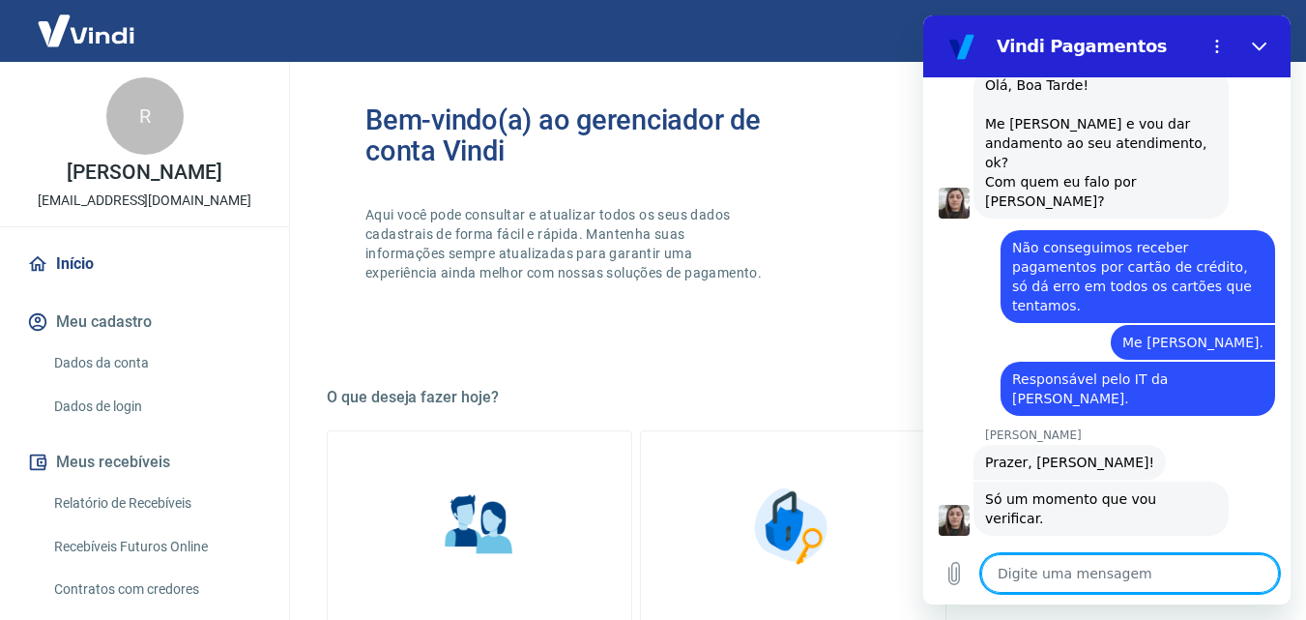
scroll to position [0, 0]
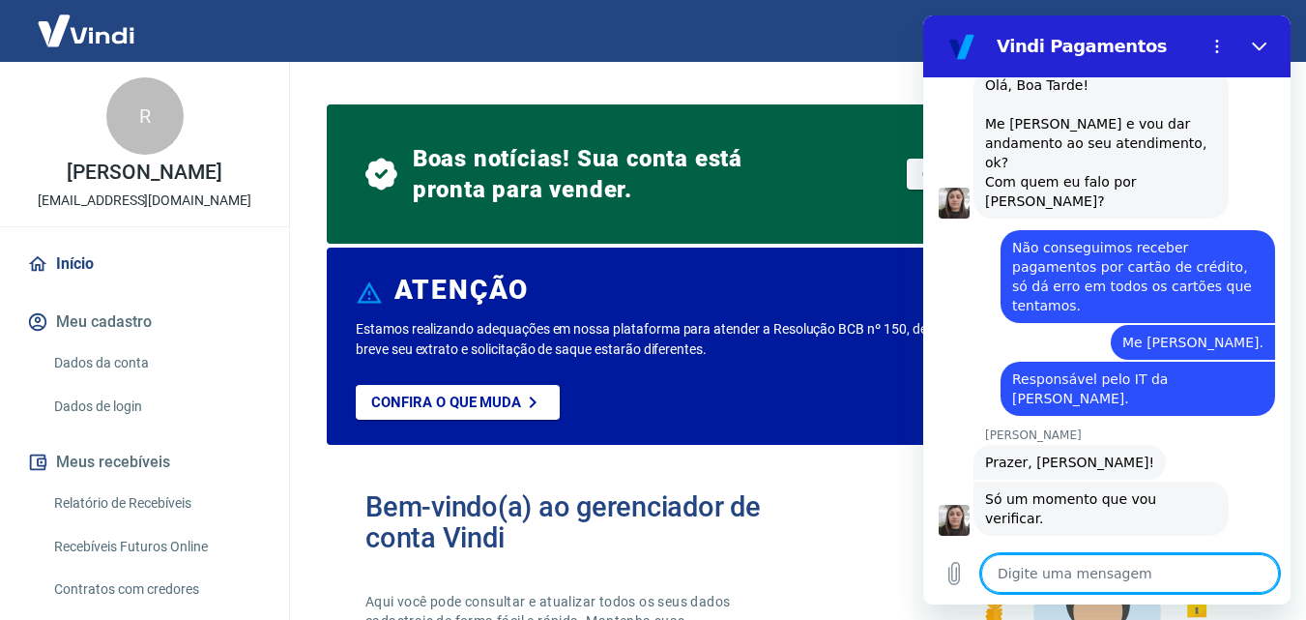
click at [1042, 577] on textarea at bounding box center [1130, 573] width 298 height 39
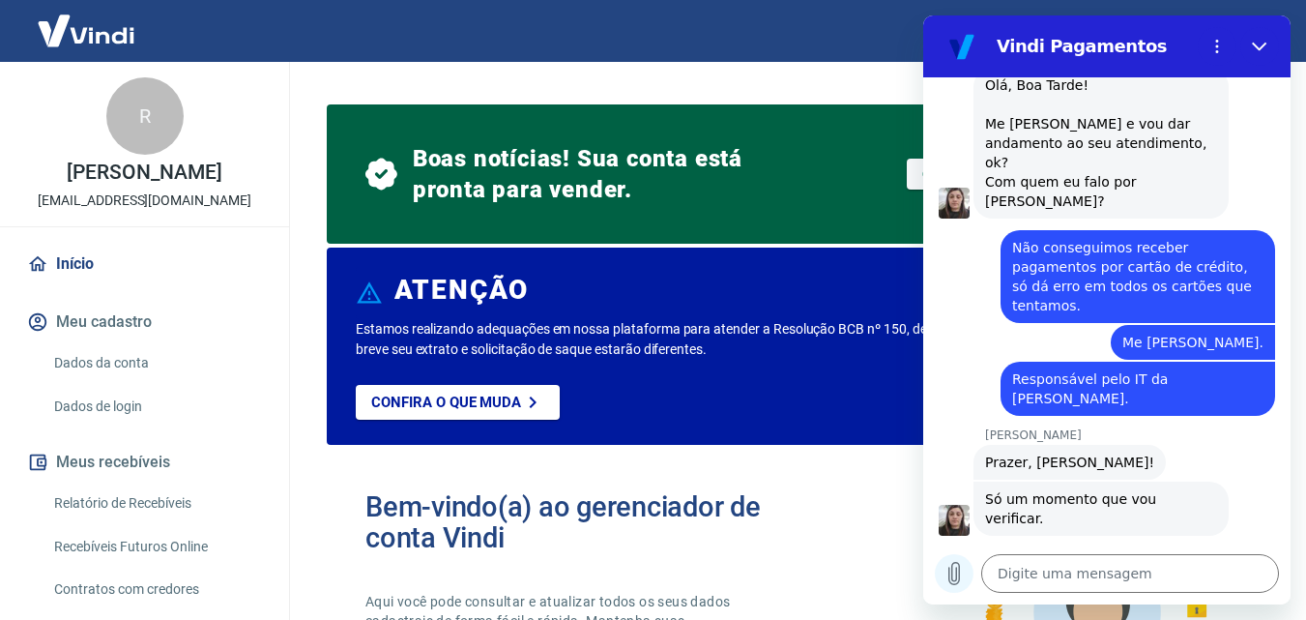
click at [957, 576] on icon "Carregar arquivo" at bounding box center [954, 574] width 11 height 22
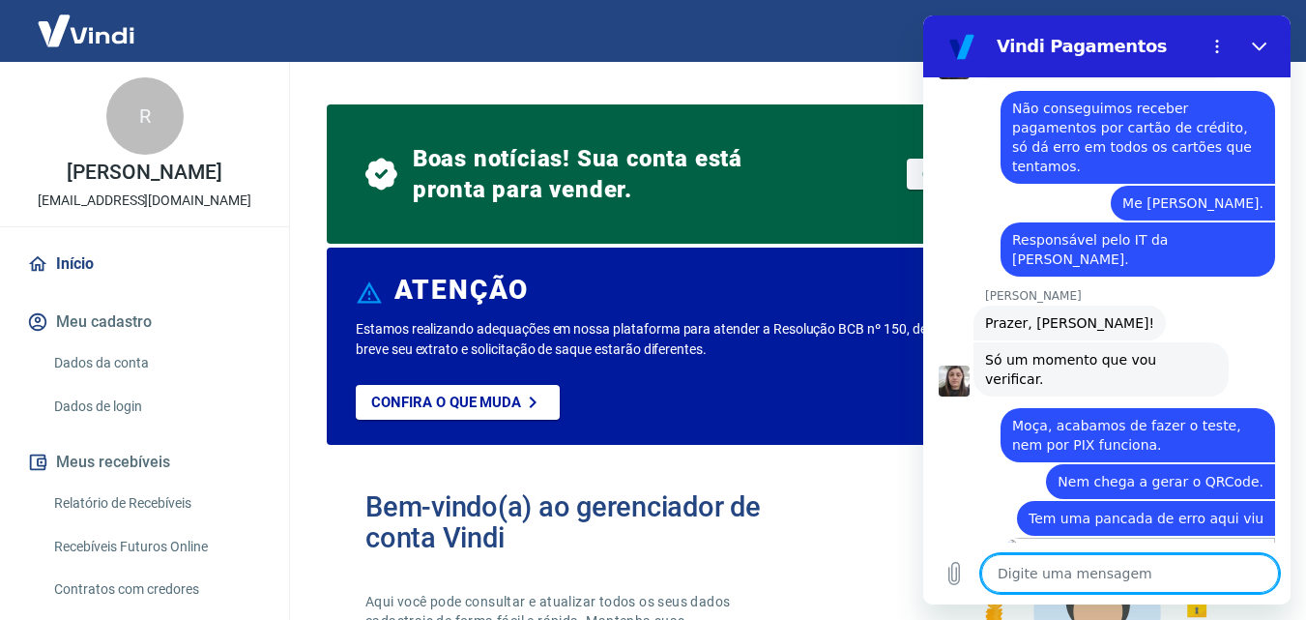
scroll to position [2291, 0]
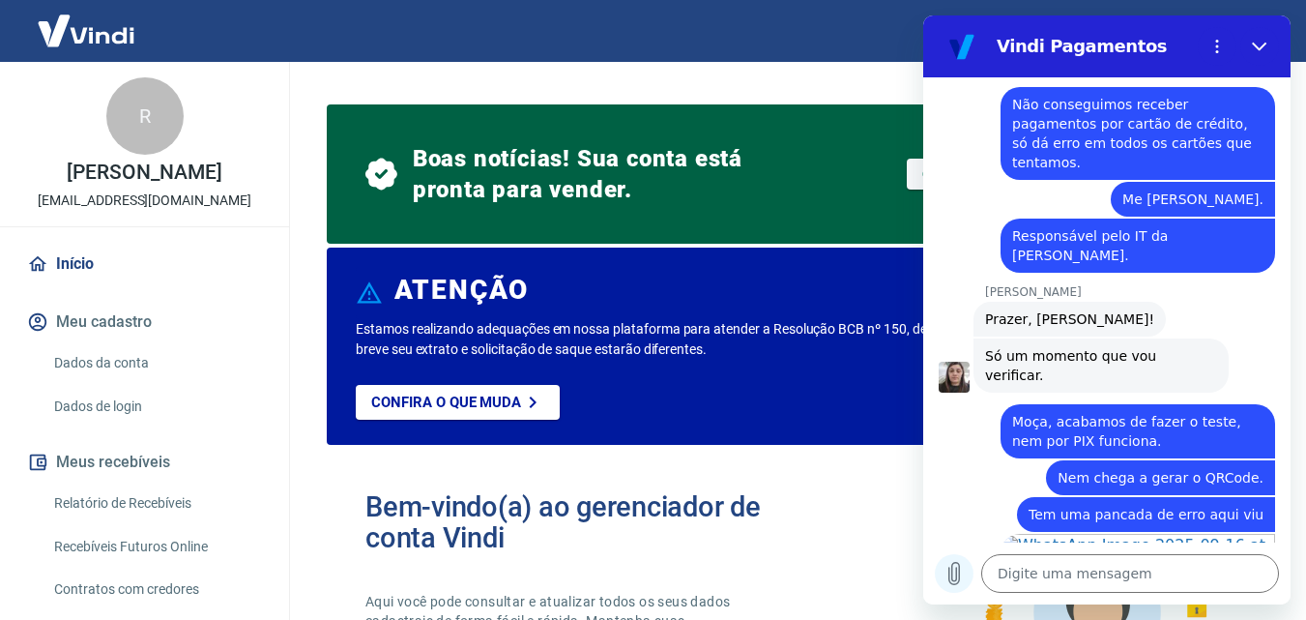
click at [958, 570] on icon "Carregar arquivo" at bounding box center [954, 573] width 23 height 23
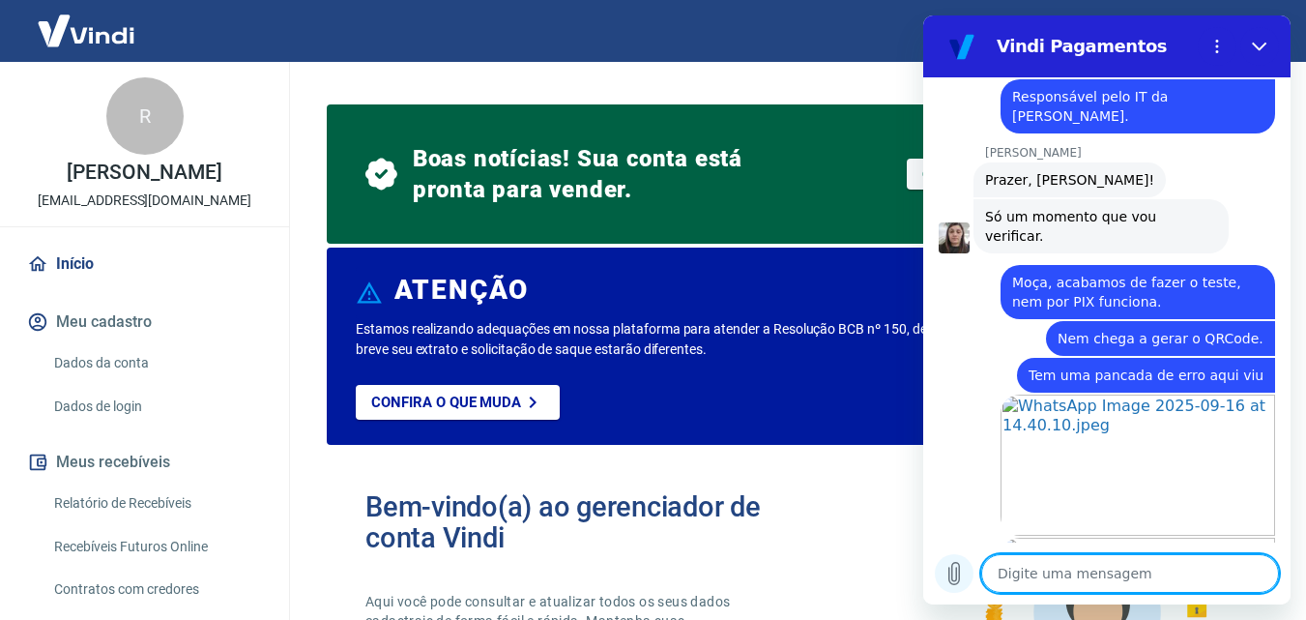
scroll to position [2435, 0]
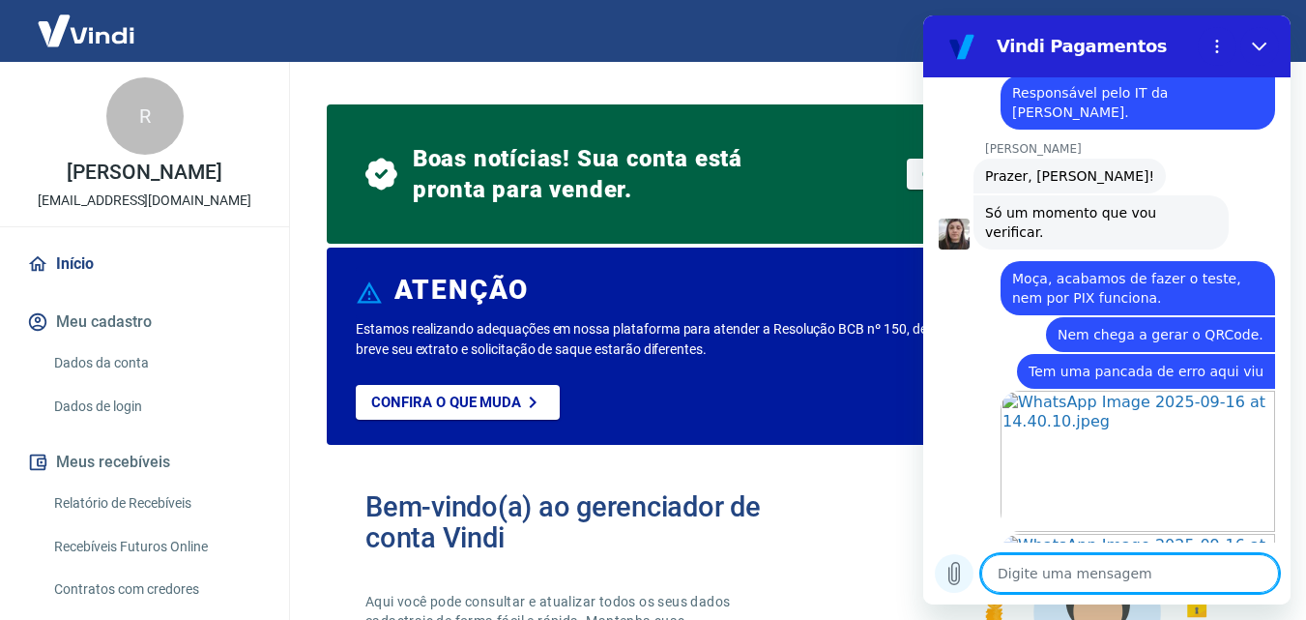
click at [958, 568] on icon "Carregar arquivo" at bounding box center [954, 573] width 23 height 23
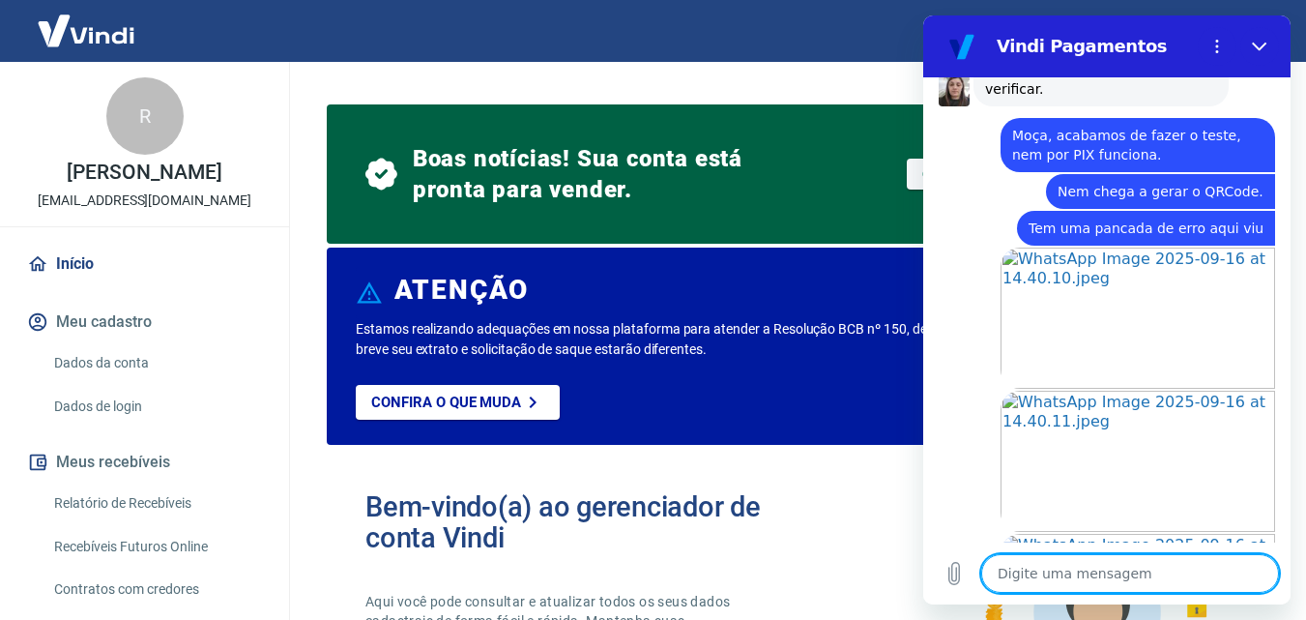
scroll to position [2680, 0]
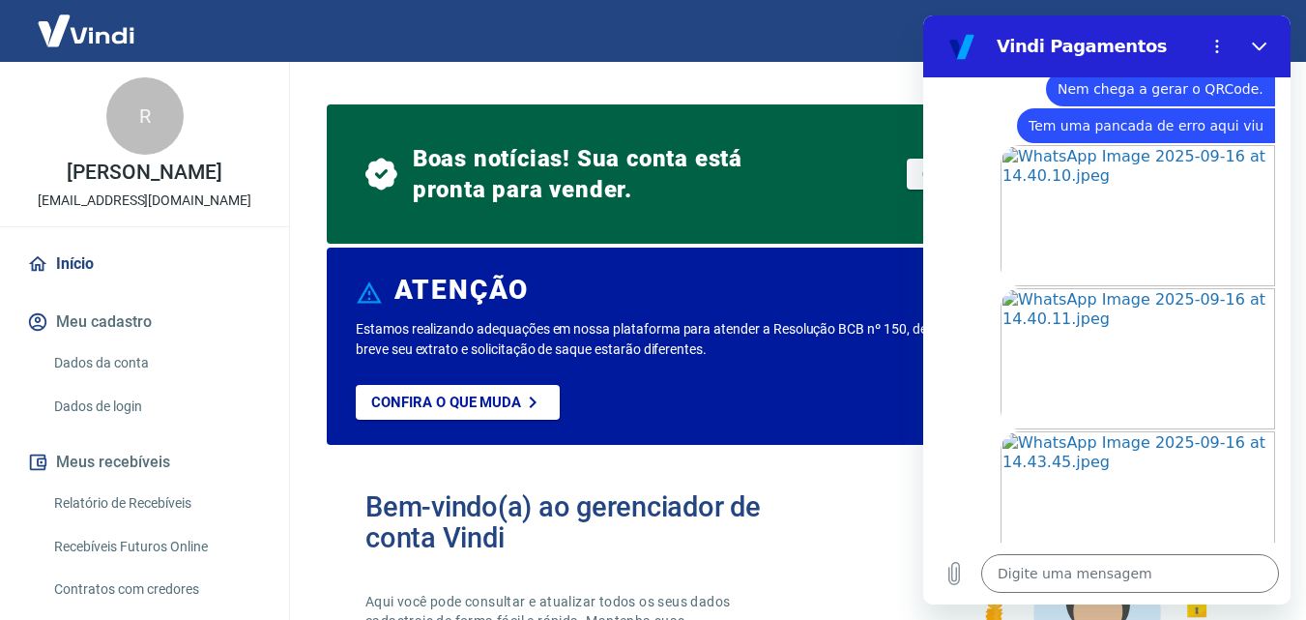
drag, startPoint x: 1097, startPoint y: 472, endPoint x: 1171, endPoint y: 513, distance: 84.4
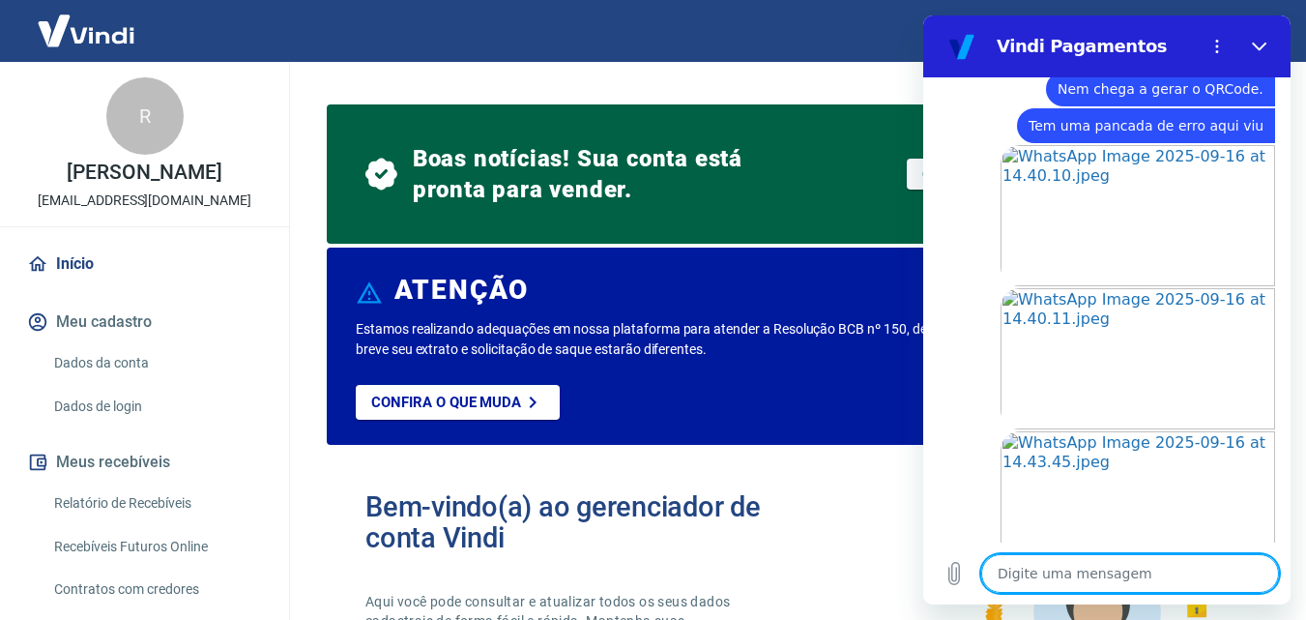
click at [1095, 566] on textarea at bounding box center [1130, 573] width 298 height 39
click at [1096, 567] on textarea at bounding box center [1130, 573] width 298 height 39
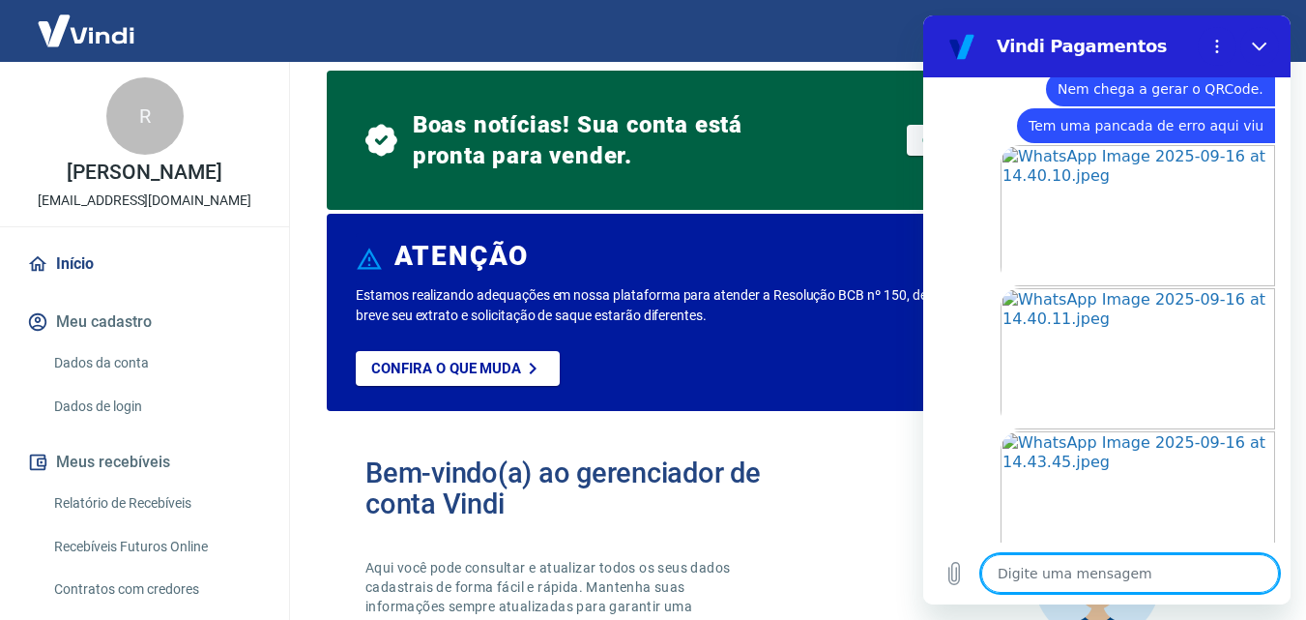
scroll to position [0, 0]
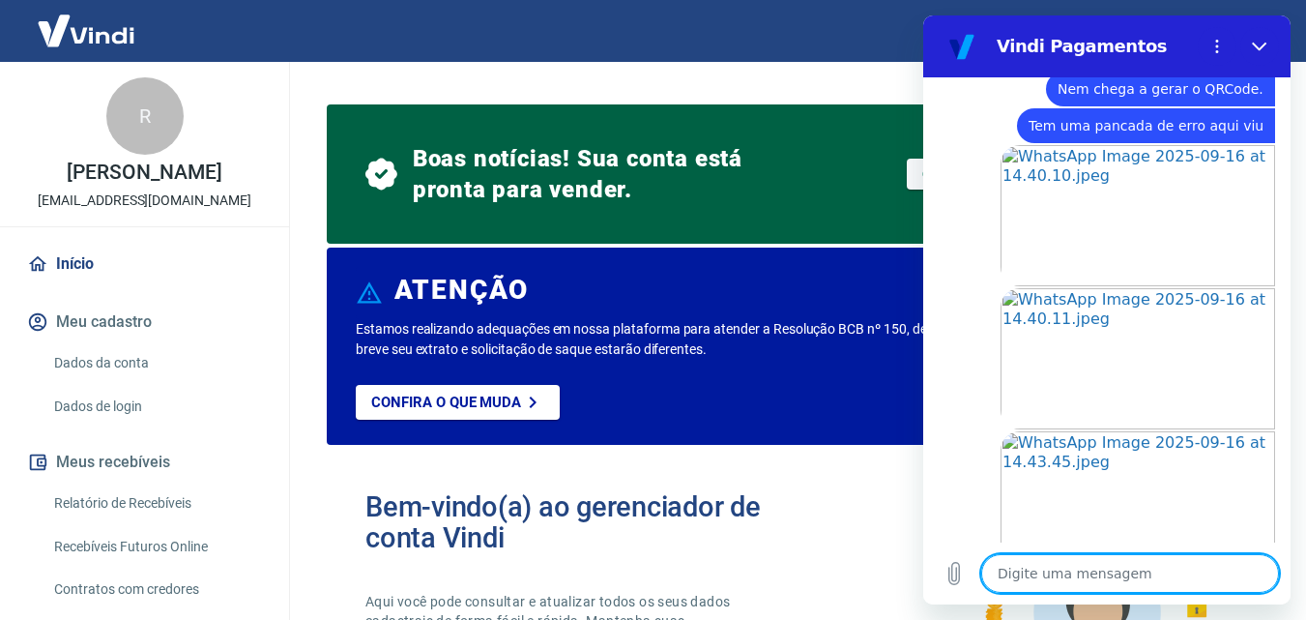
click at [1162, 571] on textarea at bounding box center [1130, 573] width 298 height 39
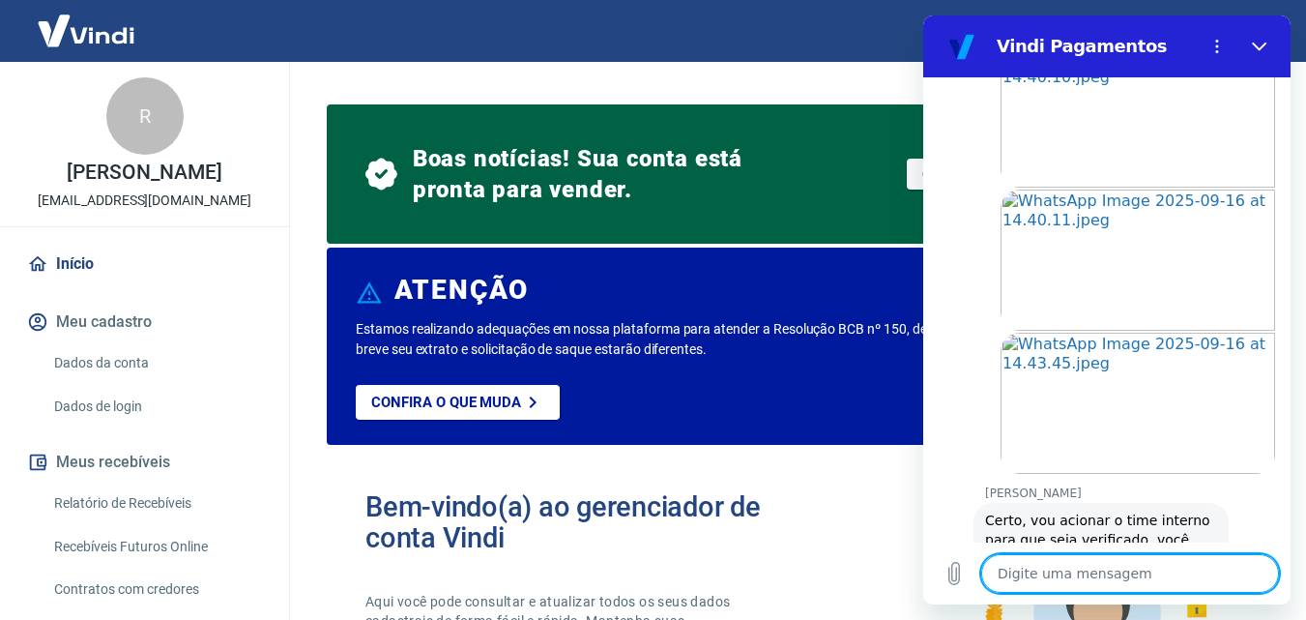
scroll to position [2783, 0]
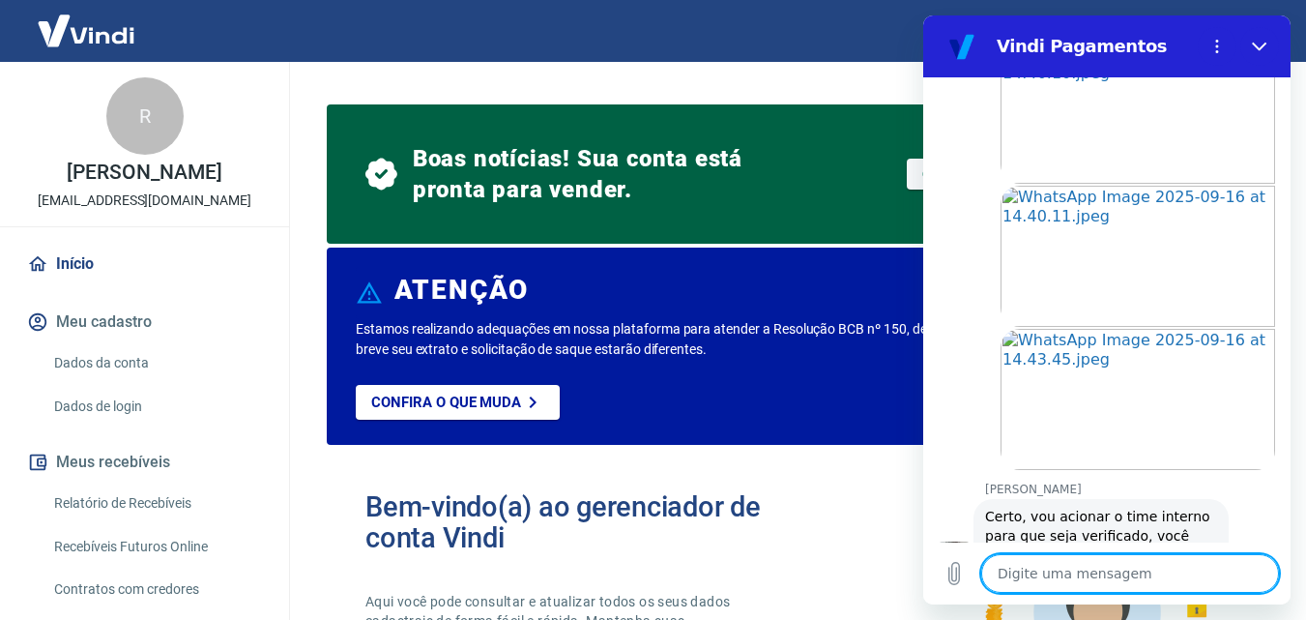
click at [1065, 571] on textarea at bounding box center [1130, 573] width 298 height 39
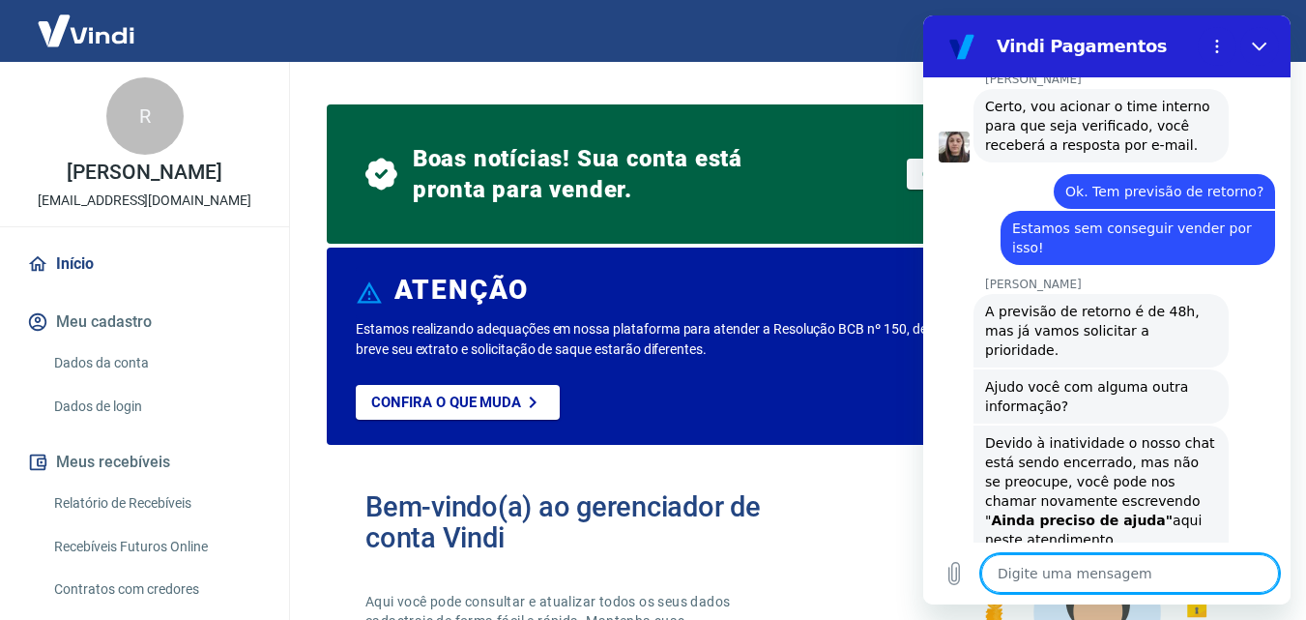
scroll to position [3196, 0]
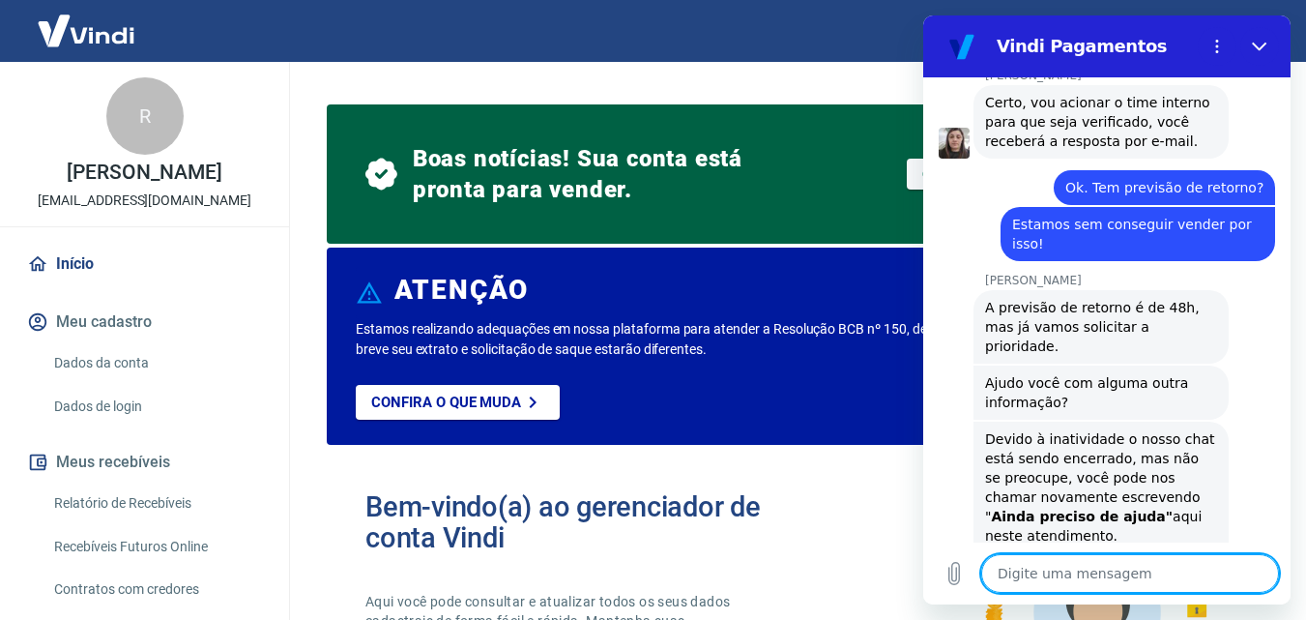
click at [1120, 577] on textarea at bounding box center [1130, 573] width 298 height 39
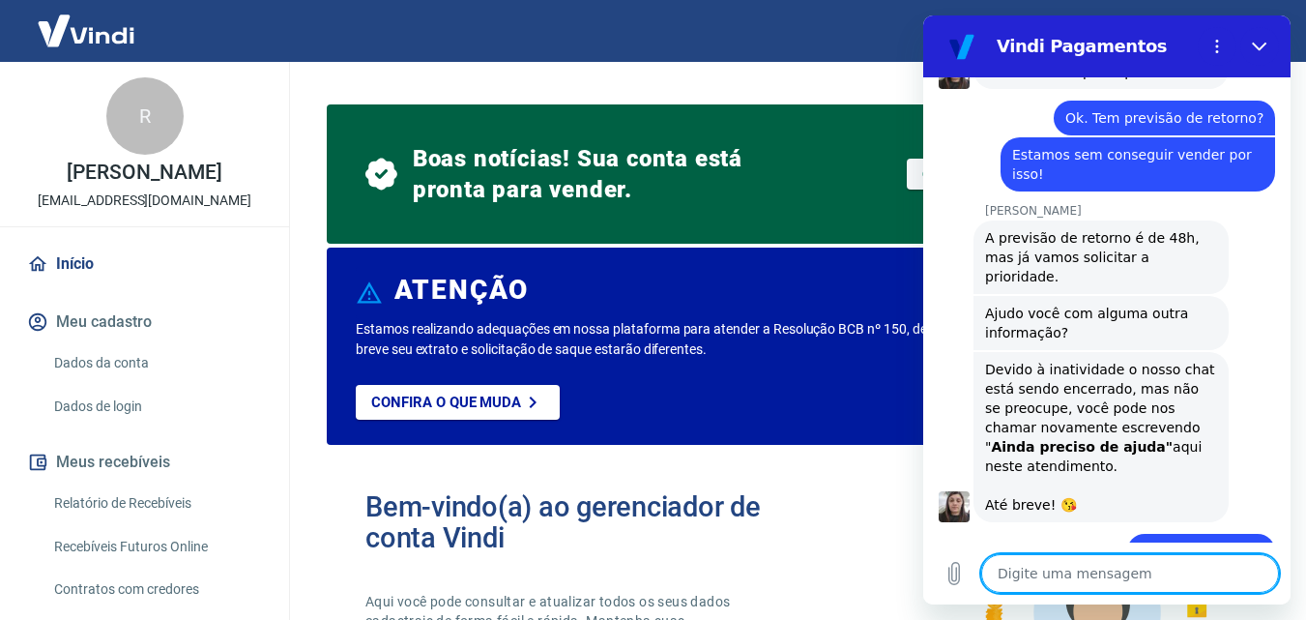
scroll to position [3270, 0]
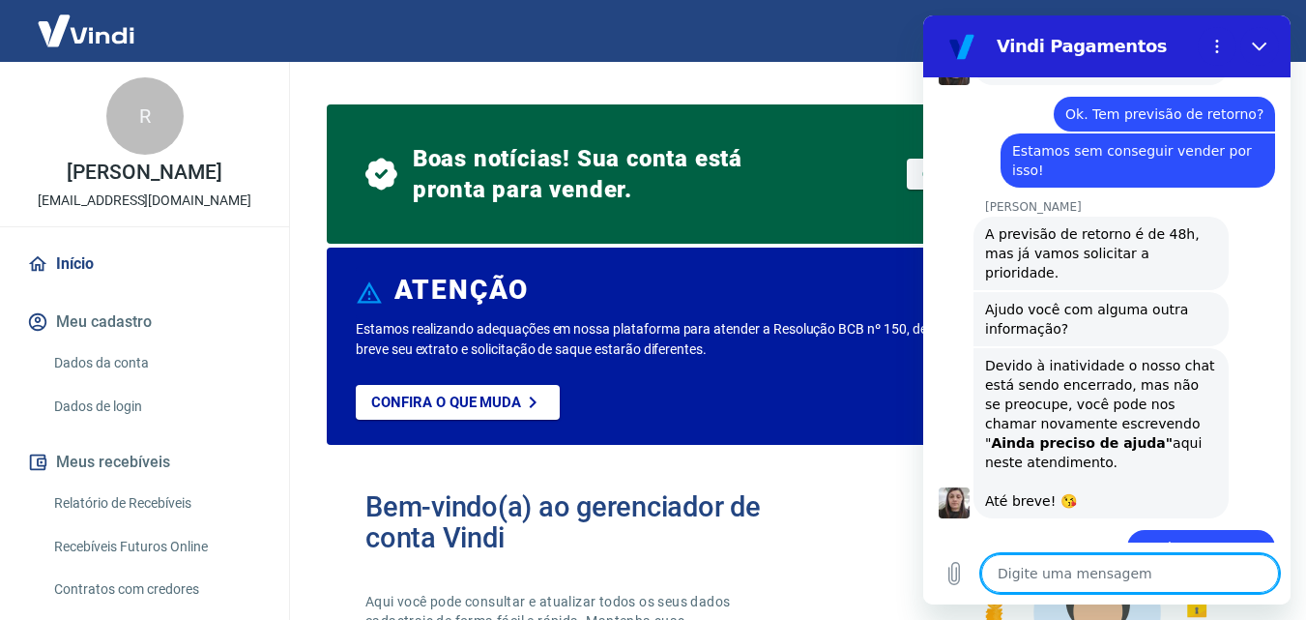
click at [1113, 567] on textarea at bounding box center [1130, 573] width 298 height 39
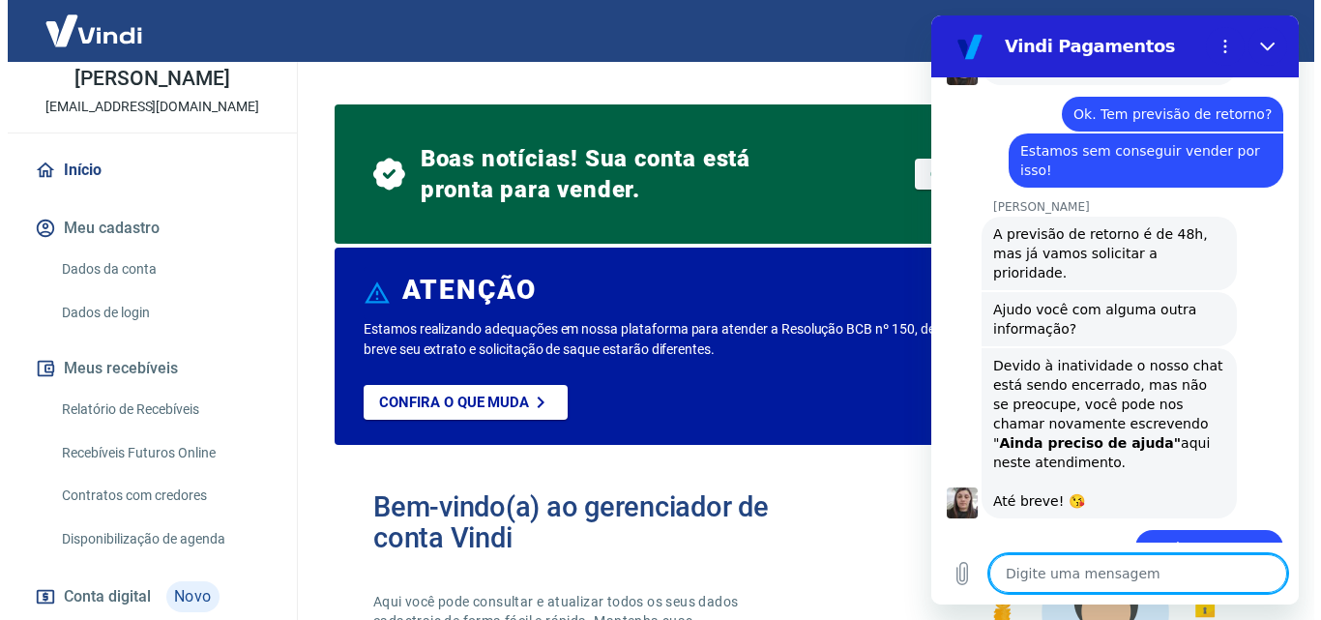
scroll to position [210, 0]
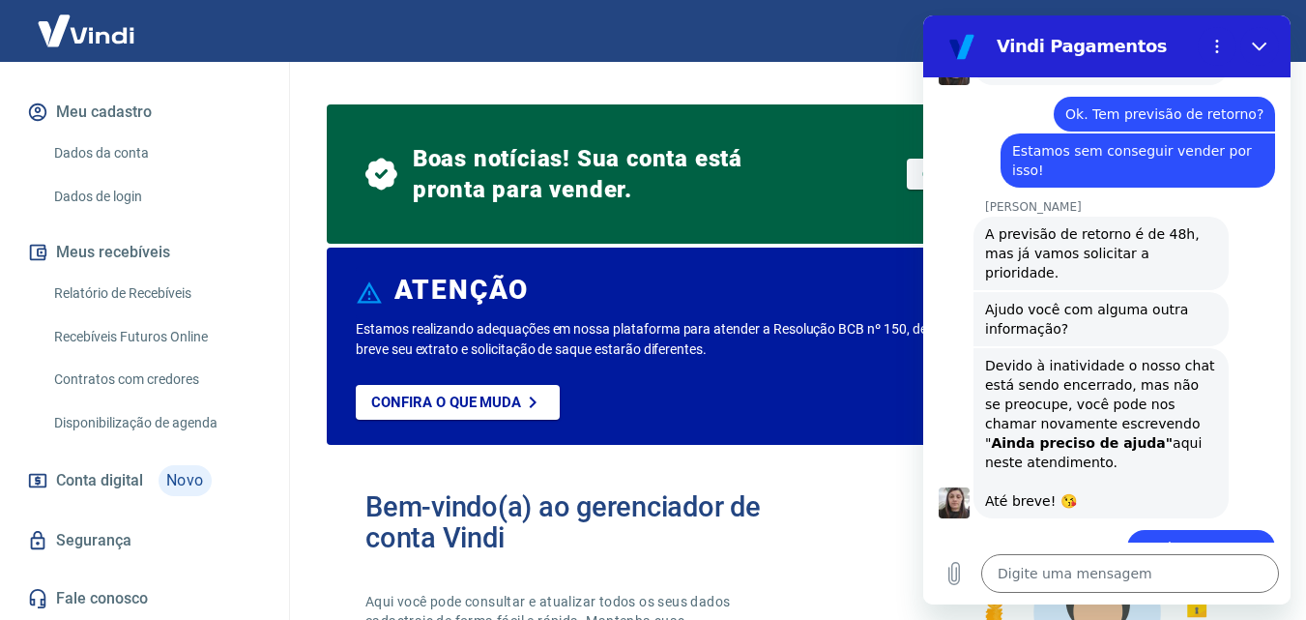
click at [151, 479] on link "Conta digital Novo" at bounding box center [144, 480] width 243 height 46
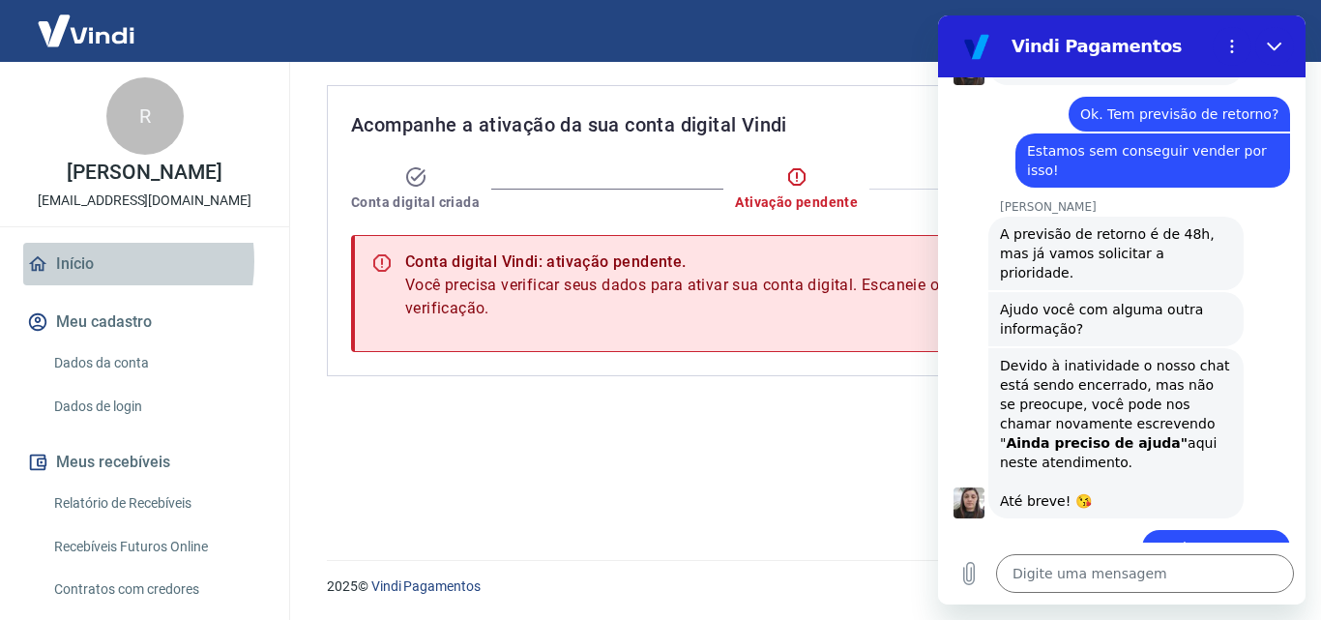
click at [79, 261] on link "Início" at bounding box center [144, 264] width 243 height 43
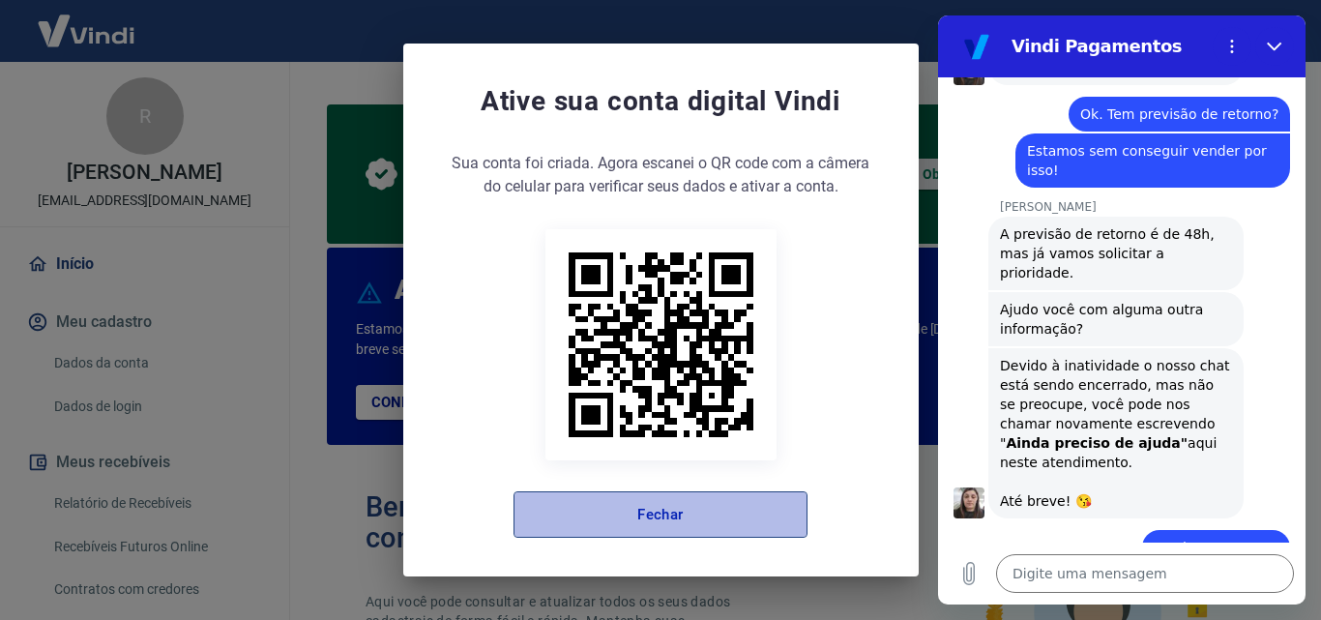
click at [605, 522] on button "Fechar" at bounding box center [660, 514] width 294 height 46
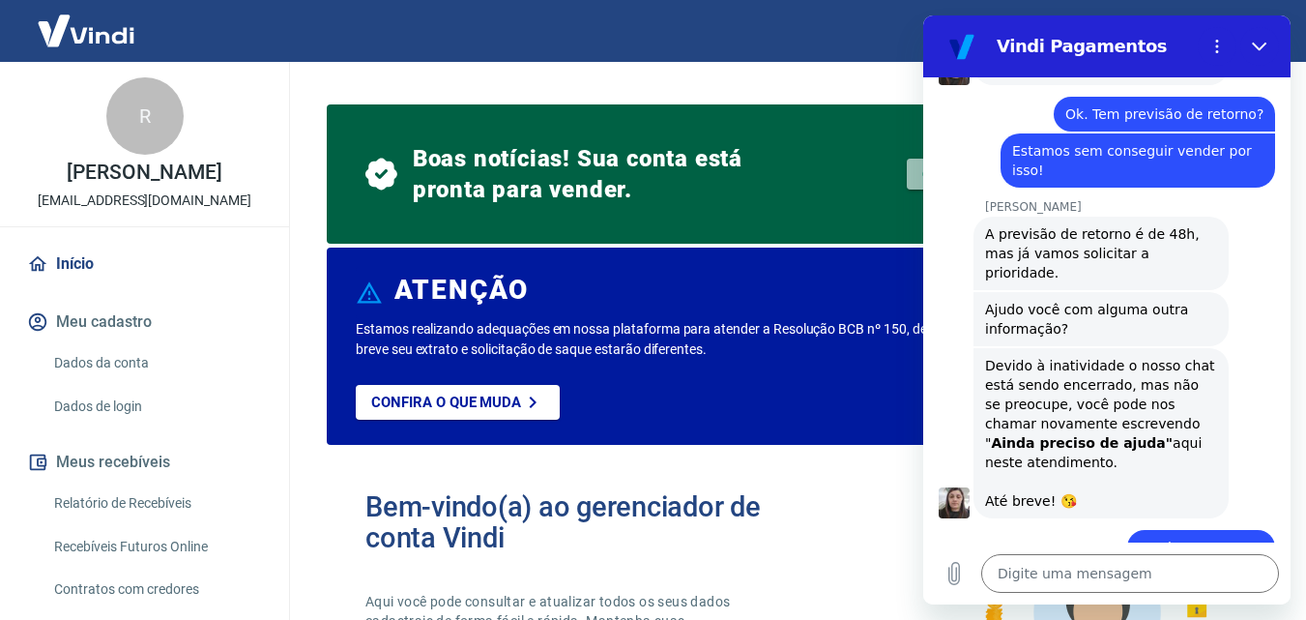
click at [910, 171] on link "Obter token de integração" at bounding box center [1007, 174] width 201 height 31
